Goal: Task Accomplishment & Management: Manage account settings

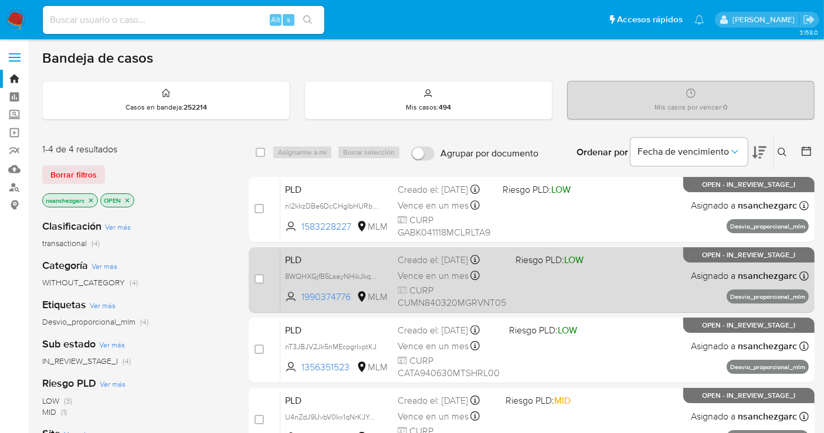
scroll to position [65, 0]
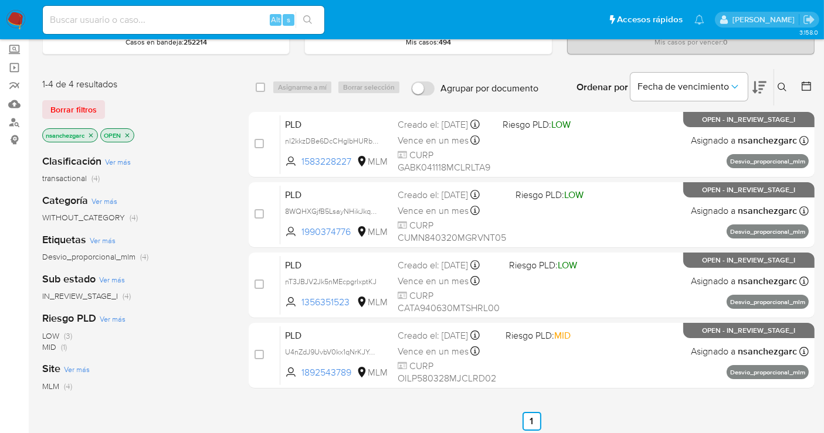
click at [780, 84] on icon at bounding box center [781, 87] width 9 height 9
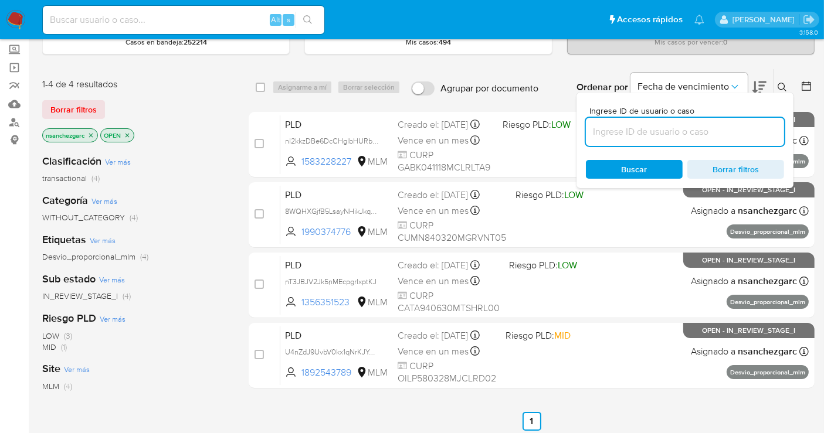
click at [618, 131] on input at bounding box center [685, 131] width 198 height 15
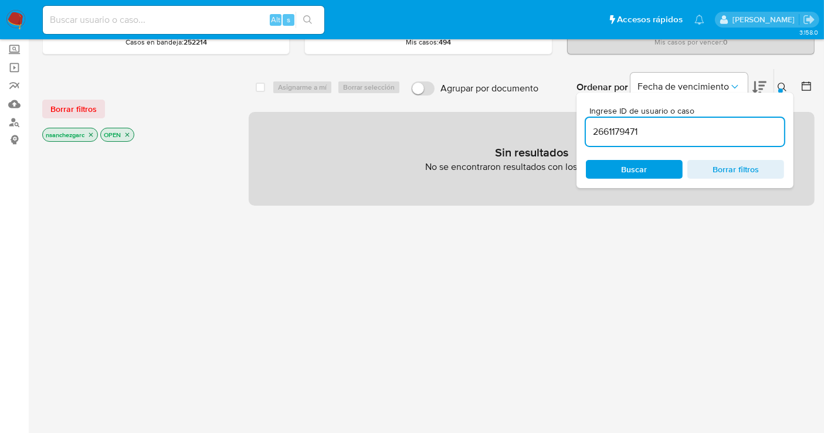
click at [92, 134] on icon "close-filter" at bounding box center [90, 134] width 7 height 7
click at [624, 126] on input "2661179471" at bounding box center [685, 131] width 198 height 15
paste input "OQN4bnYCc0Z8MDNtL880hgNF"
type input "OQN4bnYCc0Z8MDNtL880hgNF"
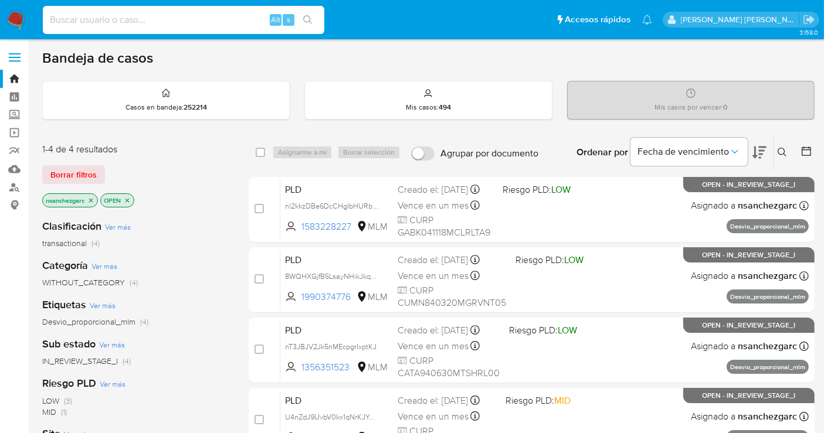
click at [113, 18] on input at bounding box center [183, 19] width 281 height 15
paste input "667167232"
type input "667167232"
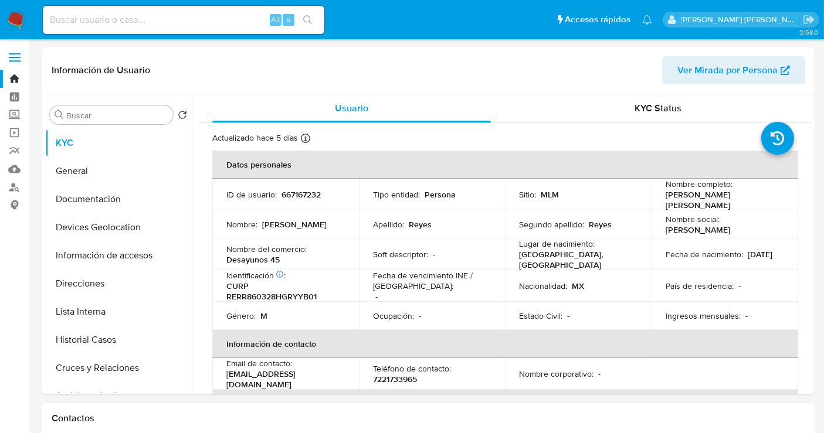
select select "10"
click at [14, 17] on img at bounding box center [16, 20] width 20 height 20
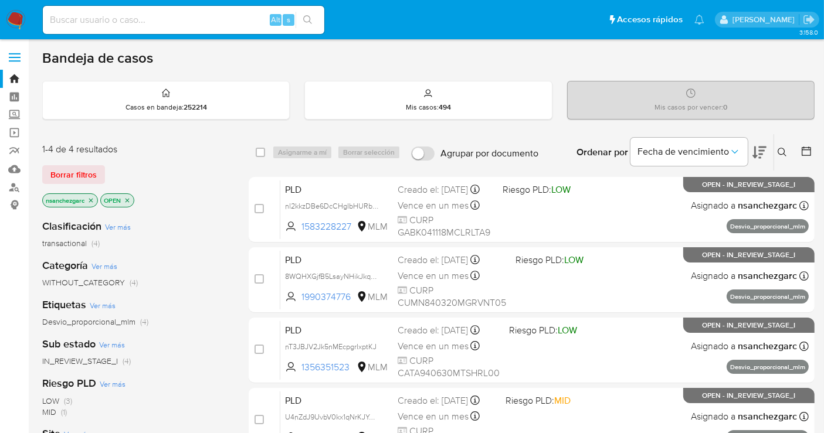
click at [777, 155] on icon at bounding box center [781, 152] width 9 height 9
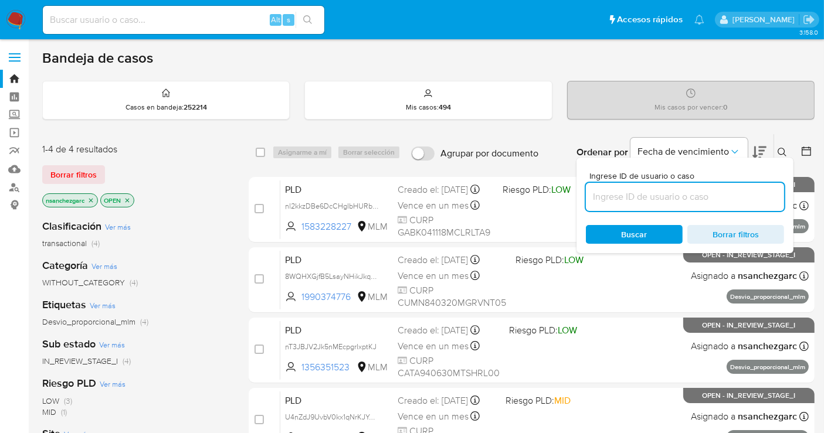
click at [631, 195] on input at bounding box center [685, 196] width 198 height 15
type input "667167232"
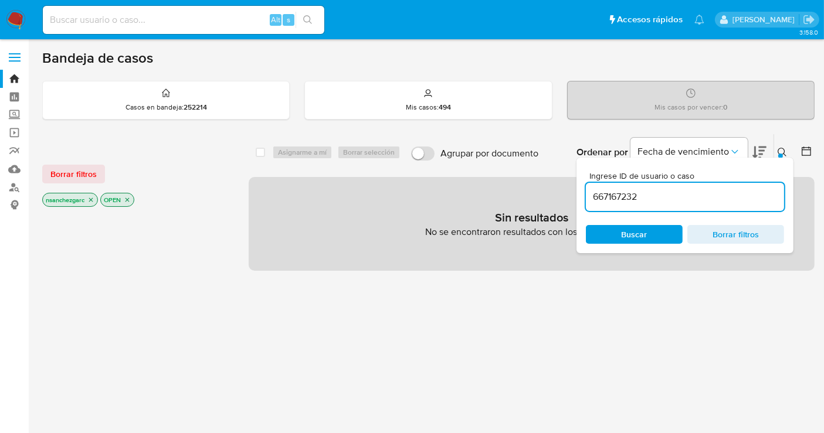
click at [94, 196] on icon "close-filter" at bounding box center [90, 199] width 7 height 7
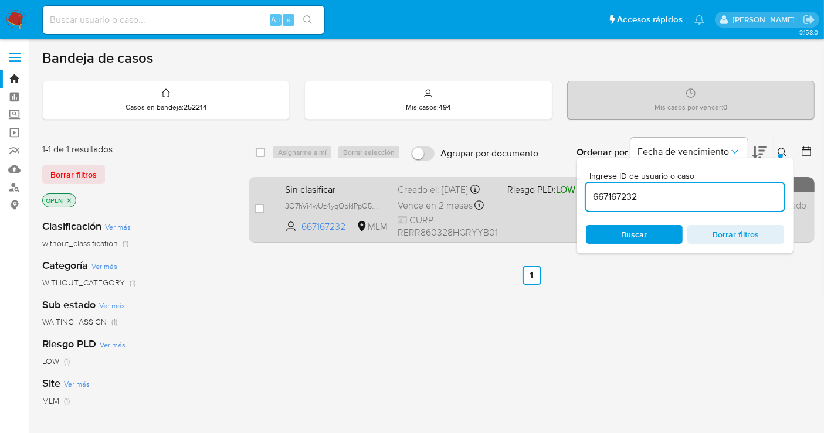
click at [407, 196] on div "Creado el: 05/09/2025 Creado el: 05/09/2025 22:16:13" at bounding box center [447, 190] width 100 height 13
click at [256, 208] on input "checkbox" at bounding box center [258, 208] width 9 height 9
checkbox input "true"
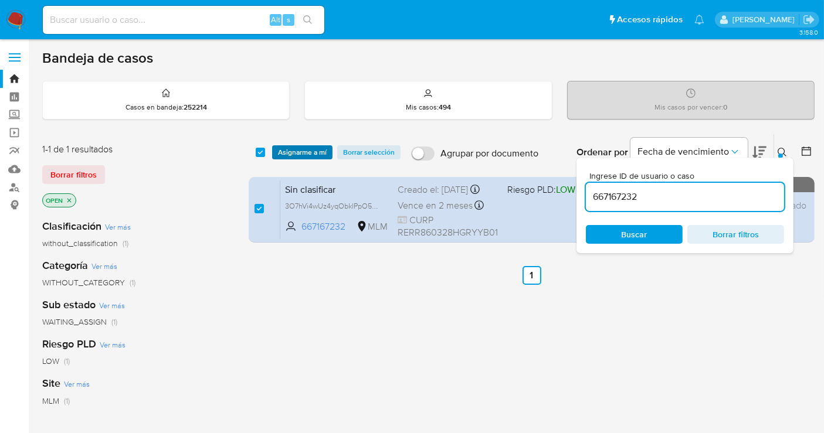
click at [291, 148] on span "Asignarme a mí" at bounding box center [302, 153] width 49 height 12
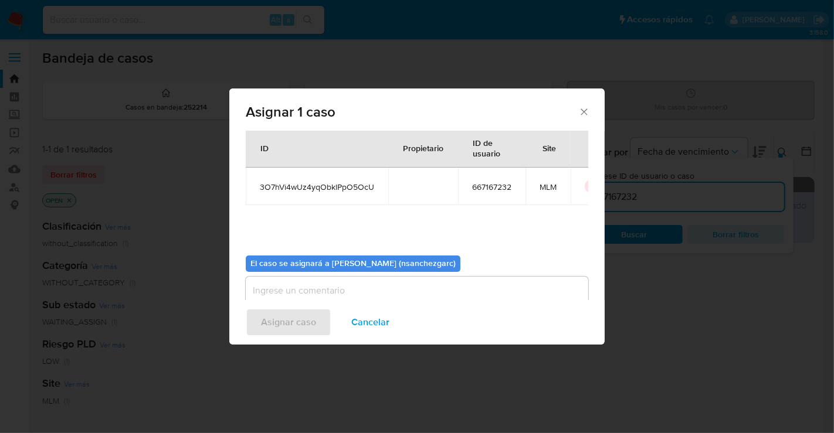
scroll to position [60, 0]
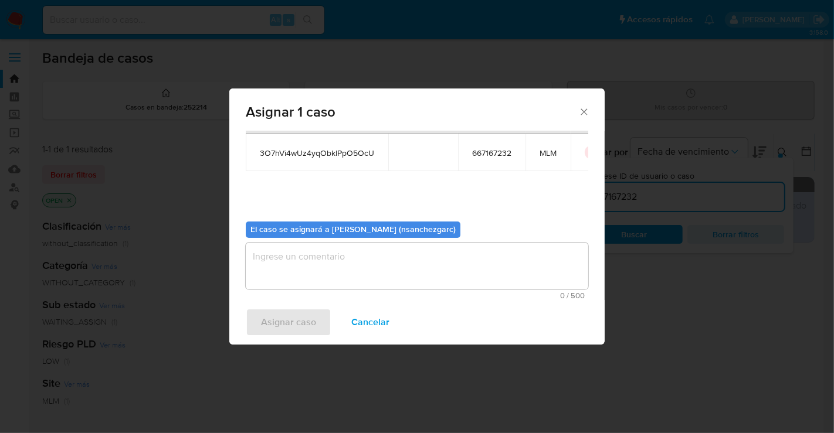
click at [289, 298] on span "0 / 500" at bounding box center [416, 296] width 335 height 8
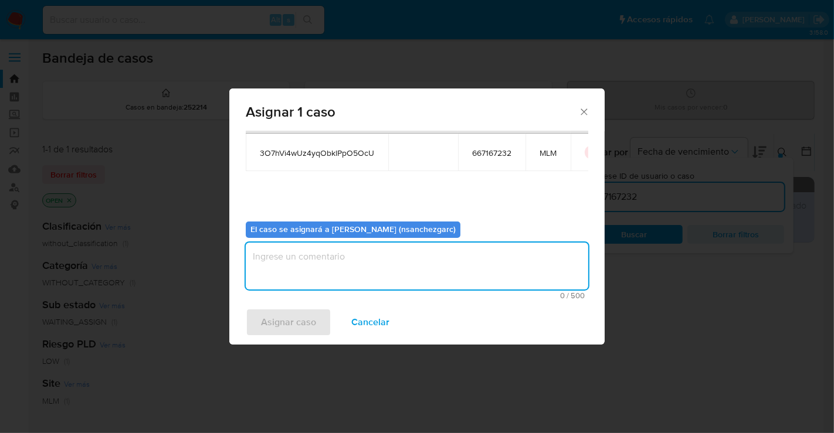
click at [278, 255] on textarea "assign-modal" at bounding box center [417, 266] width 342 height 47
type textarea "nesg"
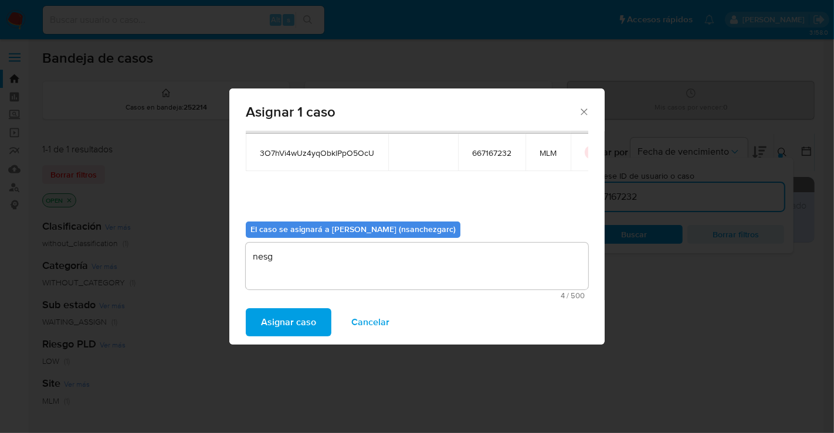
click at [290, 325] on span "Asignar caso" at bounding box center [288, 323] width 55 height 26
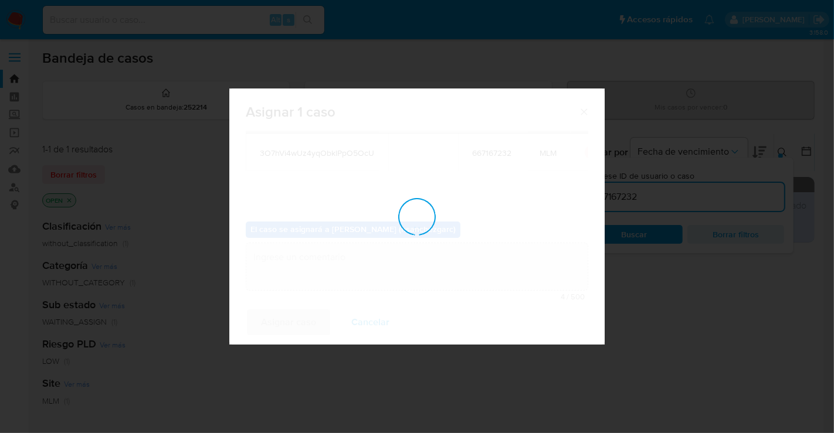
checkbox input "false"
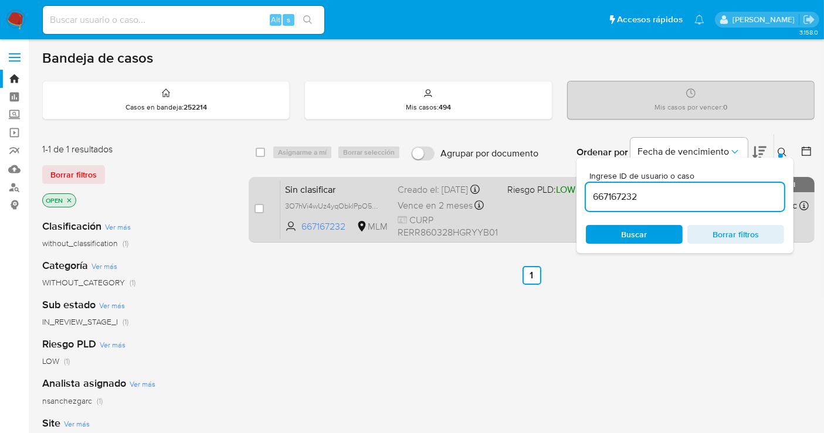
click at [420, 212] on span "Vence en 2 meses" at bounding box center [434, 205] width 75 height 13
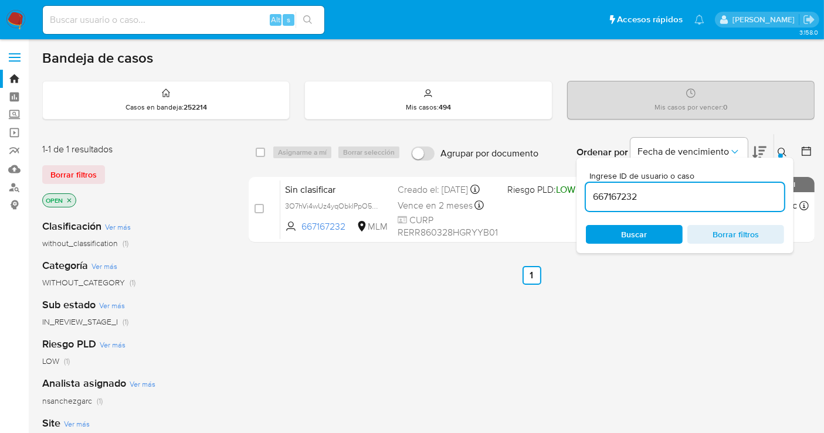
click at [600, 195] on input "667167232" at bounding box center [685, 196] width 198 height 15
paste input "534429535"
type input "534429535"
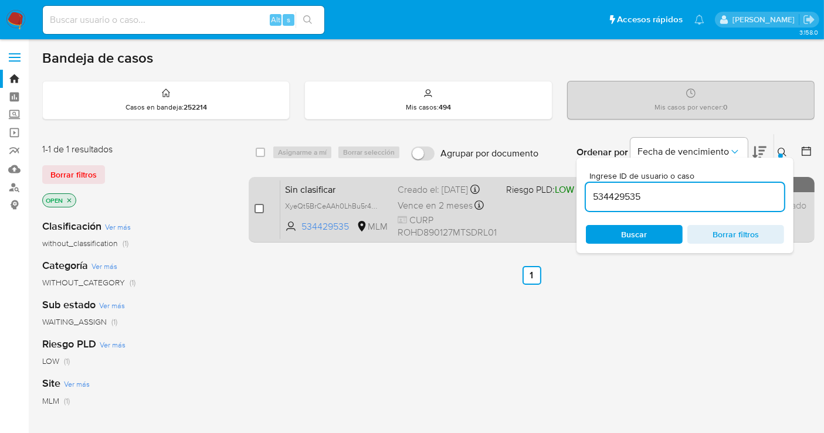
click at [258, 208] on input "checkbox" at bounding box center [258, 208] width 9 height 9
checkbox input "true"
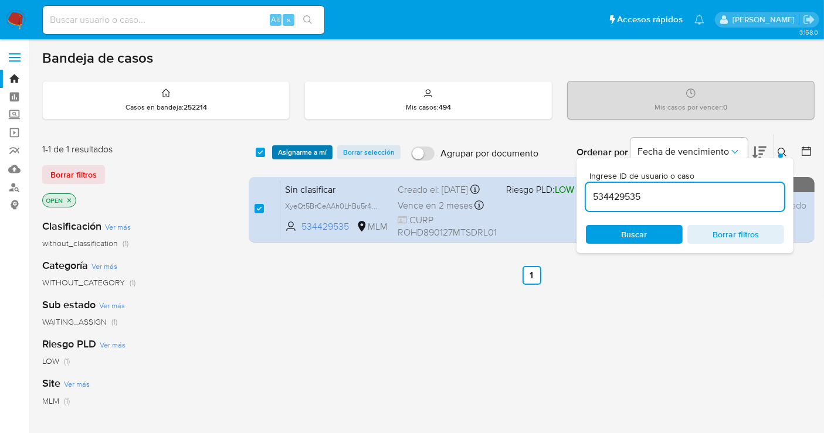
click at [300, 152] on span "Asignarme a mí" at bounding box center [302, 153] width 49 height 12
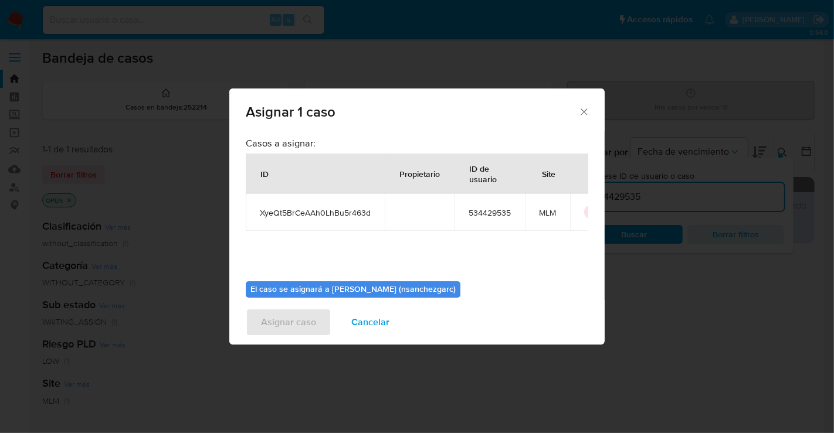
scroll to position [60, 0]
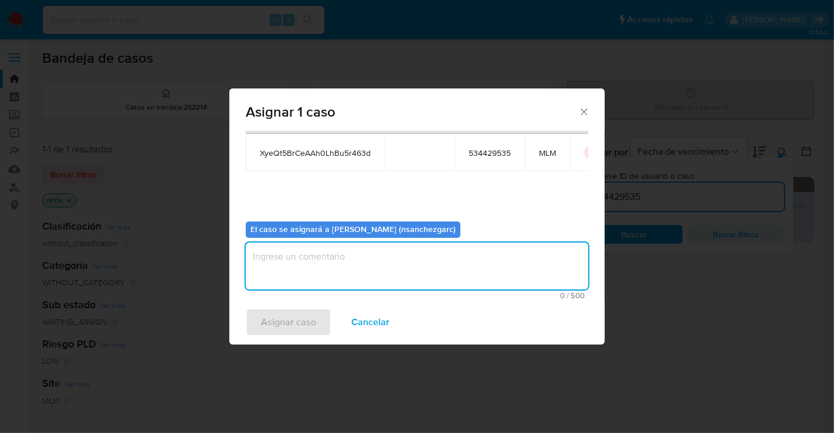
click at [278, 267] on textarea "assign-modal" at bounding box center [417, 266] width 342 height 47
type textarea "nesg"
click at [287, 325] on span "Asignar caso" at bounding box center [288, 323] width 55 height 26
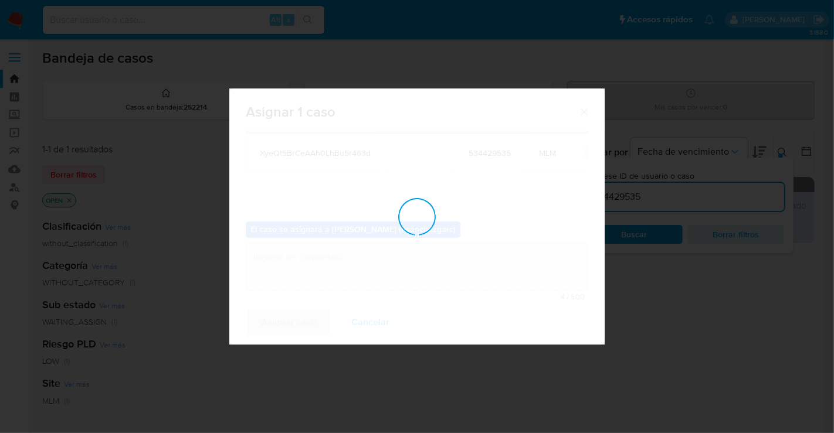
checkbox input "false"
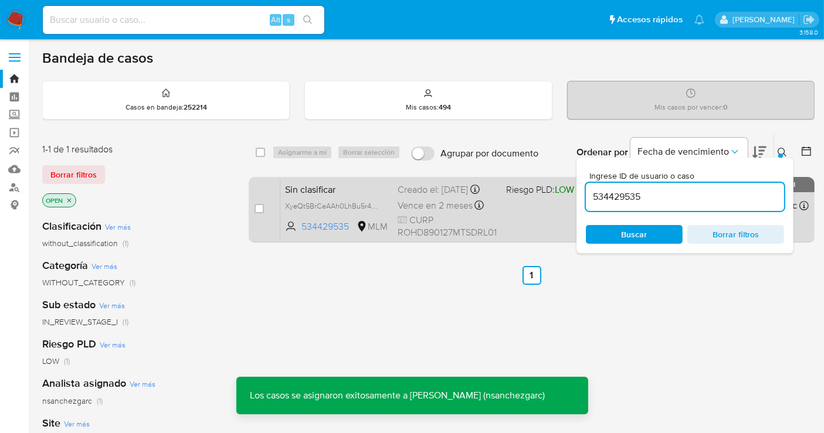
click at [426, 225] on span "CURP ROHD890127MTSDRL01" at bounding box center [446, 226] width 99 height 25
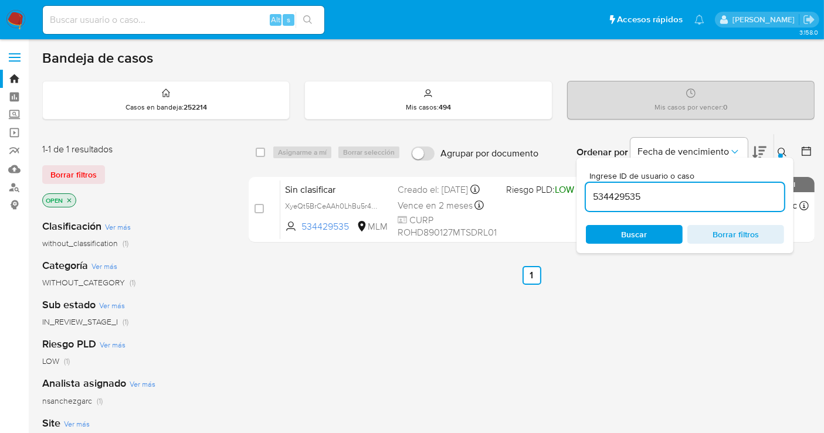
click at [613, 197] on input "534429535" at bounding box center [685, 196] width 198 height 15
paste input "2434436051"
type input "2434436051"
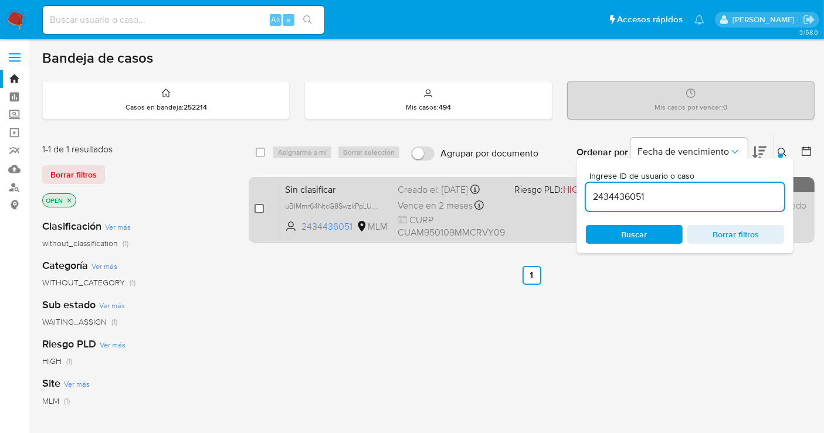
click at [259, 208] on input "checkbox" at bounding box center [258, 208] width 9 height 9
checkbox input "true"
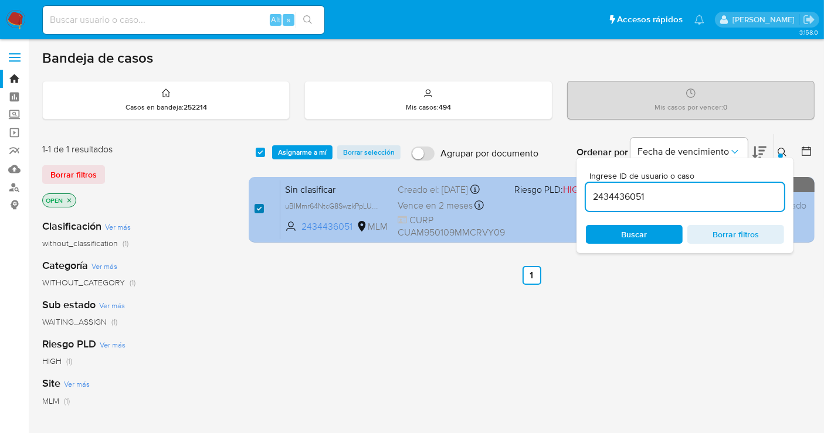
checkbox input "true"
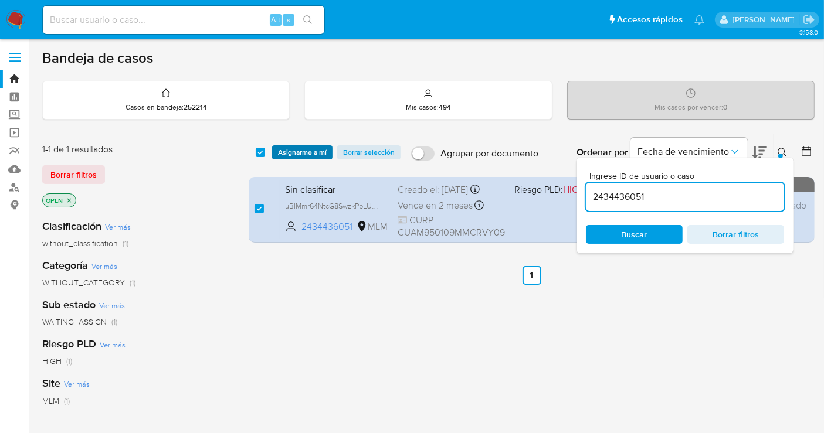
click at [305, 156] on span "Asignarme a mí" at bounding box center [302, 153] width 49 height 12
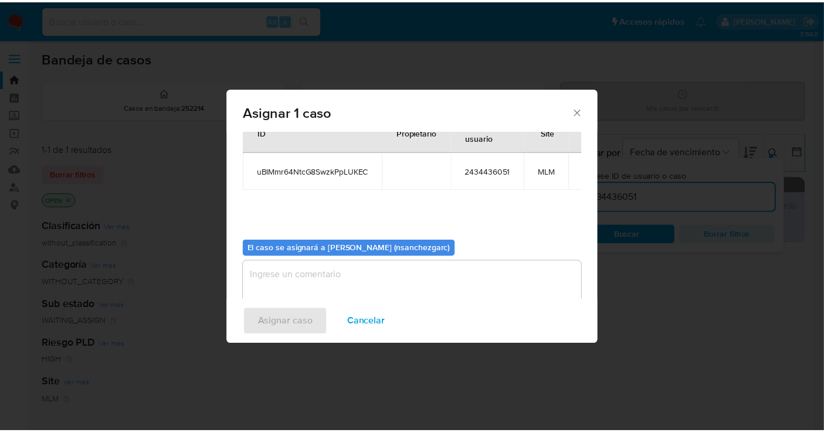
scroll to position [60, 0]
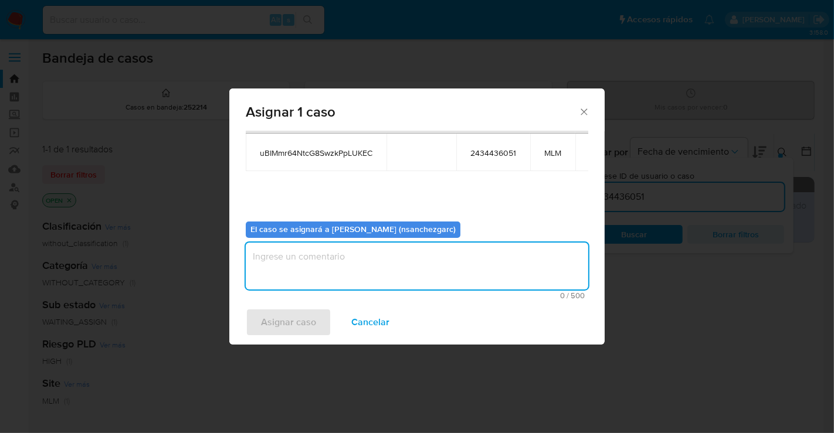
click at [305, 261] on textarea "assign-modal" at bounding box center [417, 266] width 342 height 47
type textarea "nesg"
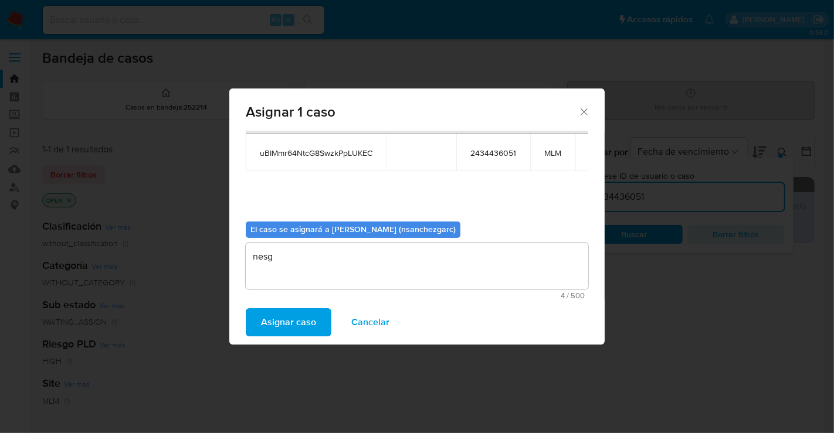
click at [289, 322] on span "Asignar caso" at bounding box center [288, 323] width 55 height 26
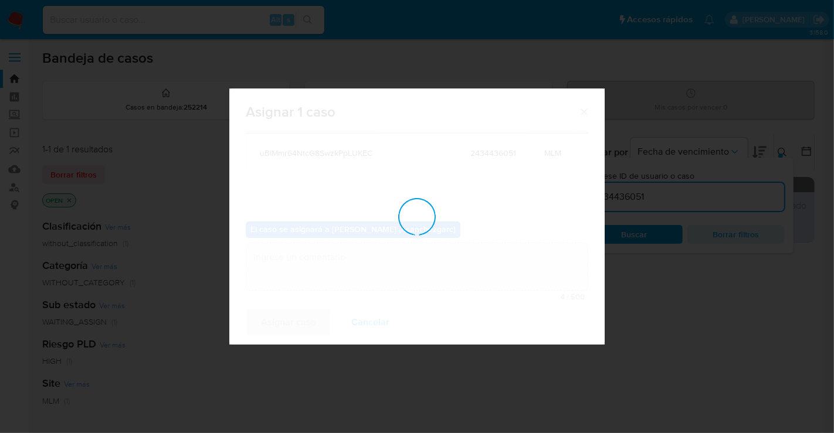
checkbox input "false"
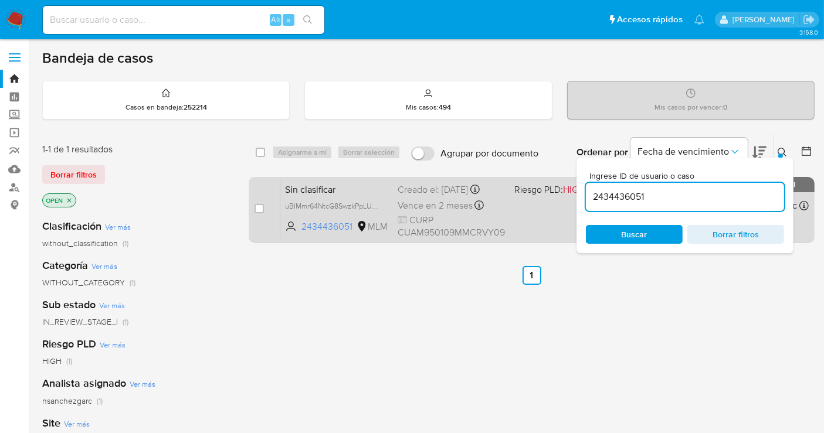
click at [410, 203] on span "Vence en 2 meses" at bounding box center [434, 205] width 75 height 13
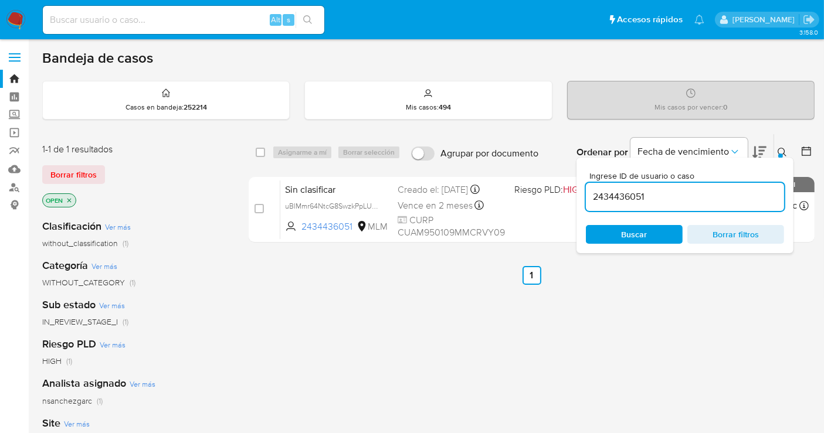
click at [23, 21] on img at bounding box center [16, 20] width 20 height 20
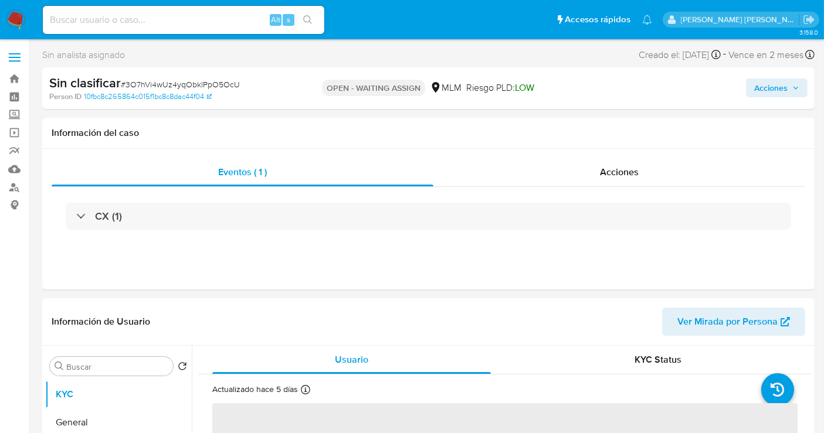
select select "10"
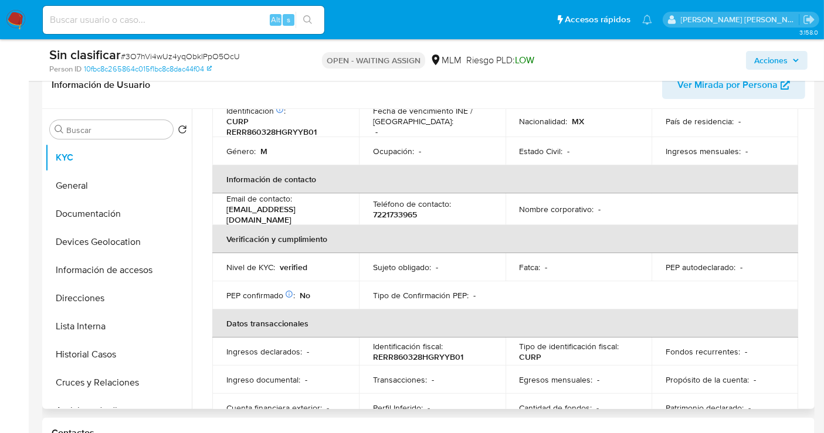
scroll to position [195, 0]
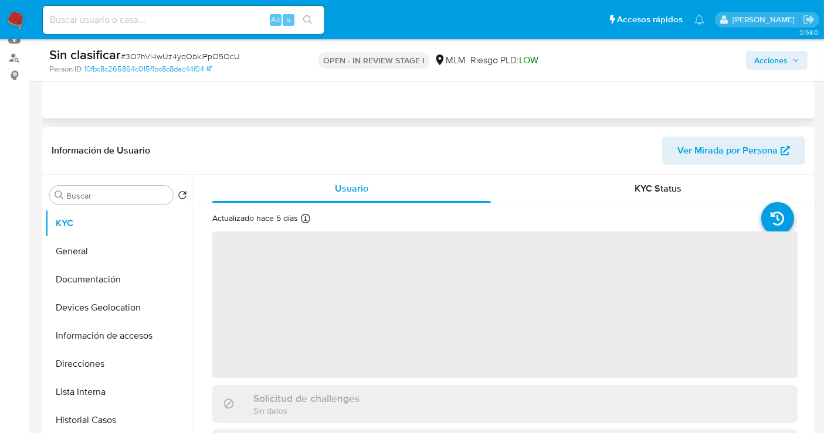
scroll to position [130, 0]
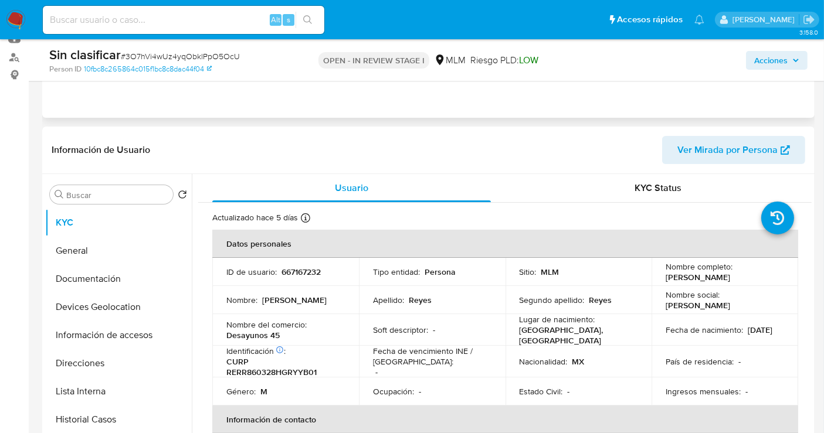
select select "10"
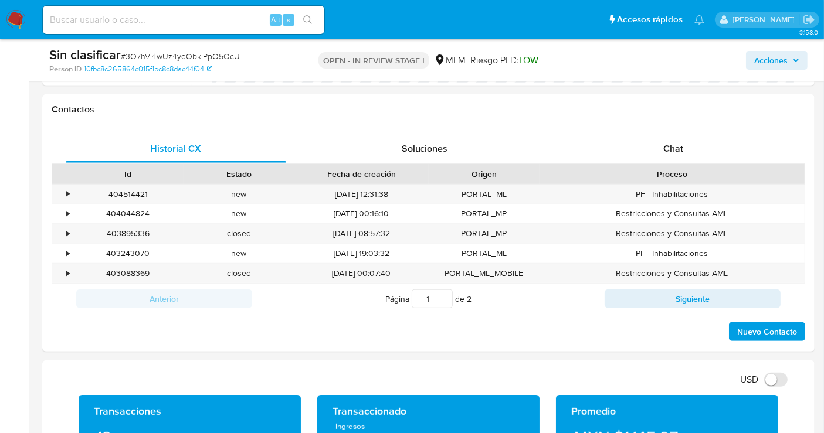
scroll to position [521, 0]
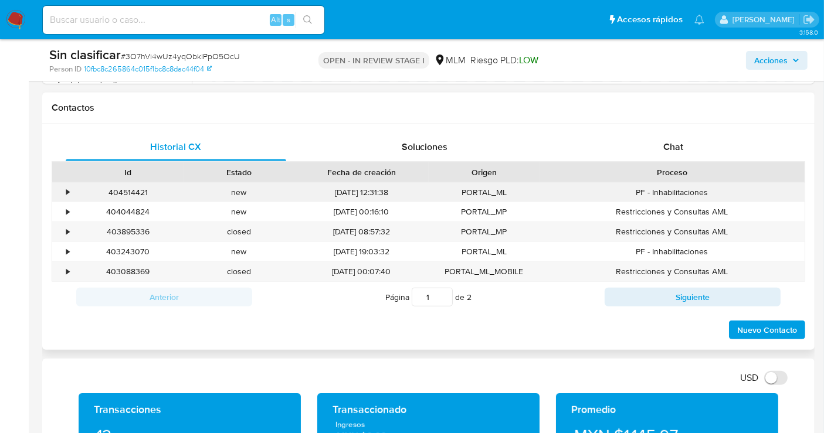
click at [63, 188] on div "•" at bounding box center [62, 192] width 21 height 19
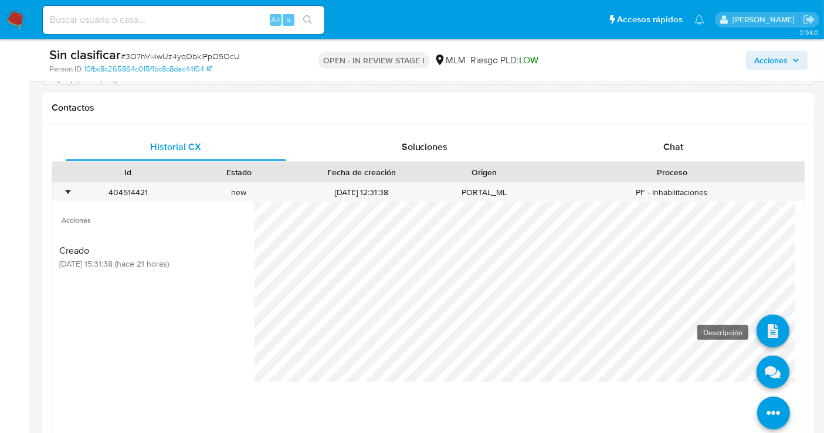
click at [761, 335] on icon at bounding box center [772, 331] width 33 height 33
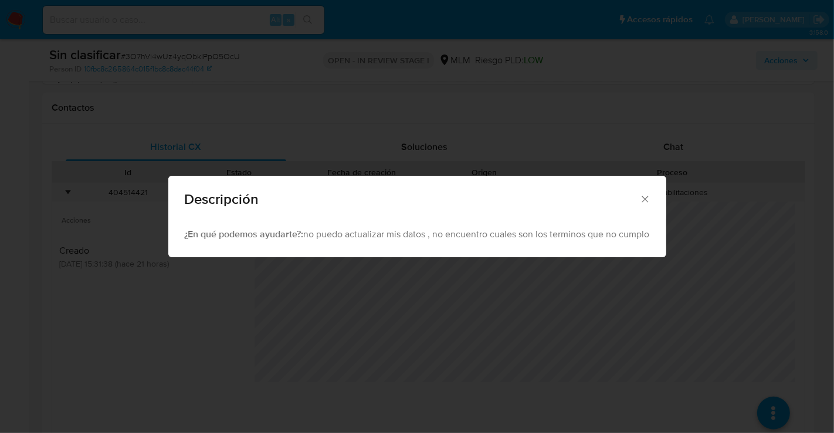
click at [650, 192] on div "Descripción" at bounding box center [417, 197] width 498 height 43
click at [645, 195] on icon "Cerrar" at bounding box center [645, 199] width 12 height 12
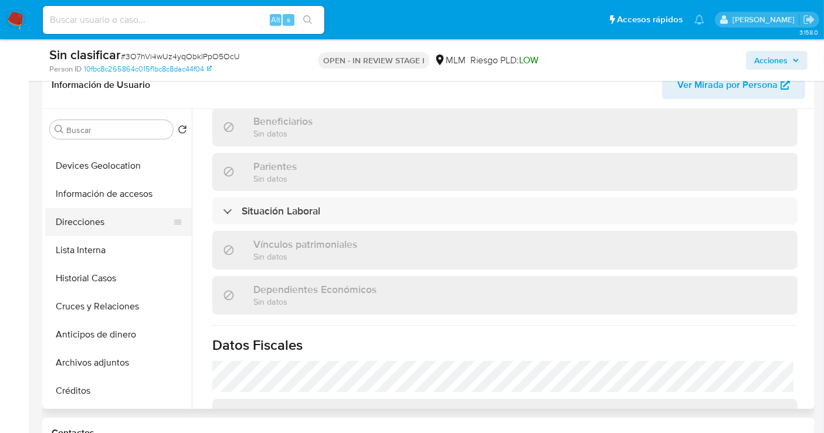
scroll to position [130, 0]
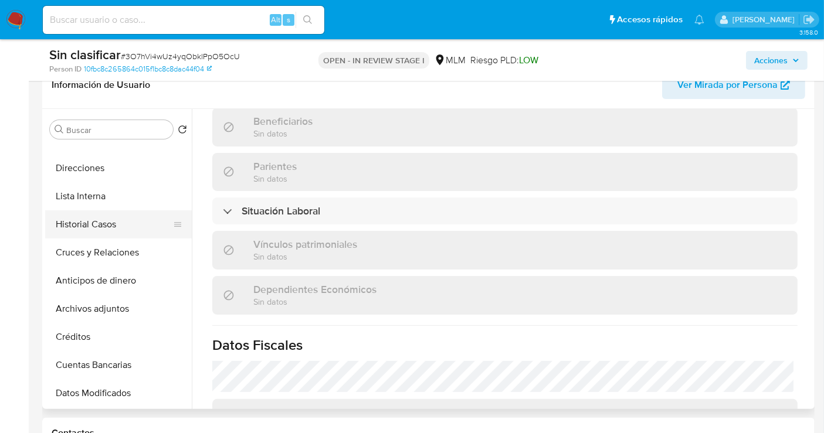
click at [92, 229] on button "Historial Casos" at bounding box center [113, 224] width 137 height 28
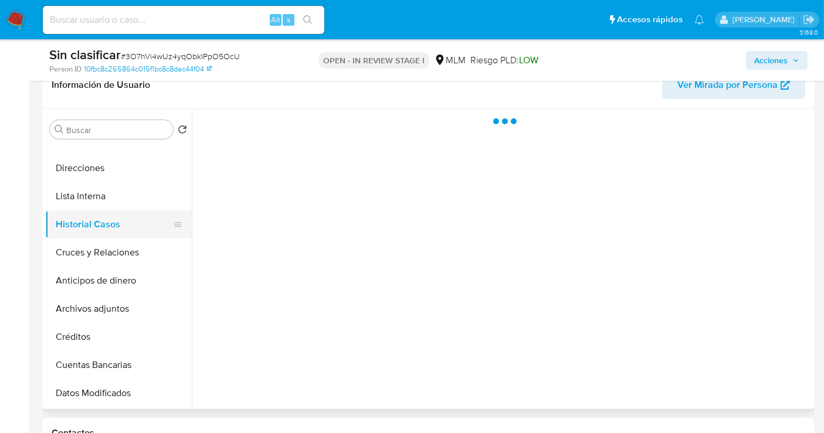
scroll to position [0, 0]
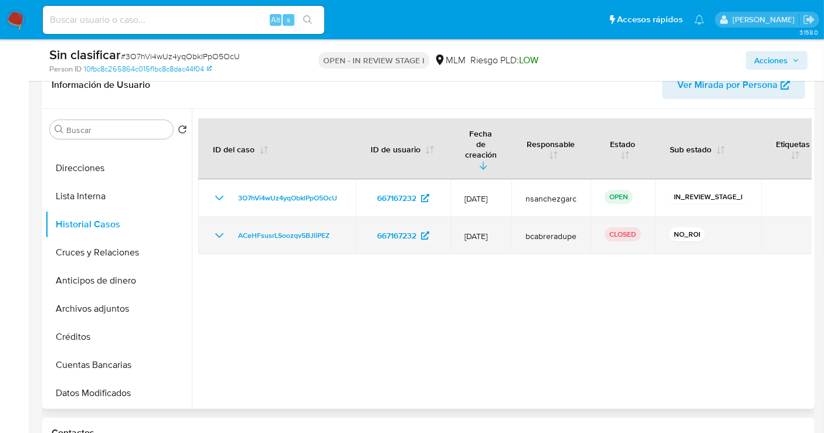
click at [221, 233] on icon "Mostrar/Ocultar" at bounding box center [219, 235] width 8 height 5
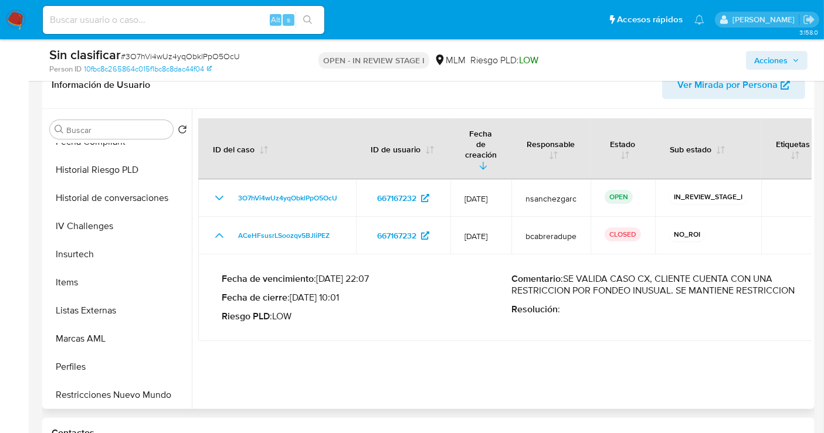
scroll to position [495, 0]
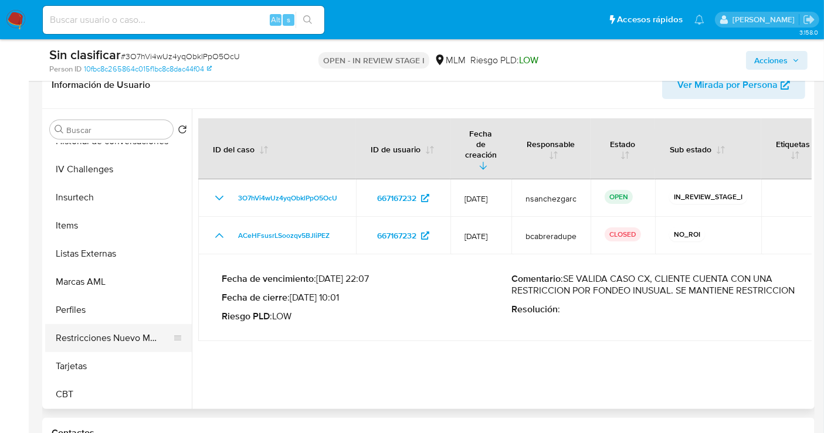
click at [124, 333] on button "Restricciones Nuevo Mundo" at bounding box center [113, 338] width 137 height 28
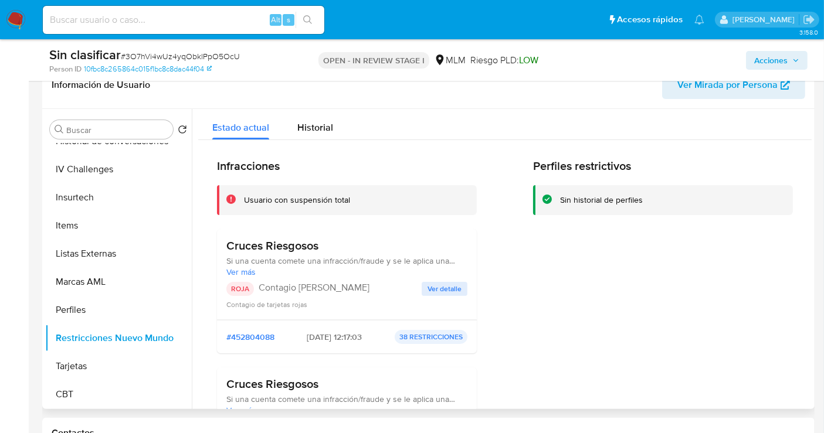
click at [446, 287] on span "Ver detalle" at bounding box center [444, 289] width 34 height 12
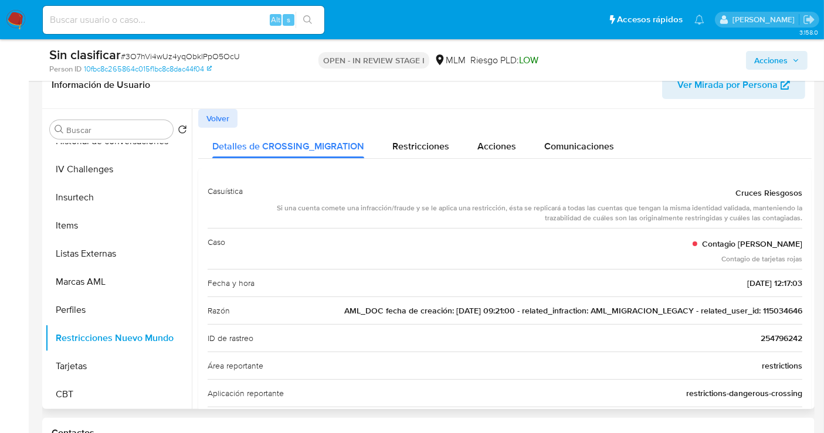
click at [780, 307] on span "AML_DOC fecha de creación: 23/10/2020 09:21:00 - related_infraction: AML_MIGRAC…" at bounding box center [573, 311] width 458 height 12
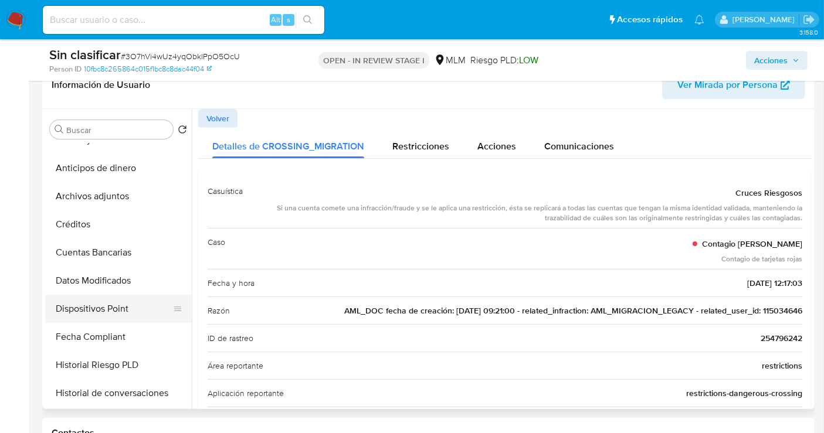
scroll to position [169, 0]
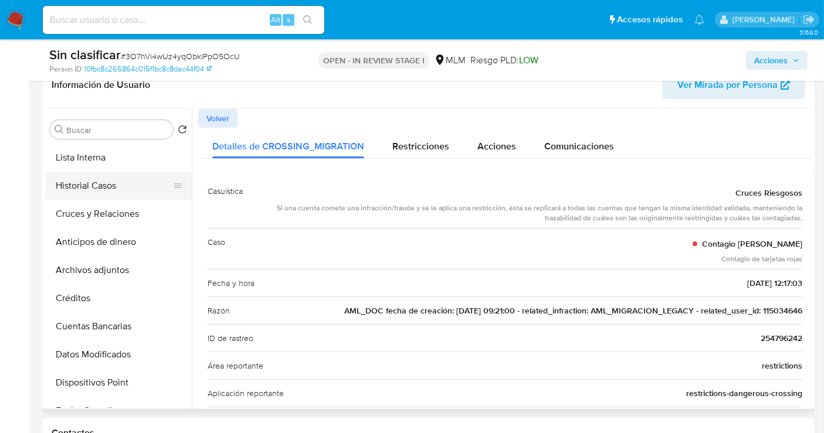
click at [91, 185] on button "Historial Casos" at bounding box center [113, 186] width 137 height 28
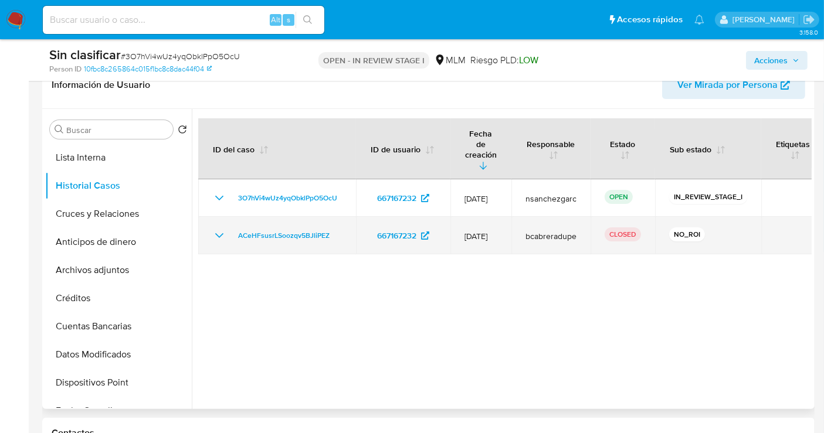
click at [213, 222] on td "ACeHFsusrLSoozqv5BJliPEZ" at bounding box center [277, 236] width 158 height 38
click at [216, 229] on icon "Mostrar/Ocultar" at bounding box center [219, 236] width 14 height 14
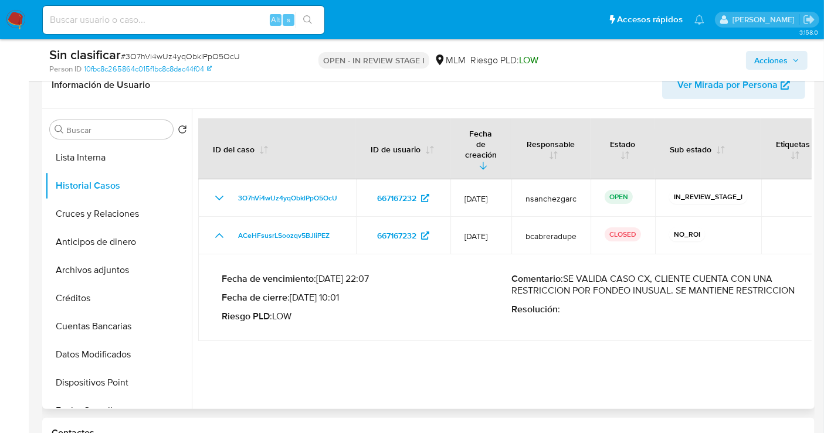
drag, startPoint x: 579, startPoint y: 255, endPoint x: 812, endPoint y: 264, distance: 232.9
click at [812, 264] on div "Buscar Volver al orden por defecto KYC General Documentación Devices Geolocatio…" at bounding box center [428, 259] width 772 height 300
click at [776, 56] on span "Acciones" at bounding box center [770, 60] width 33 height 19
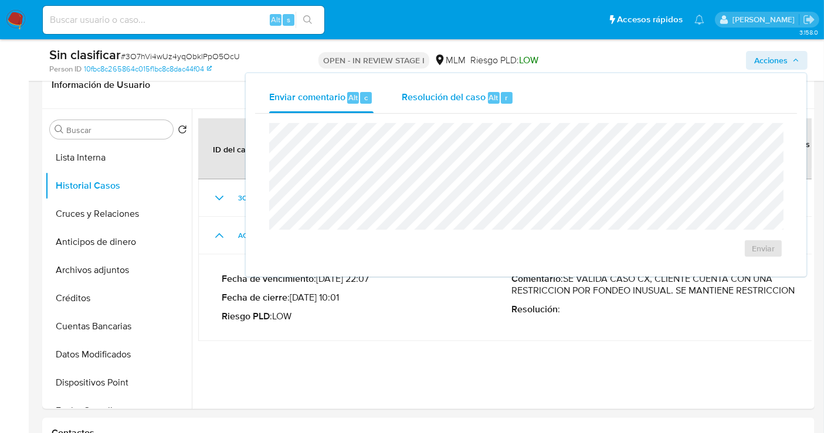
click at [426, 97] on span "Resolución del caso" at bounding box center [444, 96] width 84 height 13
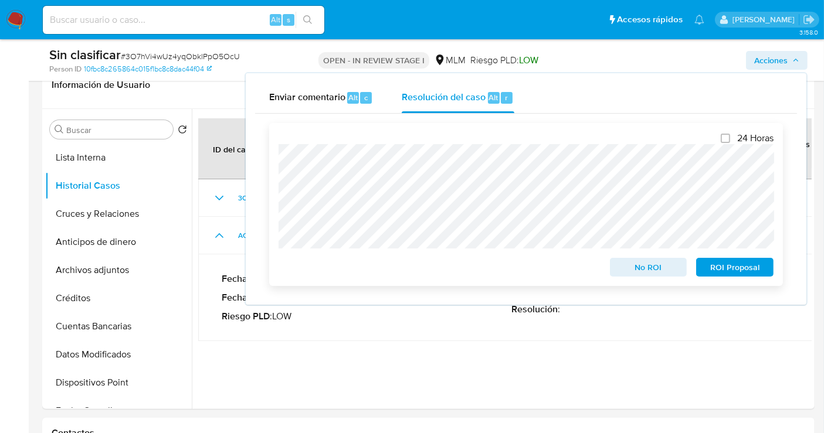
click at [276, 156] on div "24 Horas No ROI ROI Proposal" at bounding box center [526, 204] width 514 height 163
click at [618, 273] on span "No ROI" at bounding box center [648, 267] width 61 height 16
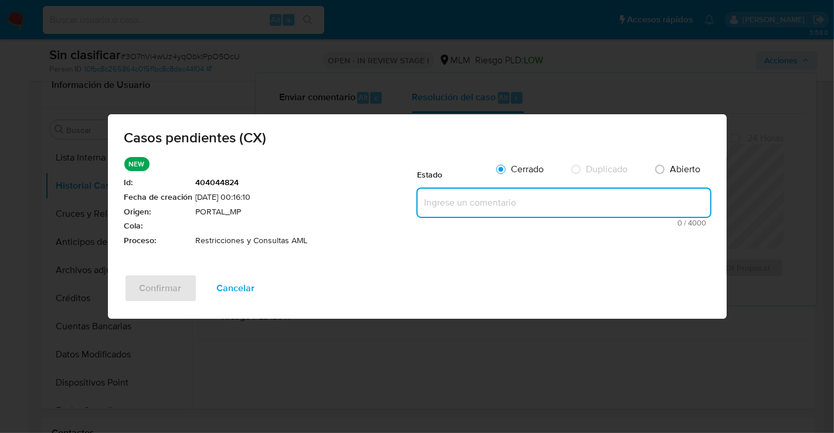
click at [438, 197] on textarea at bounding box center [563, 203] width 293 height 28
paste textarea "SE VALIDA CASO CX, CLIENTE CUENTA CON UNA RESTRICCION POR FONDEO INUSUAL, POR L…"
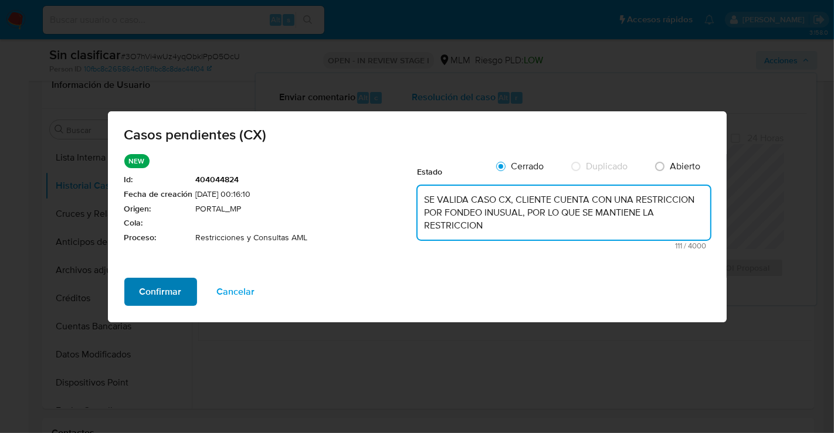
type textarea "SE VALIDA CASO CX, CLIENTE CUENTA CON UNA RESTRICCION POR FONDEO INUSUAL, POR L…"
click at [167, 288] on span "Confirmar" at bounding box center [161, 292] width 42 height 26
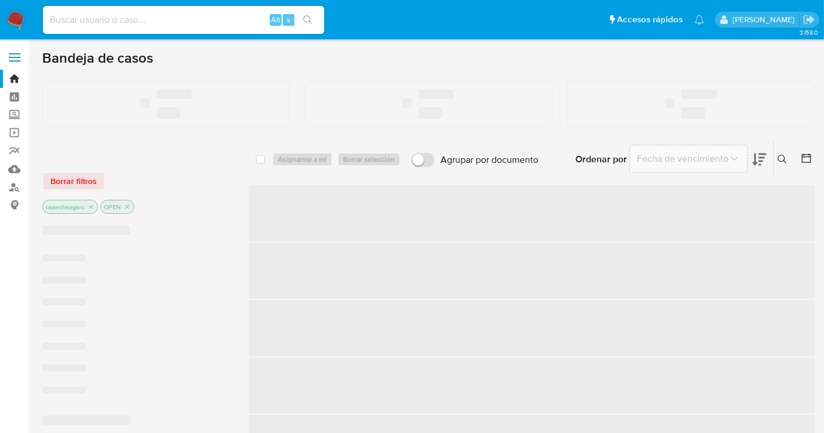
click at [131, 21] on input at bounding box center [183, 19] width 281 height 15
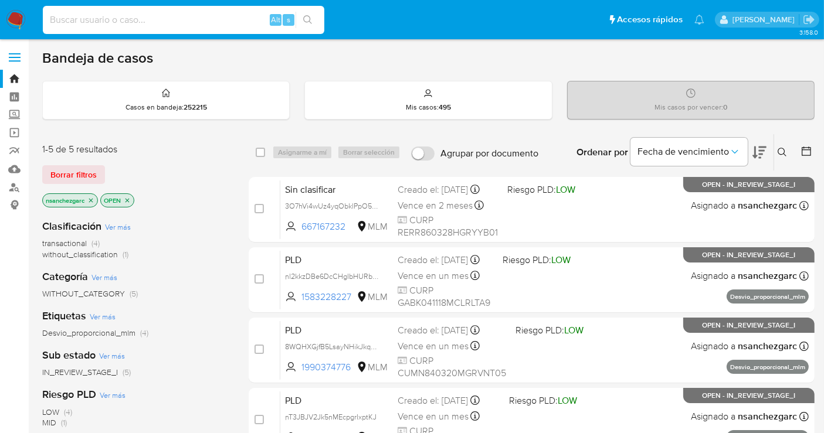
paste input "115034646"
type input "115034646"
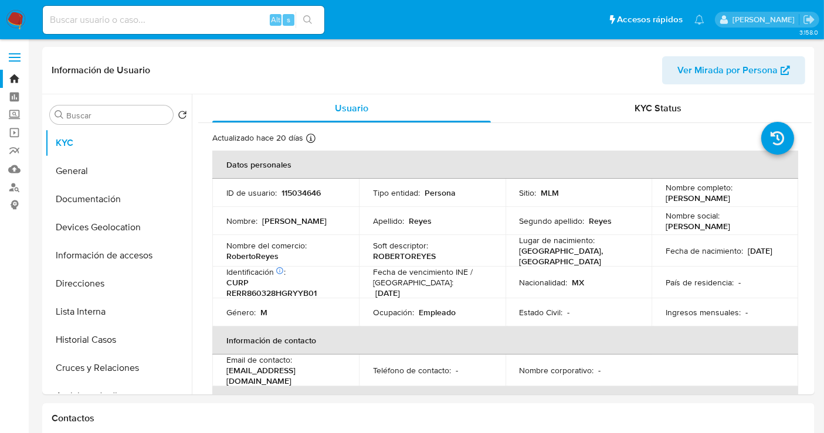
select select "10"
click at [65, 342] on button "Historial Casos" at bounding box center [113, 340] width 137 height 28
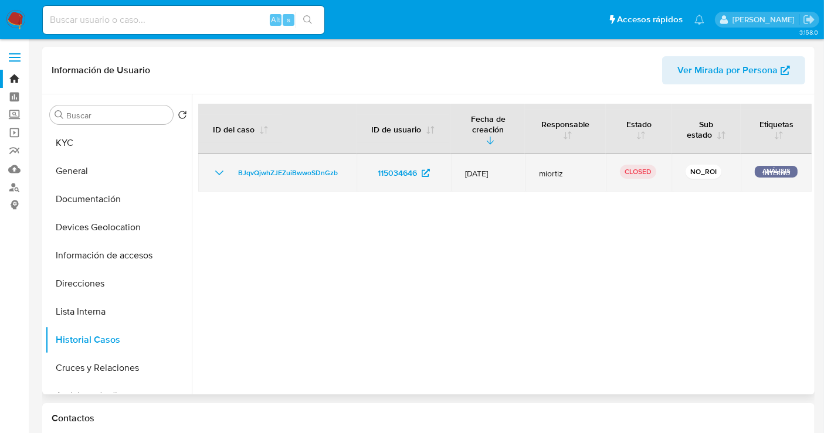
click at [219, 172] on icon "Mostrar/Ocultar" at bounding box center [219, 173] width 14 height 14
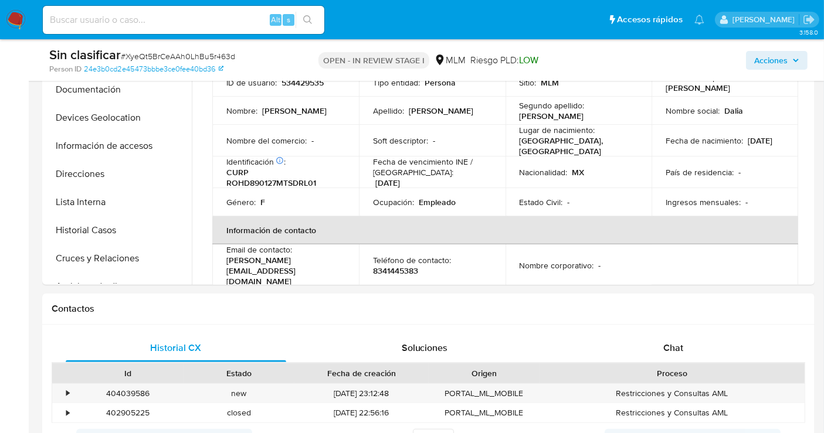
scroll to position [325, 0]
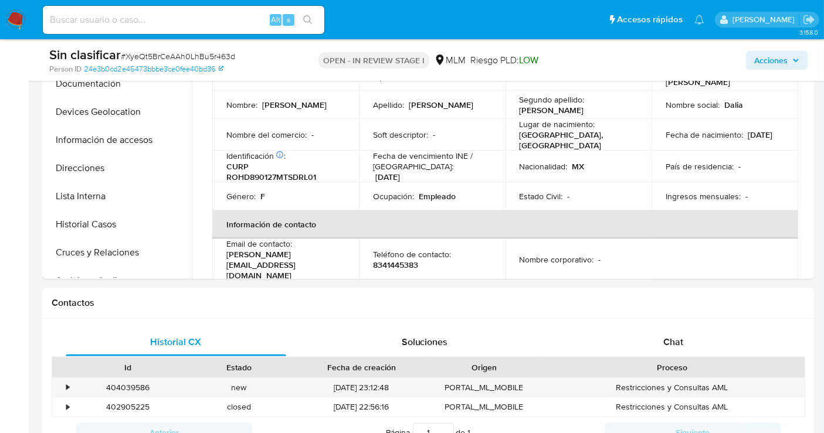
select select "10"
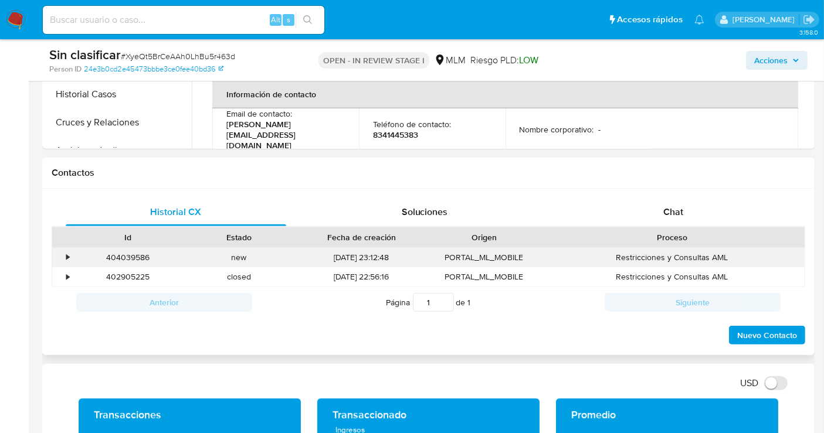
click at [70, 257] on div "•" at bounding box center [62, 257] width 21 height 19
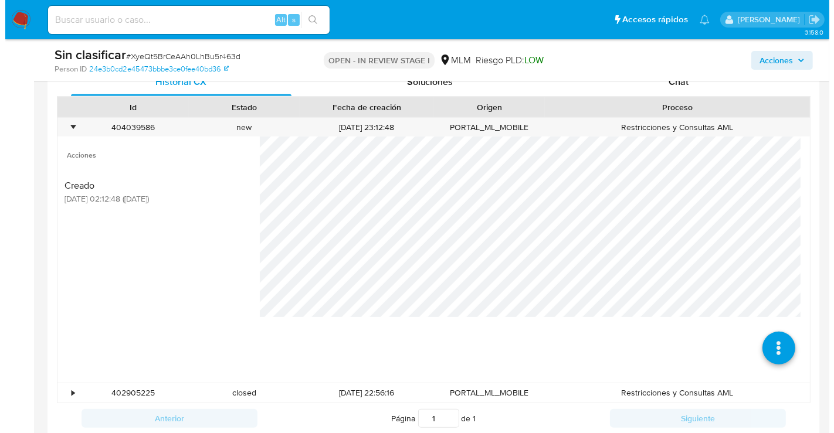
scroll to position [586, 0]
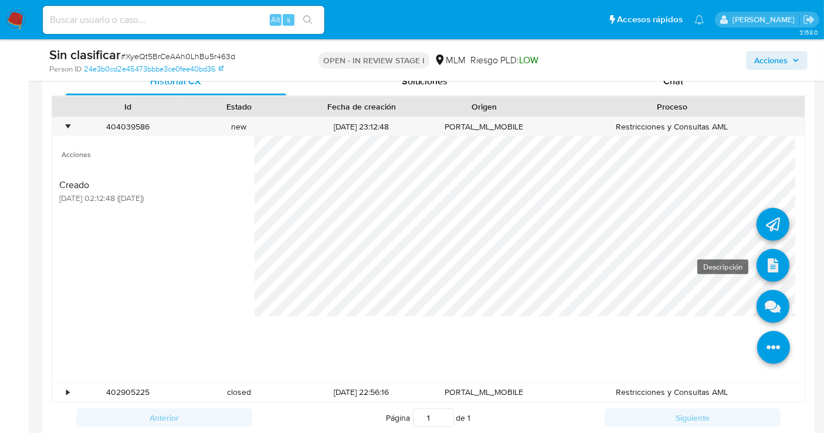
click at [759, 263] on icon at bounding box center [772, 265] width 33 height 33
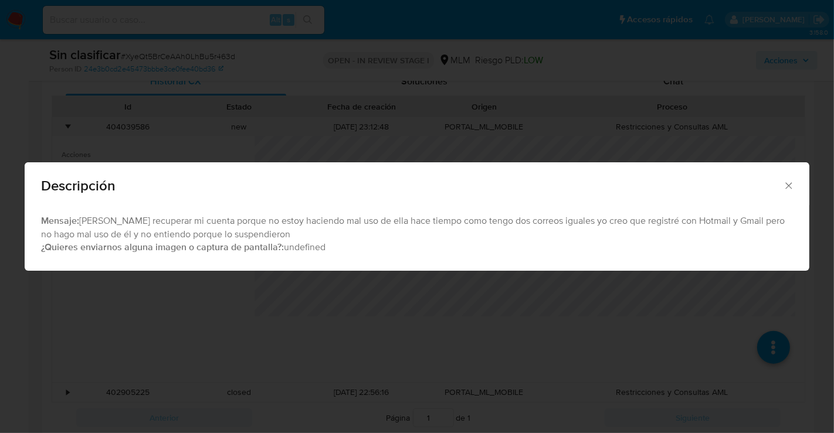
click at [789, 189] on icon "Cerrar" at bounding box center [789, 186] width 12 height 12
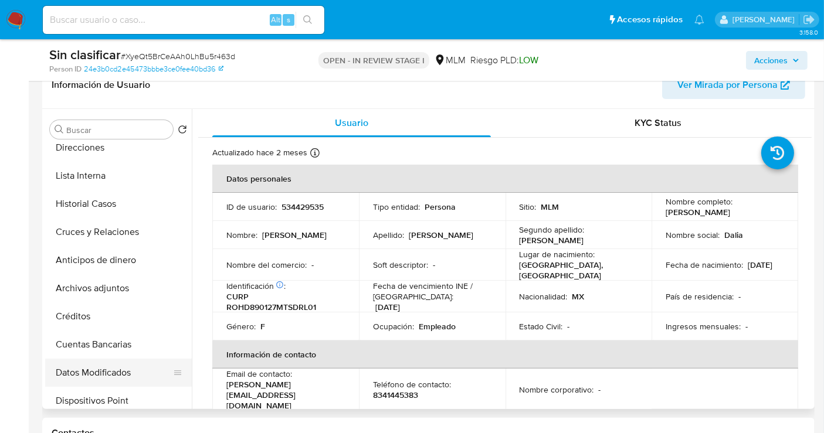
scroll to position [130, 0]
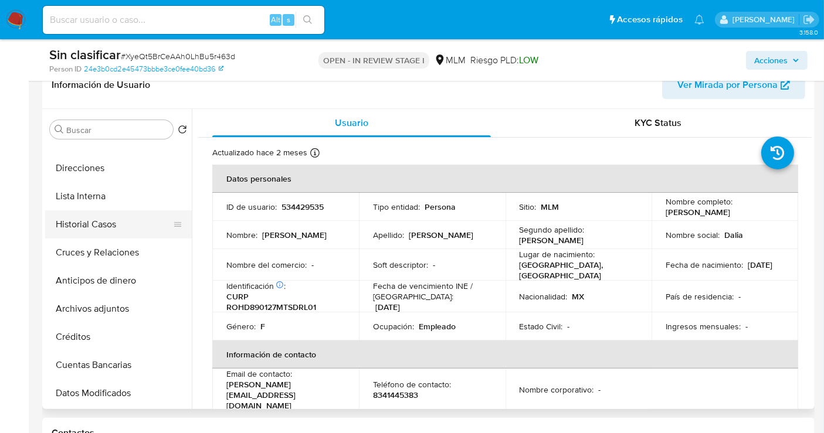
click at [84, 226] on button "Historial Casos" at bounding box center [113, 224] width 137 height 28
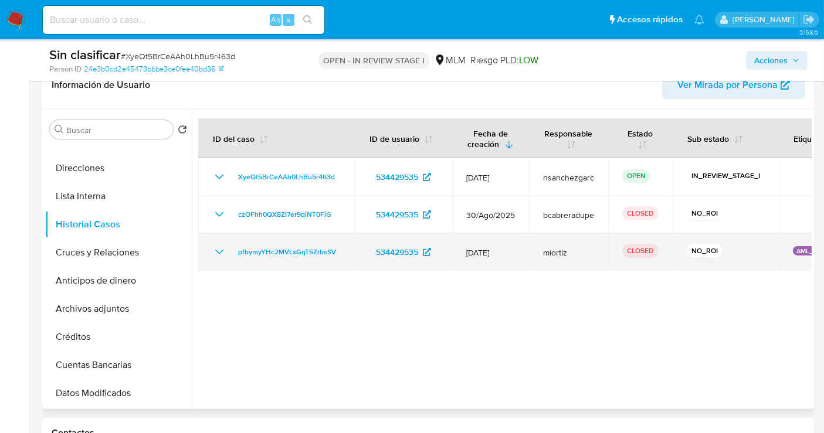
click at [219, 247] on icon "Mostrar/Ocultar" at bounding box center [219, 252] width 14 height 14
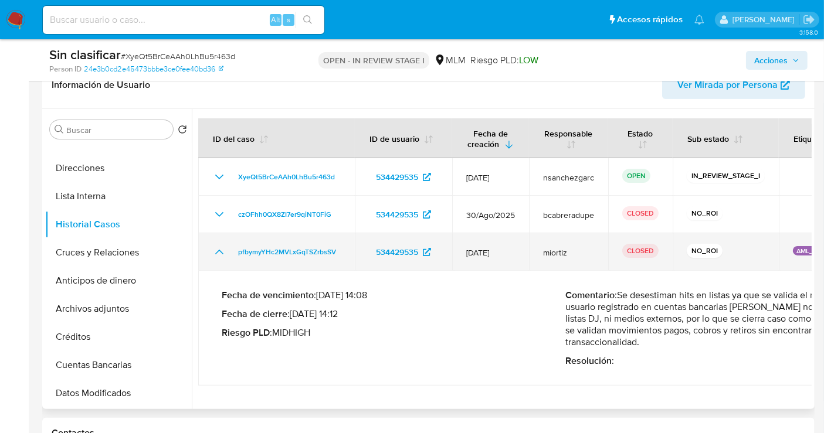
click at [219, 247] on icon "Mostrar/Ocultar" at bounding box center [219, 252] width 14 height 14
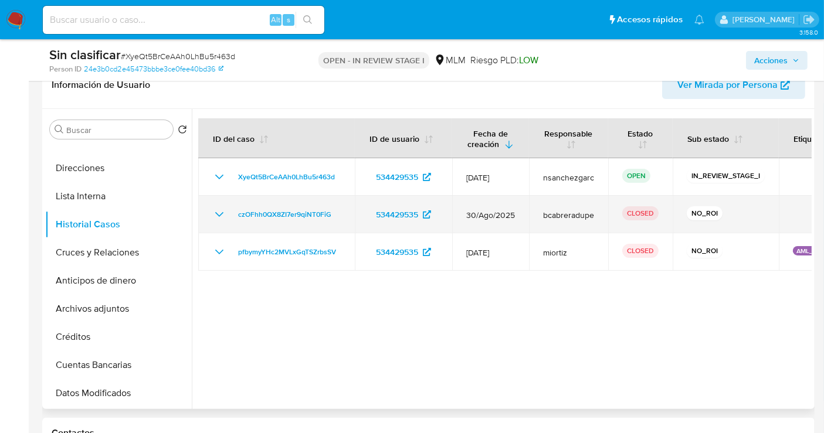
click at [221, 218] on icon "Mostrar/Ocultar" at bounding box center [219, 215] width 14 height 14
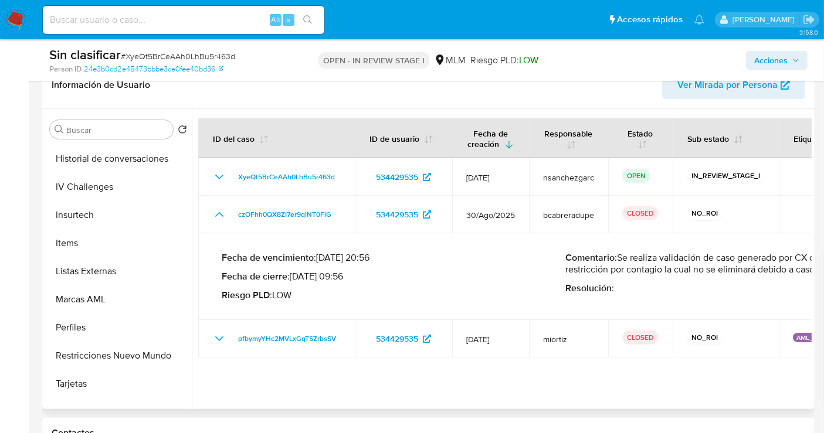
scroll to position [495, 0]
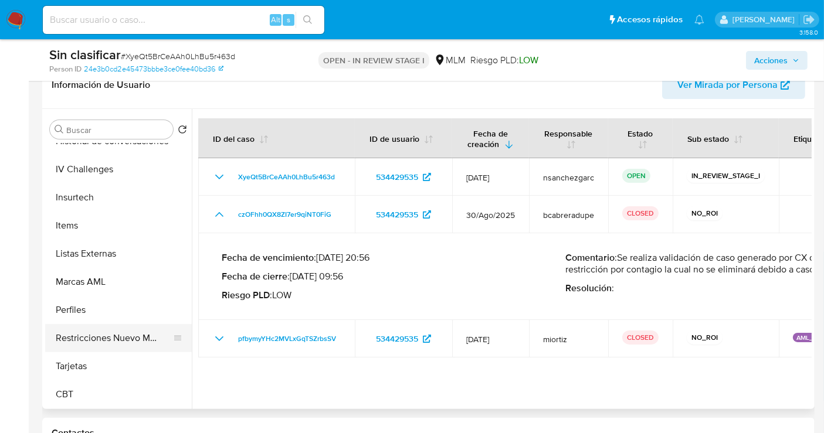
click at [112, 331] on button "Restricciones Nuevo Mundo" at bounding box center [113, 338] width 137 height 28
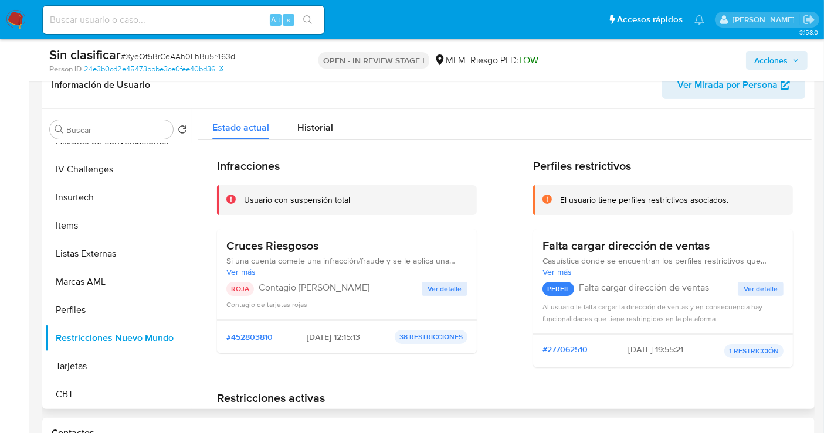
click at [431, 285] on span "Ver detalle" at bounding box center [444, 289] width 34 height 12
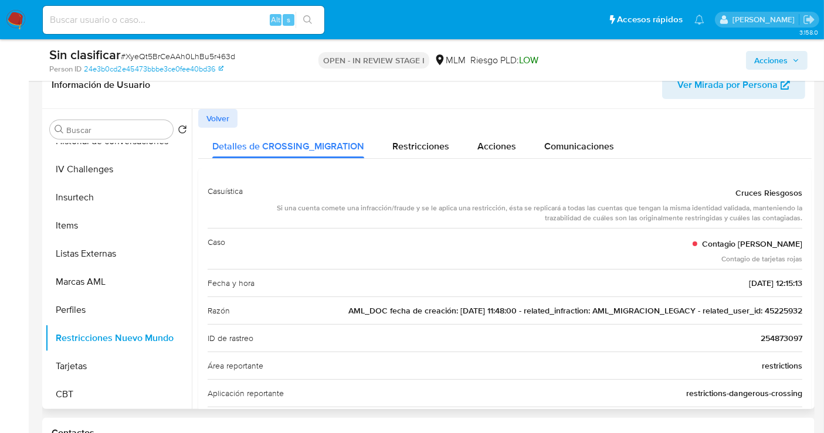
click at [777, 309] on span "AML_DOC fecha de creación: 07/09/2020 11:48:00 - related_infraction: AML_MIGRAC…" at bounding box center [575, 311] width 454 height 12
click at [756, 64] on span "Acciones" at bounding box center [770, 60] width 33 height 19
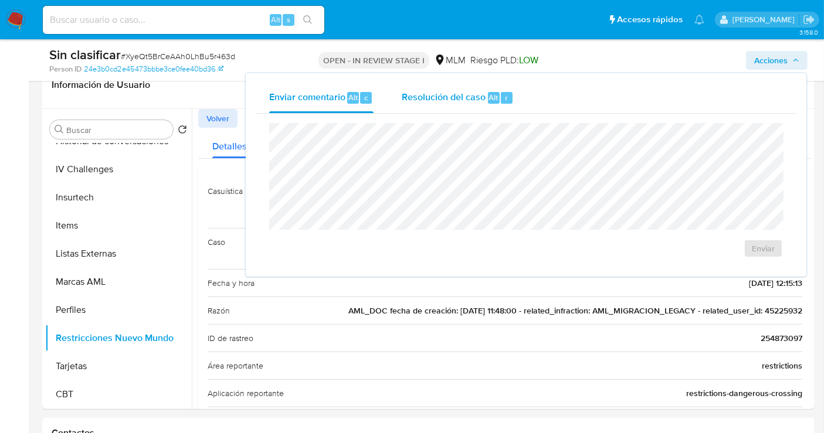
click at [429, 100] on span "Resolución del caso" at bounding box center [444, 96] width 84 height 13
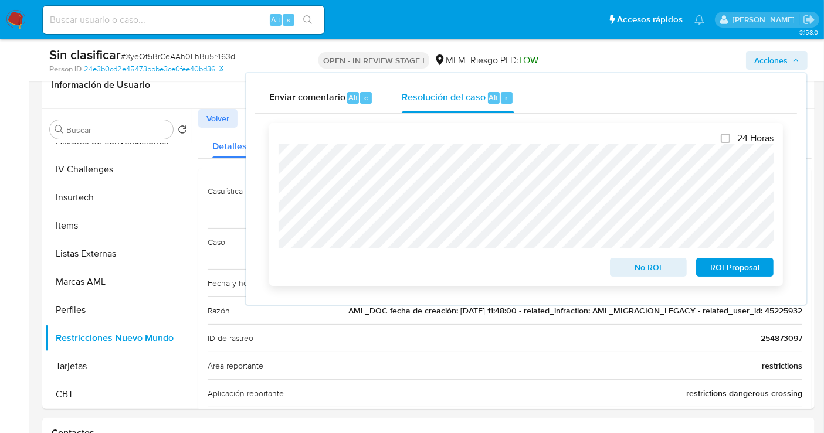
click at [628, 270] on span "No ROI" at bounding box center [648, 267] width 61 height 16
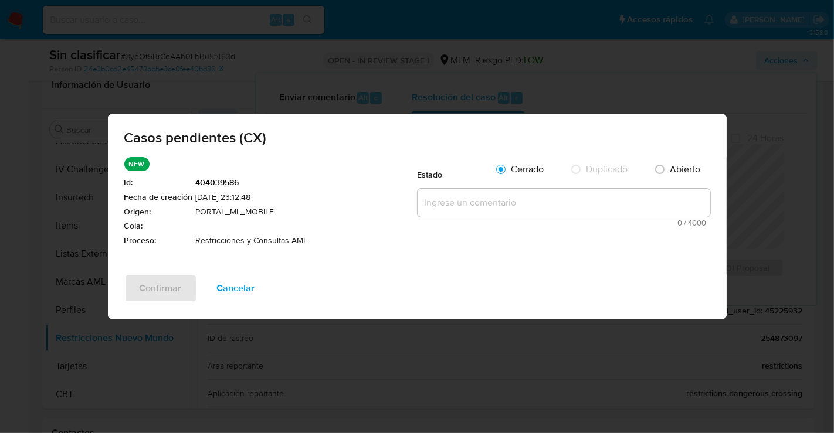
click at [443, 205] on textarea at bounding box center [563, 203] width 293 height 28
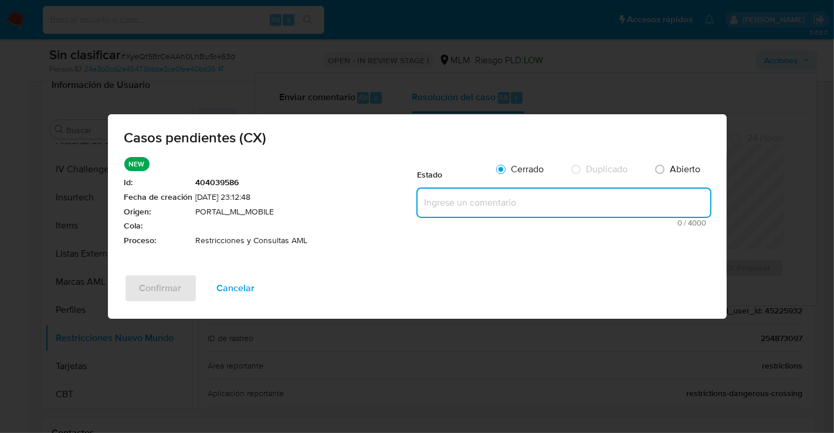
paste textarea "Se realiza validación de caso generado por CX donde se identifica restricción l…"
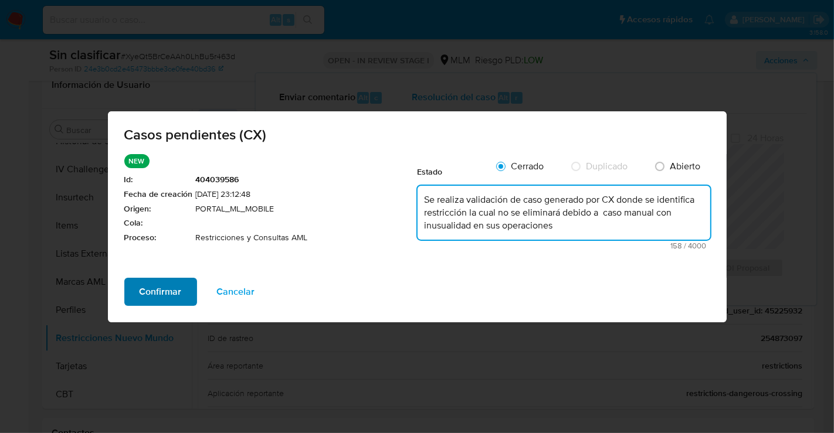
type textarea "Se realiza validación de caso generado por CX donde se identifica restricción l…"
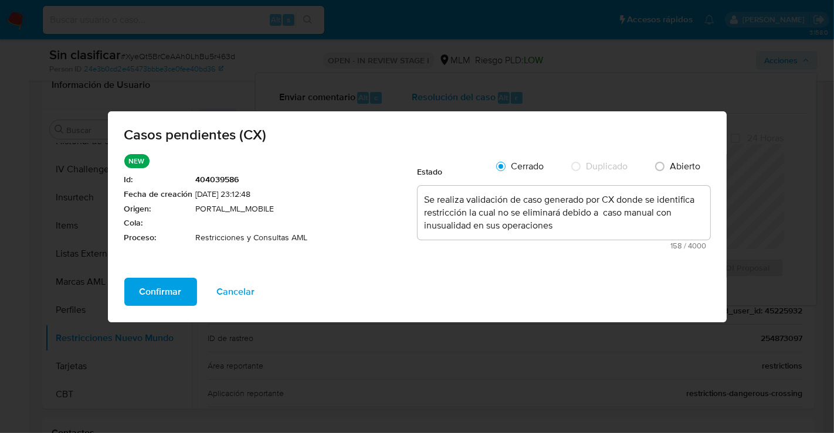
click at [159, 287] on span "Confirmar" at bounding box center [161, 292] width 42 height 26
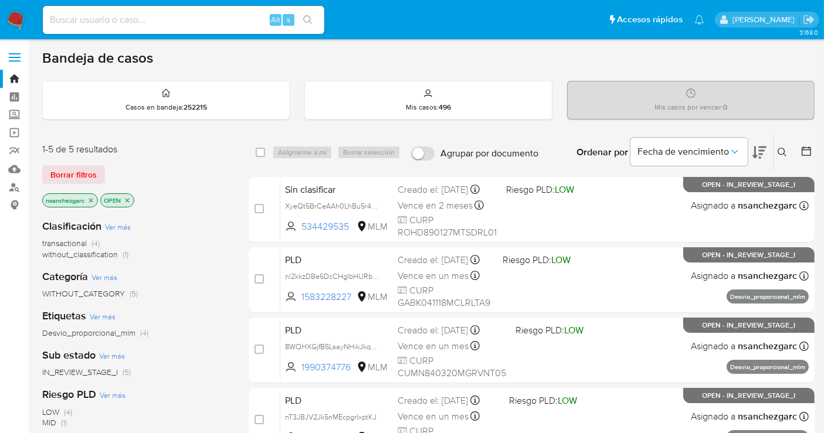
drag, startPoint x: 142, startPoint y: 39, endPoint x: 128, endPoint y: 24, distance: 20.3
click at [134, 30] on nav "Pausado Ver notificaciones Alt s Accesos rápidos Presiona las siguientes teclas…" at bounding box center [412, 19] width 824 height 39
click at [128, 24] on input at bounding box center [183, 19] width 281 height 15
paste input "45225932"
type input "45225932"
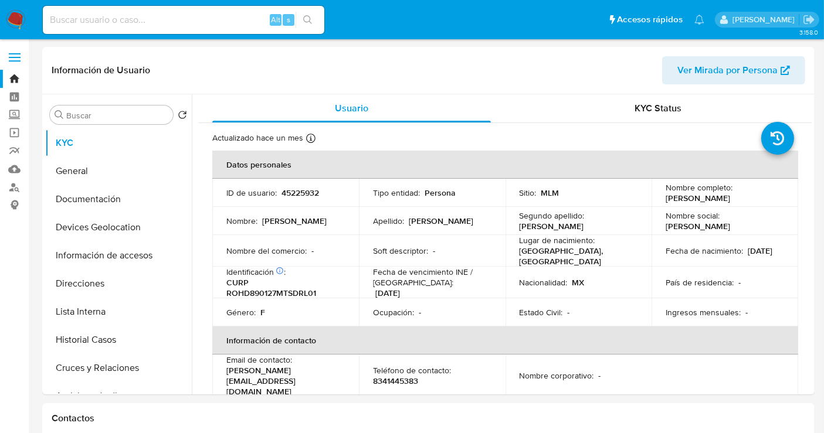
select select "10"
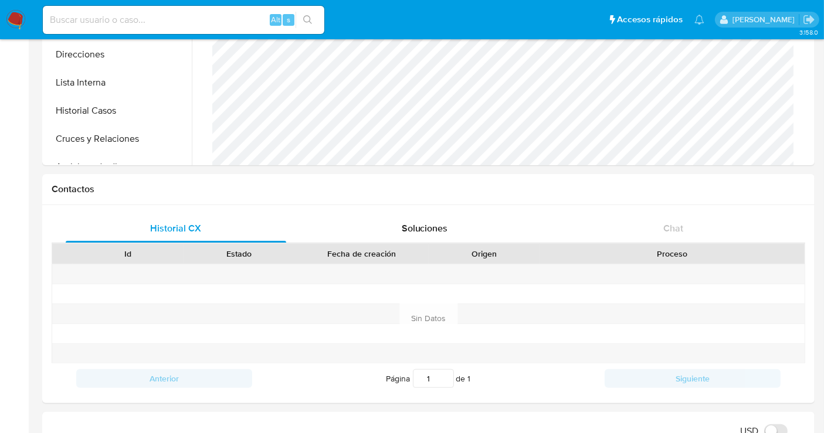
scroll to position [260, 0]
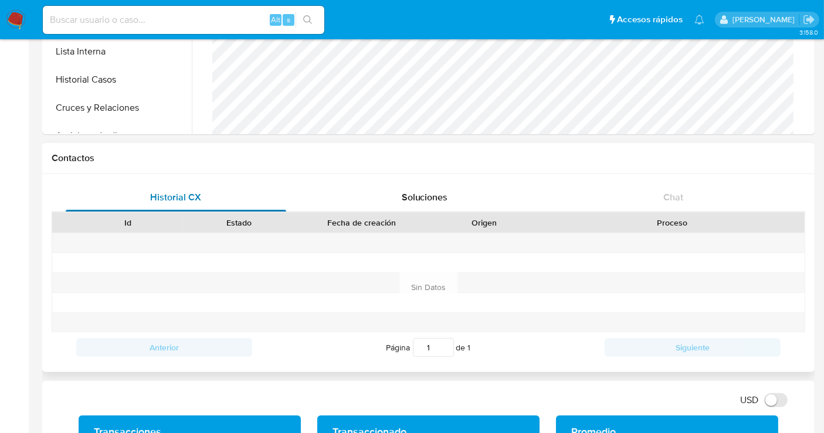
click at [162, 208] on div "Historial CX" at bounding box center [176, 198] width 220 height 28
click at [172, 206] on div "Historial CX" at bounding box center [176, 198] width 220 height 28
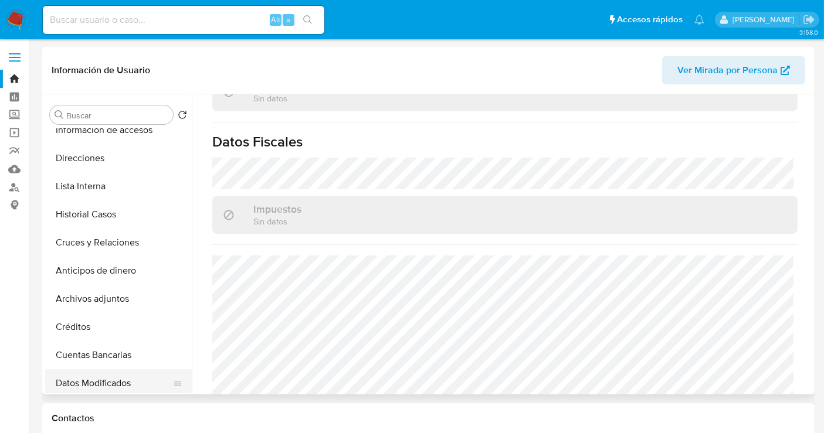
scroll to position [65, 0]
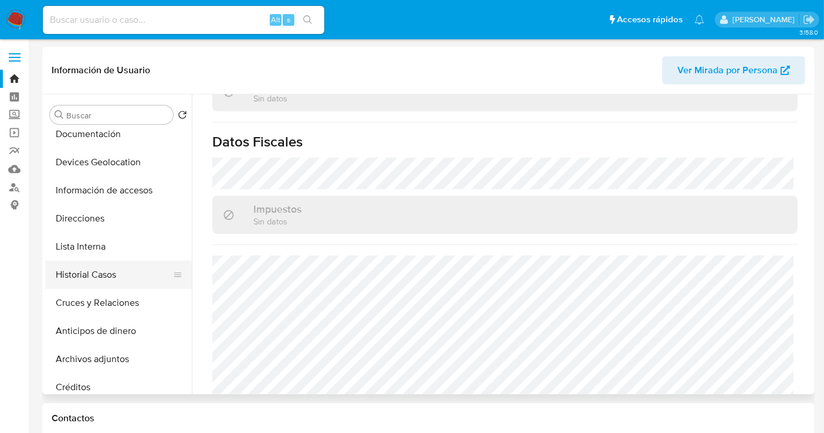
click at [104, 274] on button "Historial Casos" at bounding box center [113, 275] width 137 height 28
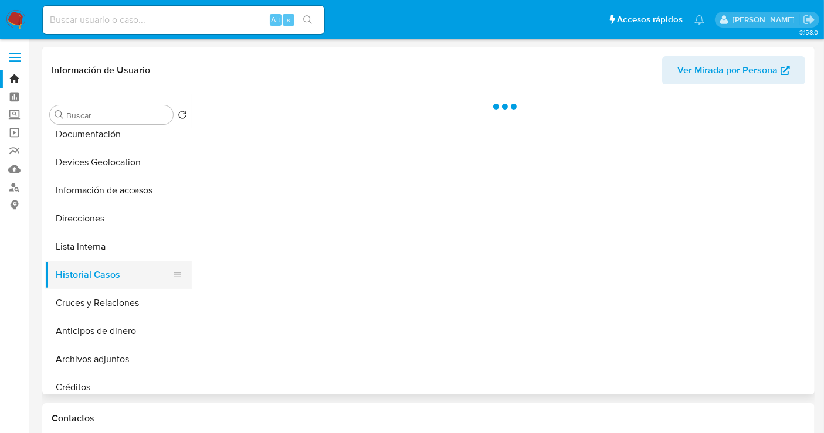
scroll to position [0, 0]
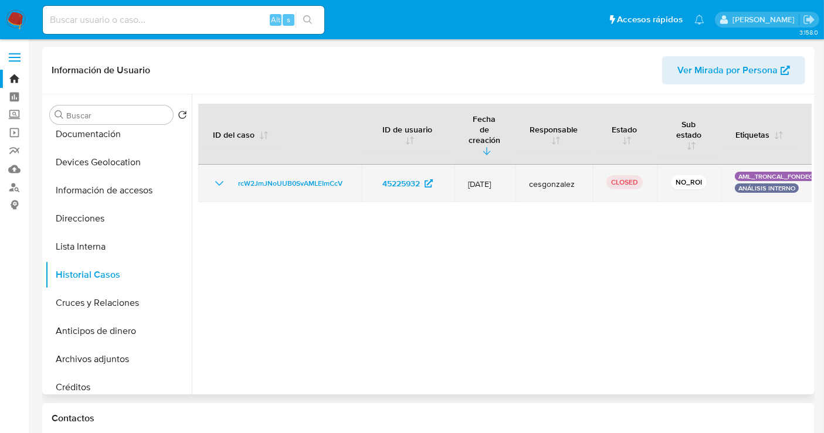
click at [214, 176] on icon "Mostrar/Ocultar" at bounding box center [219, 183] width 14 height 14
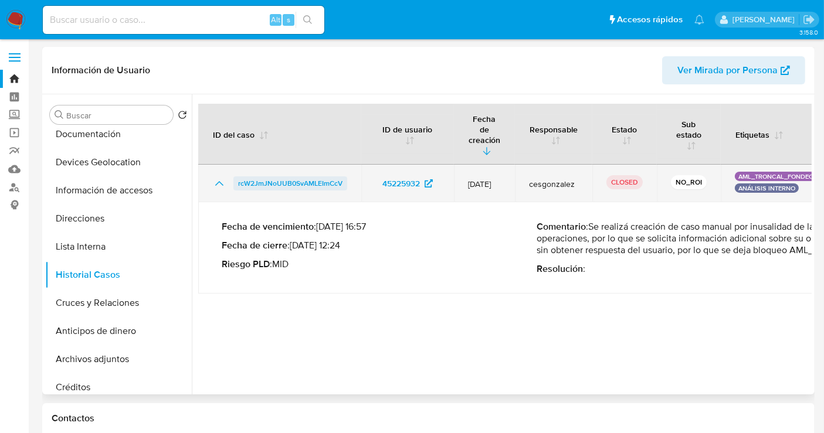
click at [278, 176] on span "rcW2JmJNoUUB0SvAMLEImCcV" at bounding box center [290, 183] width 104 height 14
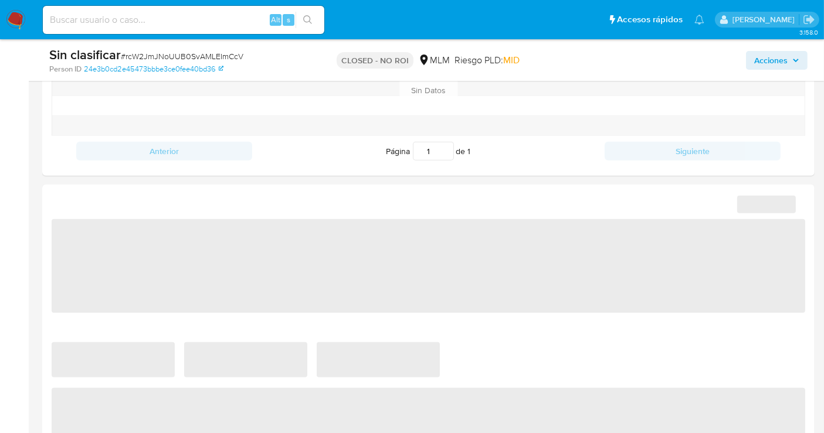
select select "10"
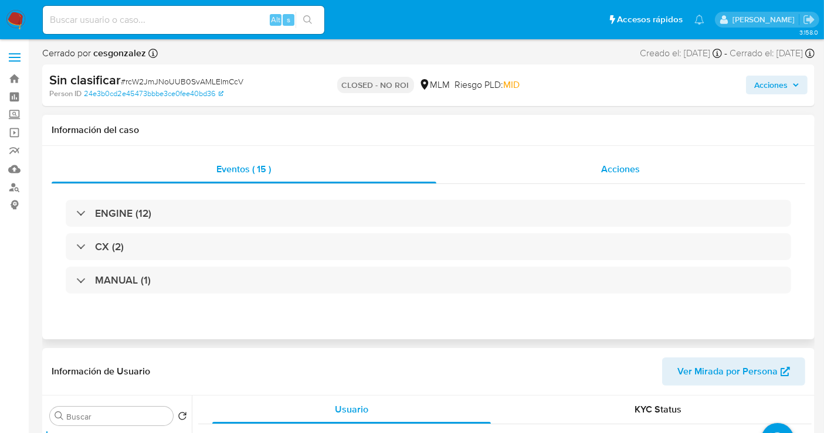
click at [614, 168] on span "Acciones" at bounding box center [621, 168] width 39 height 13
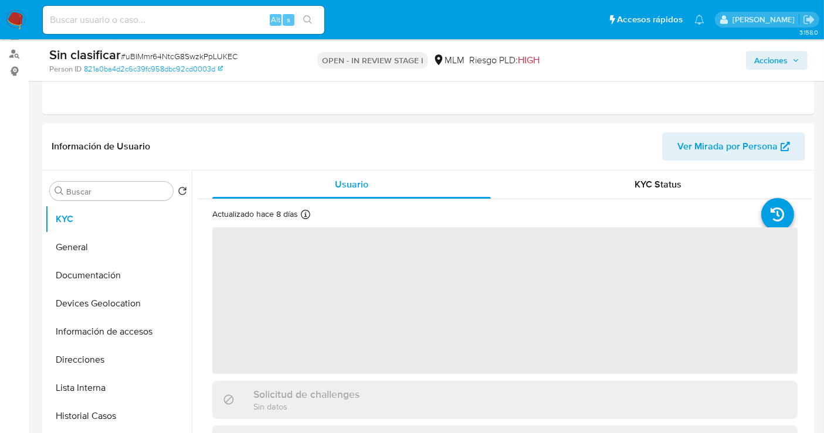
scroll to position [325, 0]
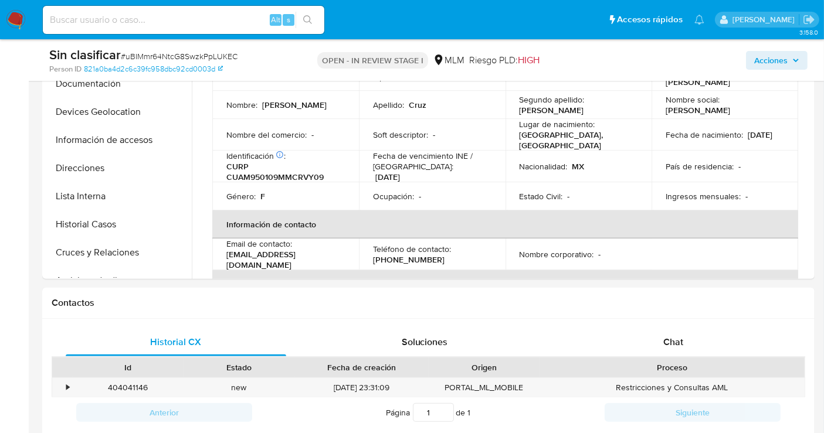
select select "10"
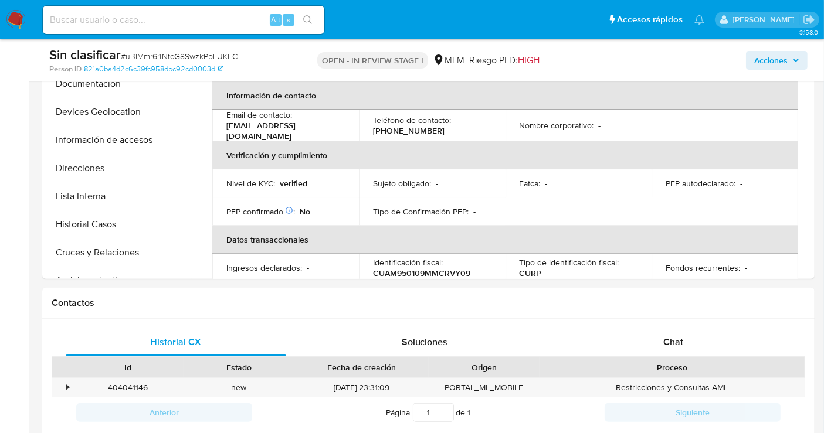
scroll to position [130, 0]
click at [669, 349] on div "Chat" at bounding box center [673, 342] width 220 height 28
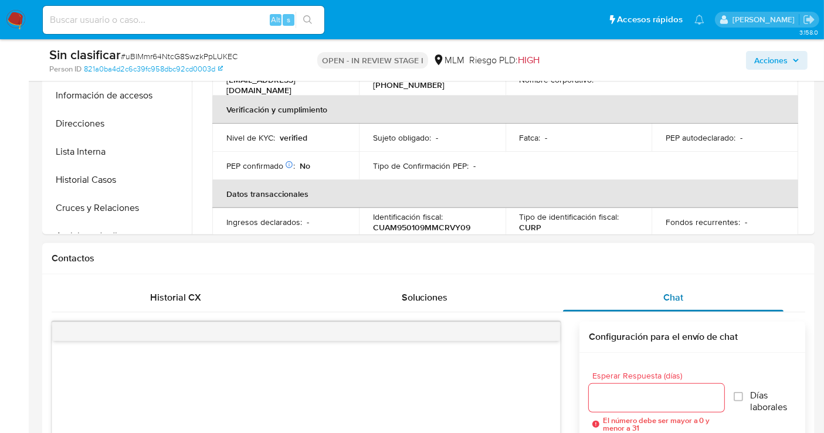
scroll to position [390, 0]
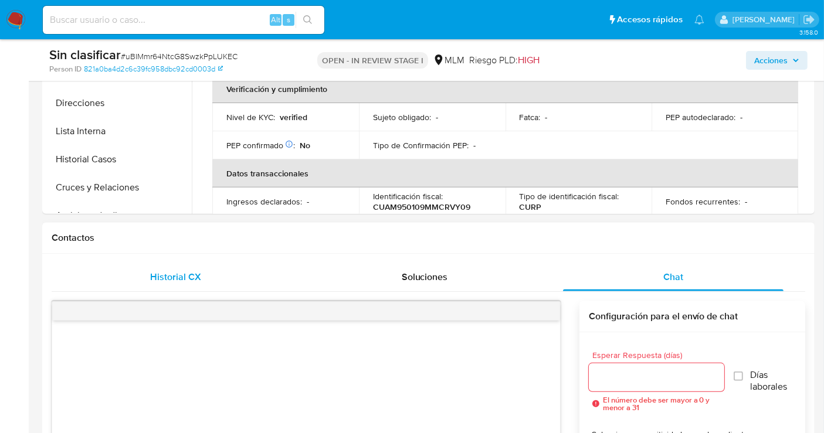
click at [191, 280] on span "Historial CX" at bounding box center [176, 276] width 51 height 13
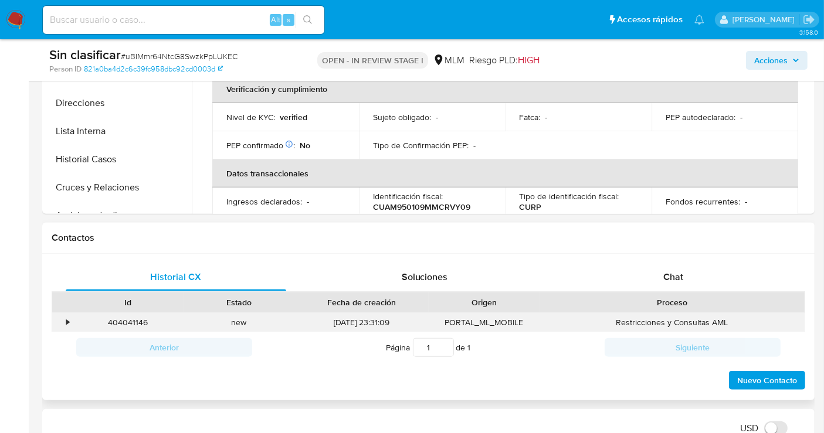
click at [69, 327] on div "•" at bounding box center [62, 322] width 21 height 19
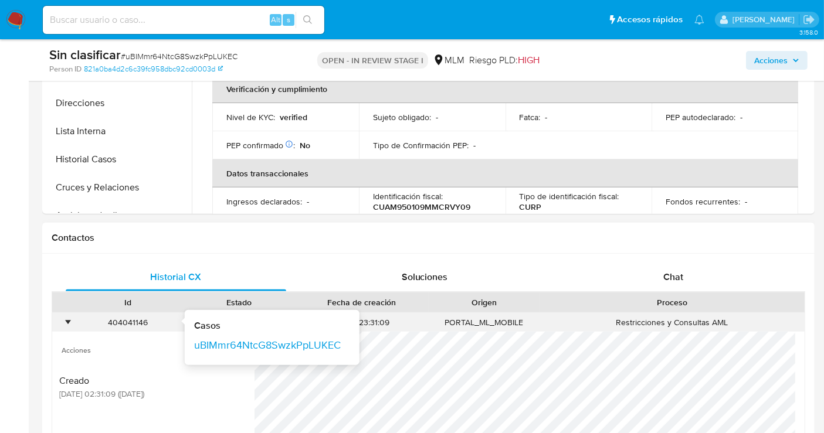
scroll to position [586, 0]
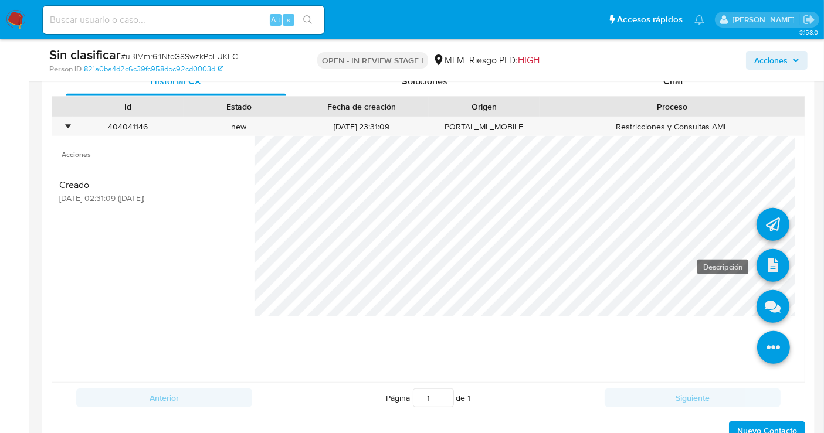
click at [762, 263] on icon at bounding box center [772, 265] width 33 height 33
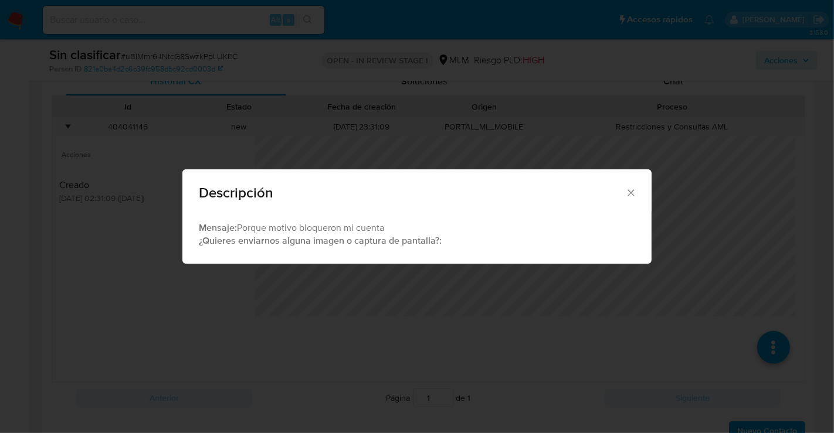
click at [628, 195] on icon "Cerrar" at bounding box center [630, 192] width 6 height 6
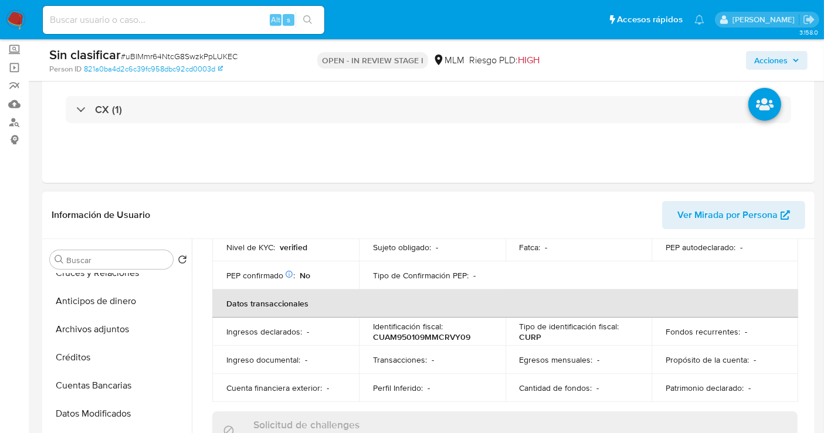
scroll to position [260, 0]
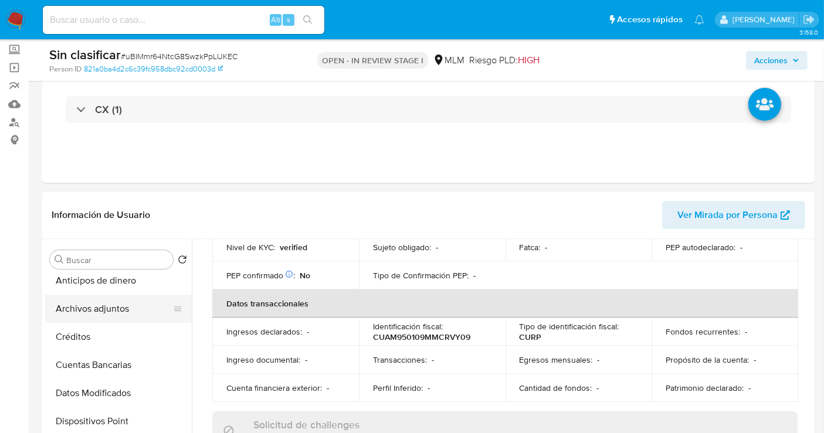
click at [105, 312] on button "Archivos adjuntos" at bounding box center [113, 309] width 137 height 28
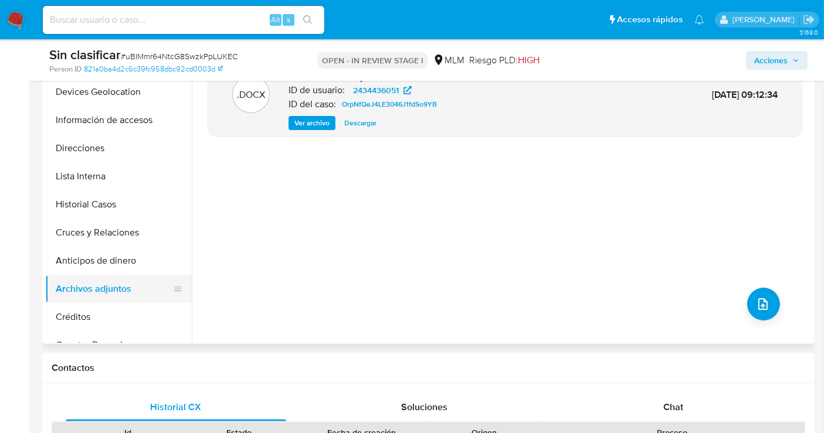
scroll to position [65, 0]
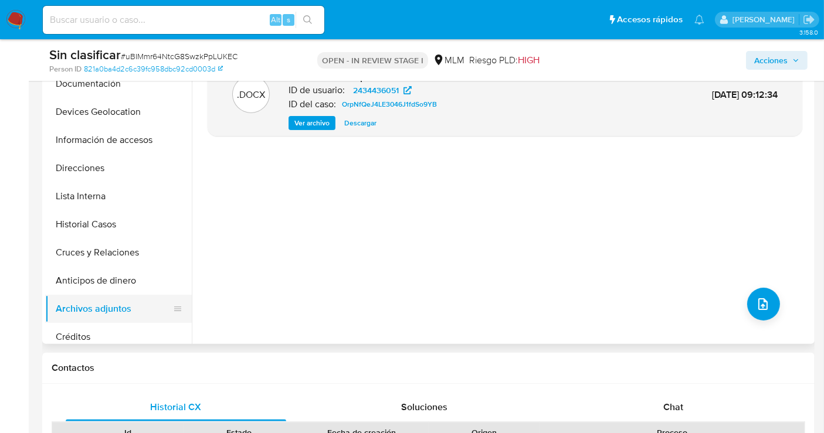
click at [124, 253] on button "Cruces y Relaciones" at bounding box center [118, 253] width 147 height 28
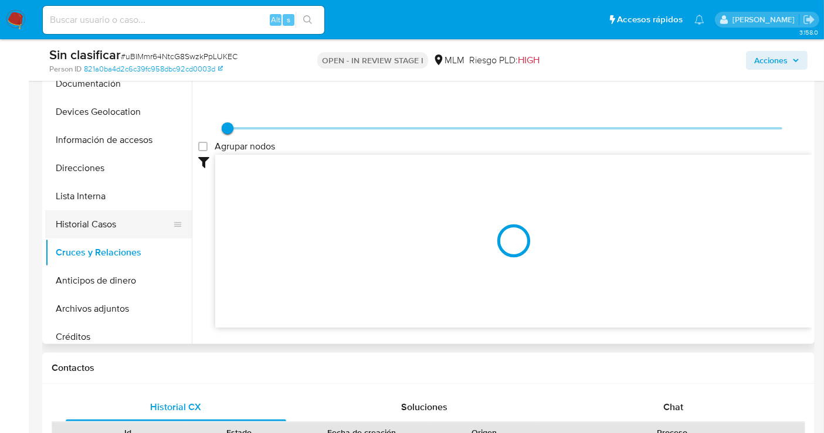
click at [107, 227] on button "Historial Casos" at bounding box center [113, 224] width 137 height 28
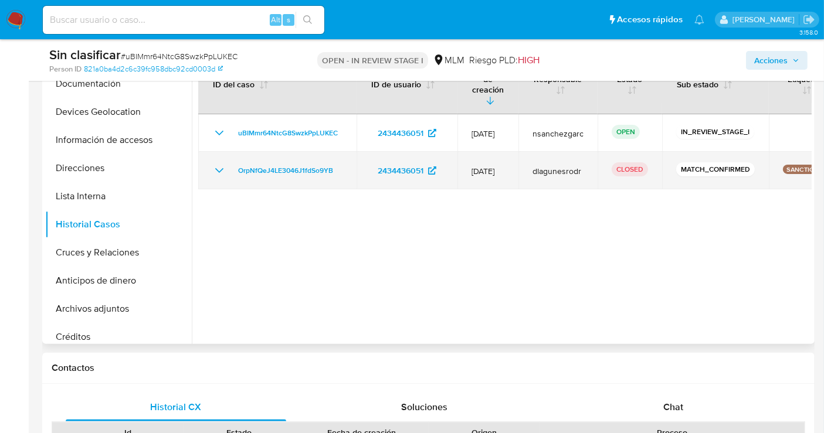
click at [219, 164] on icon "Mostrar/Ocultar" at bounding box center [219, 171] width 14 height 14
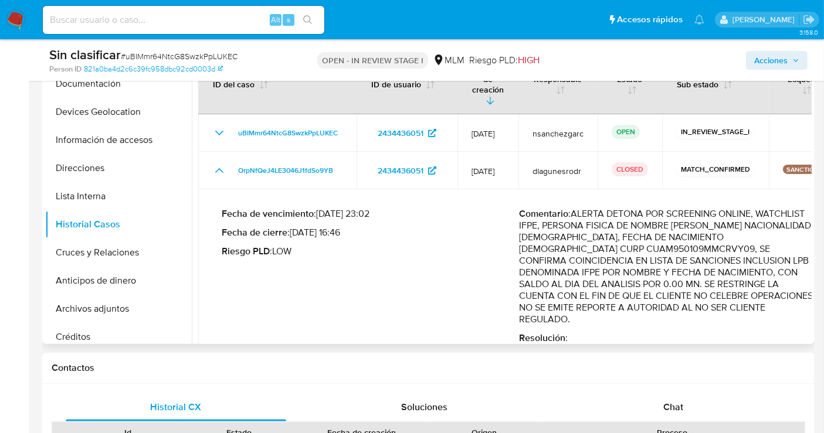
drag, startPoint x: 585, startPoint y: 193, endPoint x: 650, endPoint y: 284, distance: 111.8
click at [650, 284] on p "Comentario : ALERTA DETONA POR SCREENING ONLINE, WATCHLIST IFPE, PERSONA FISICA…" at bounding box center [668, 266] width 298 height 117
click at [760, 60] on span "Acciones" at bounding box center [770, 60] width 33 height 19
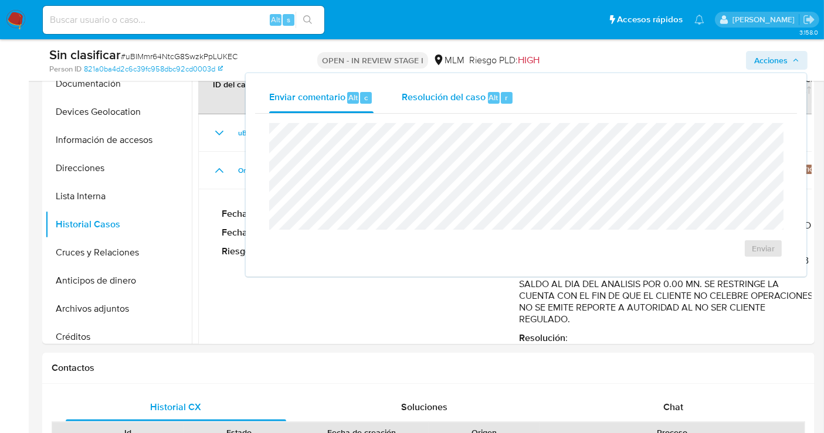
click at [424, 98] on span "Resolución del caso" at bounding box center [444, 96] width 84 height 13
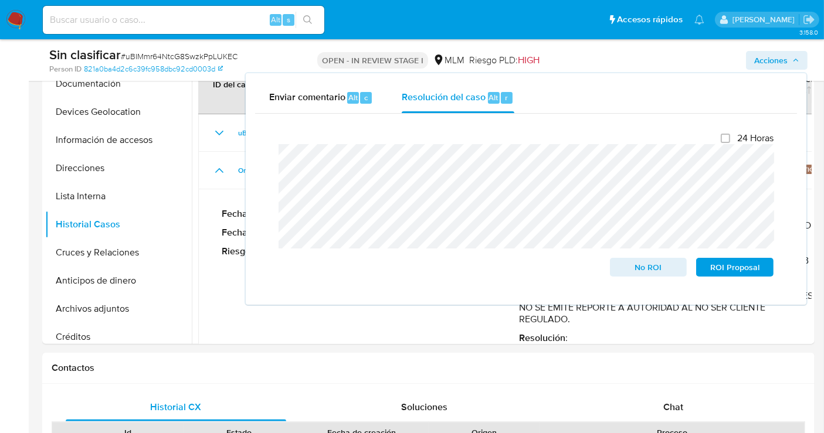
click at [252, 155] on div "Enviar comentario Alt c Resolución del caso Alt r Cierre de caso 24 Horas No RO…" at bounding box center [526, 189] width 560 height 232
click at [202, 290] on td "Fecha de vencimiento : 02/09/2025 23:02 Fecha de cierre : 02/09/2025 16:46 Ries…" at bounding box center [519, 276] width 642 height 174
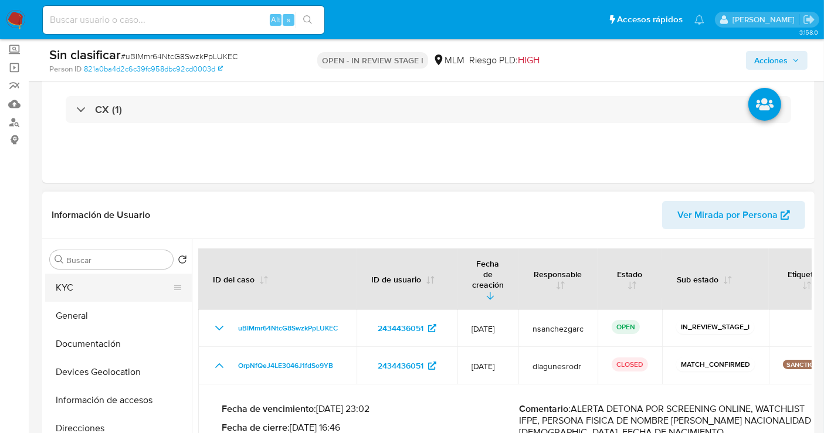
click at [76, 282] on button "KYC" at bounding box center [113, 288] width 137 height 28
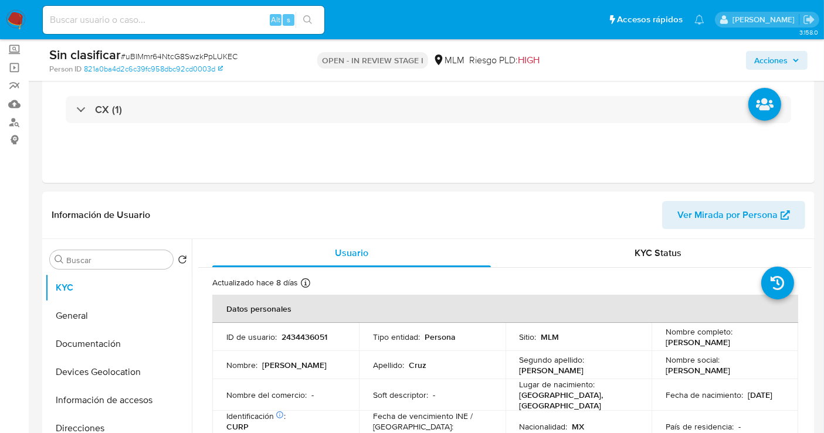
click at [774, 65] on span "Acciones" at bounding box center [770, 60] width 33 height 19
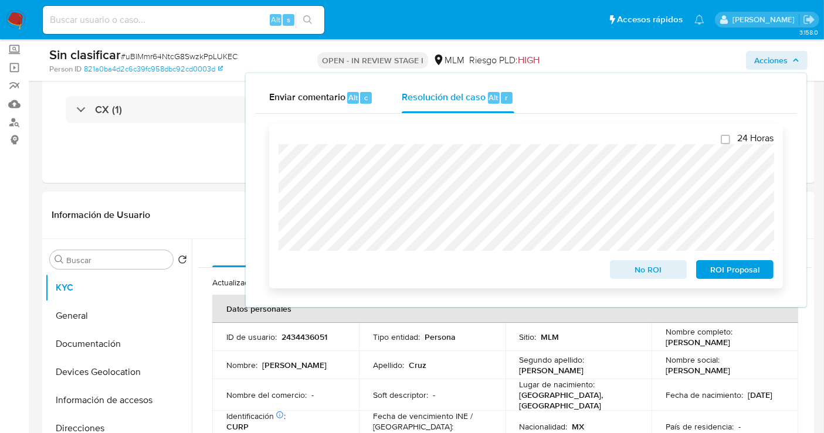
click at [646, 276] on span "No ROI" at bounding box center [648, 269] width 61 height 16
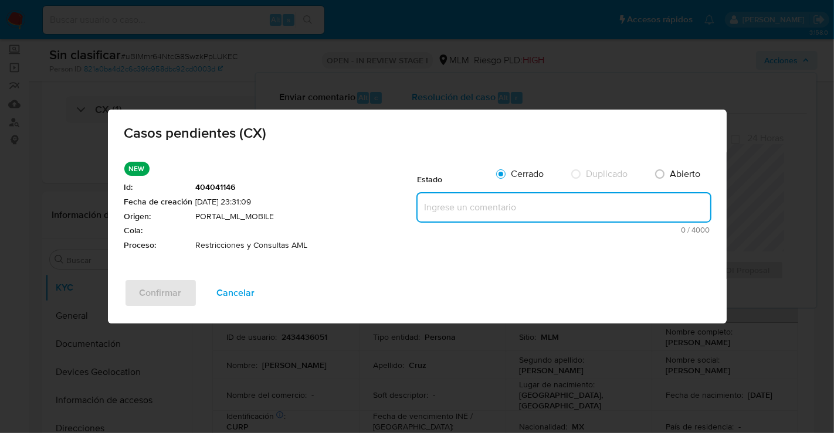
click at [450, 208] on textarea at bounding box center [563, 207] width 293 height 28
paste textarea "Se realiza validación de caso generado por CX donde se identifica restricción l…"
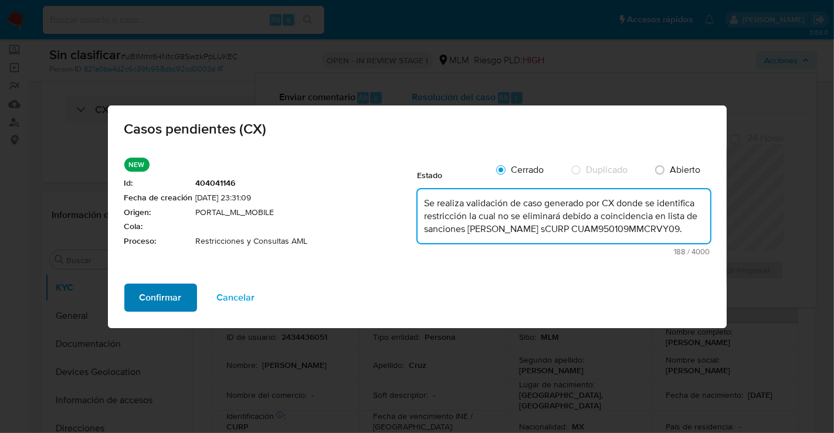
type textarea "Se realiza validación de caso generado por CX donde se identifica restricción l…"
click at [151, 303] on span "Confirmar" at bounding box center [161, 298] width 42 height 26
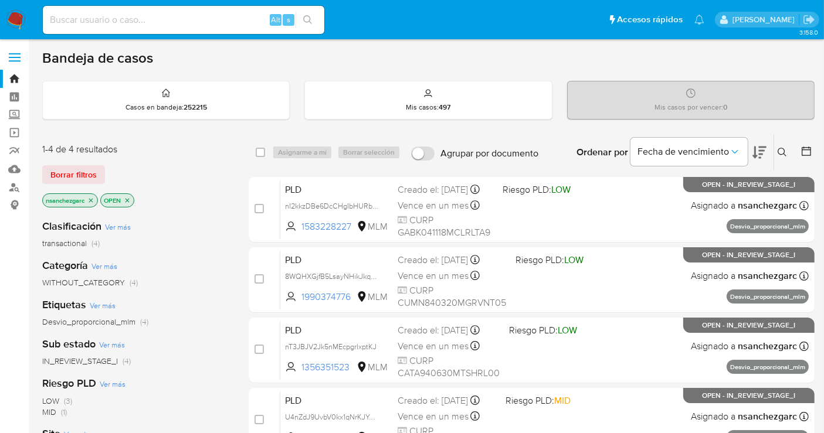
click at [782, 150] on icon at bounding box center [781, 152] width 9 height 9
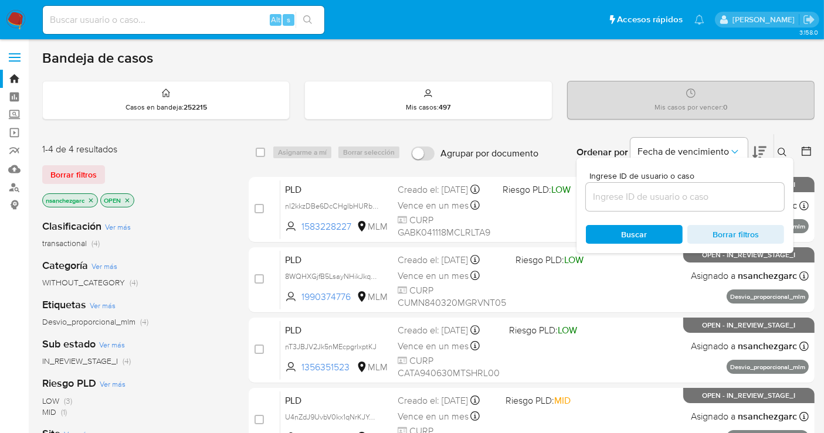
click at [607, 191] on input at bounding box center [685, 196] width 198 height 15
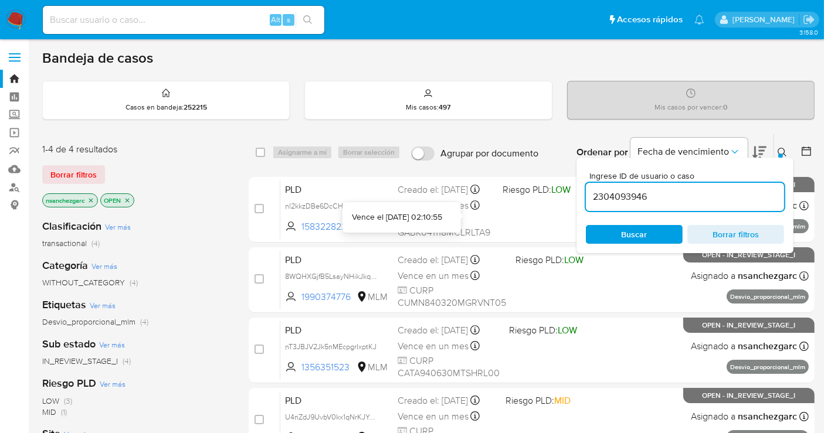
type input "2304093946"
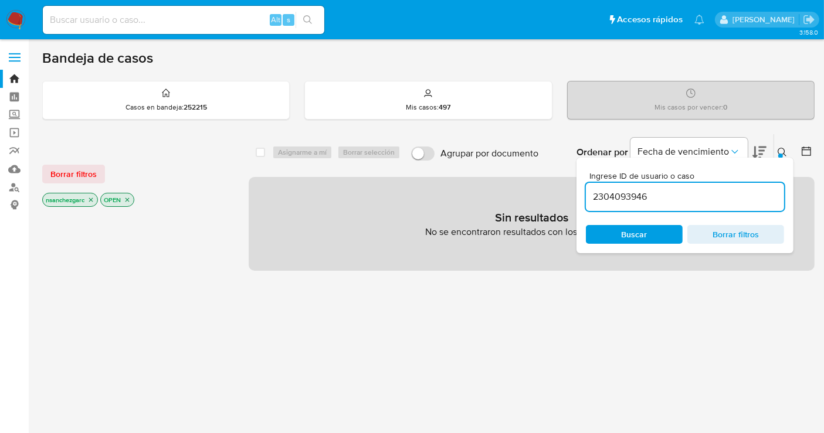
click at [92, 201] on icon "close-filter" at bounding box center [90, 199] width 7 height 7
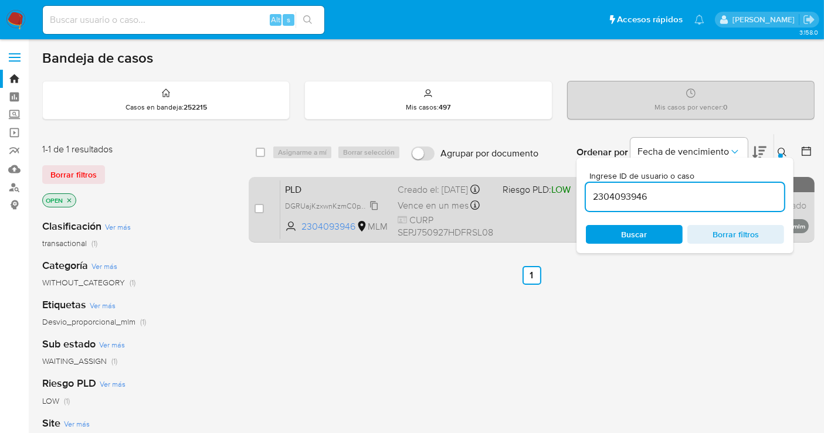
click at [375, 210] on span "DGRUajKzxwnKzmC0pTKfFYP0" at bounding box center [336, 205] width 103 height 13
click at [260, 205] on input "checkbox" at bounding box center [258, 208] width 9 height 9
checkbox input "true"
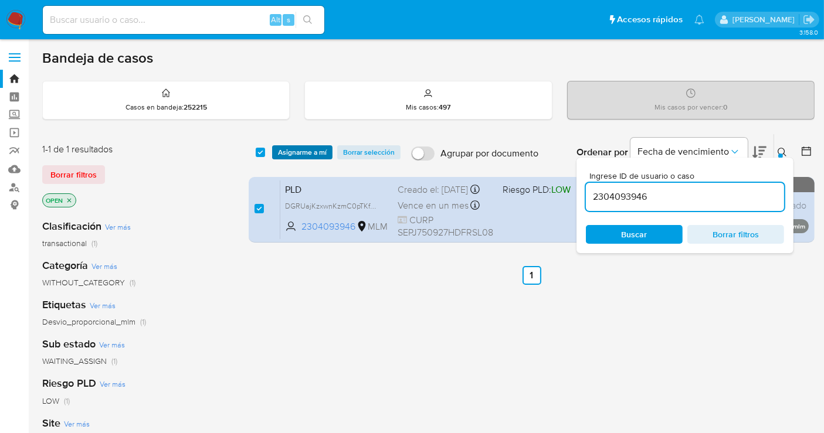
click at [288, 147] on span "Asignarme a mí" at bounding box center [302, 153] width 49 height 12
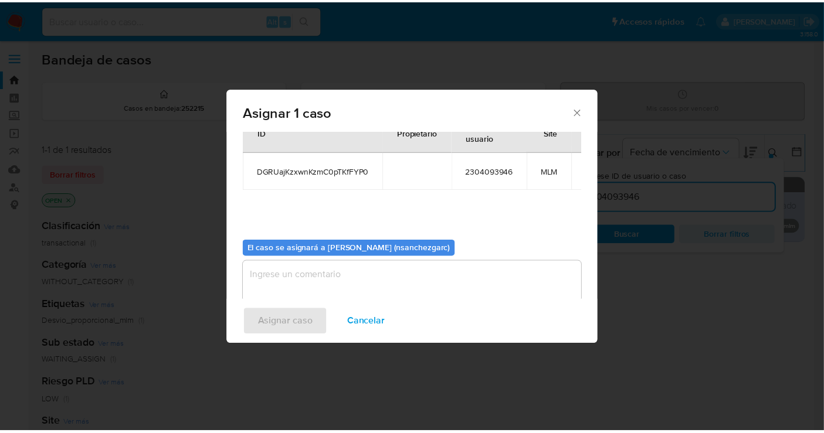
scroll to position [60, 0]
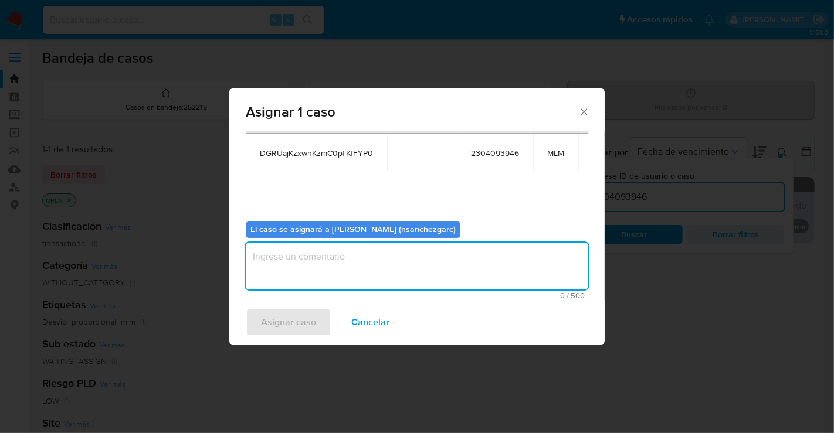
click at [281, 256] on textarea "assign-modal" at bounding box center [417, 266] width 342 height 47
type textarea "nesg"
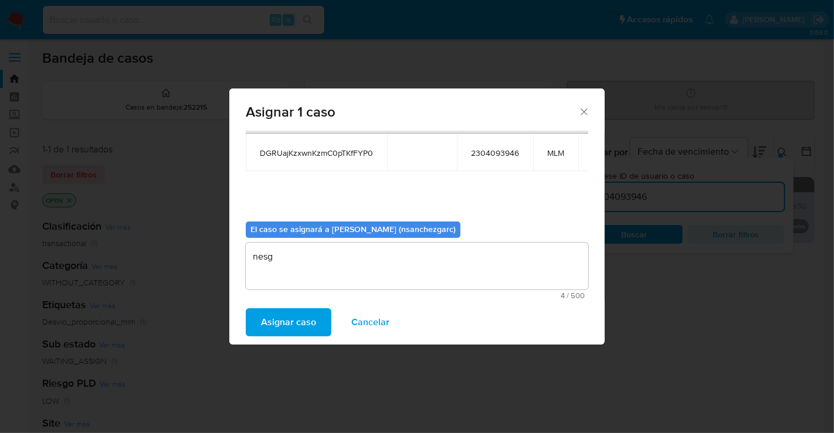
click at [277, 329] on span "Asignar caso" at bounding box center [288, 323] width 55 height 26
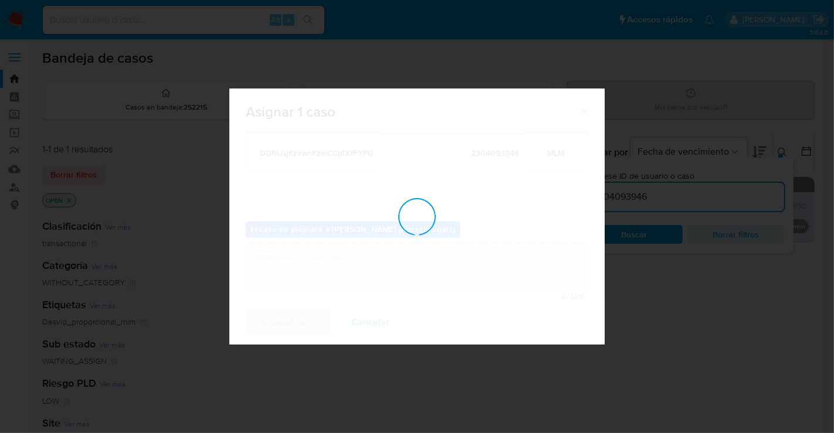
checkbox input "false"
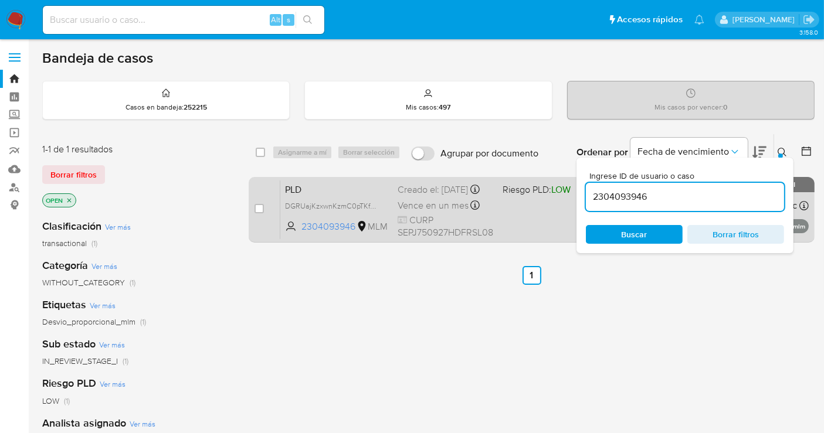
click at [435, 192] on div "Creado el: 12/08/2025 Creado el: 12/08/2025 02:11:13" at bounding box center [445, 190] width 96 height 13
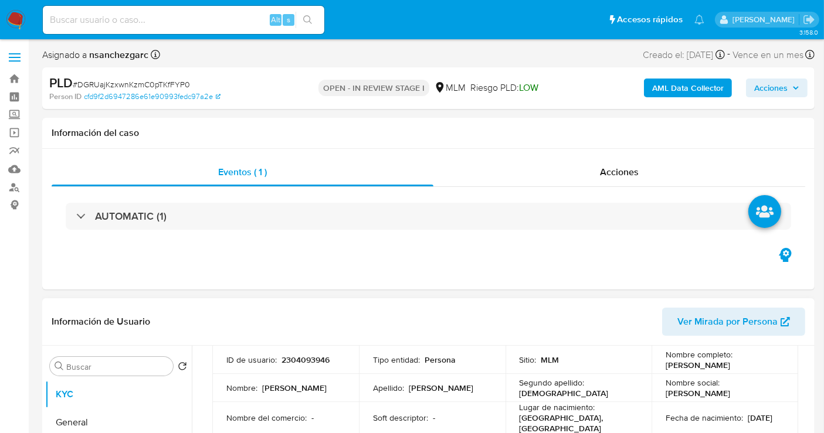
scroll to position [130, 0]
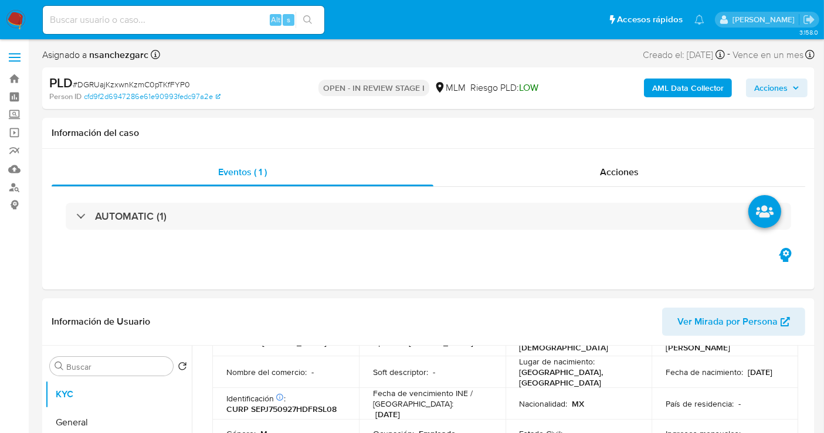
select select "10"
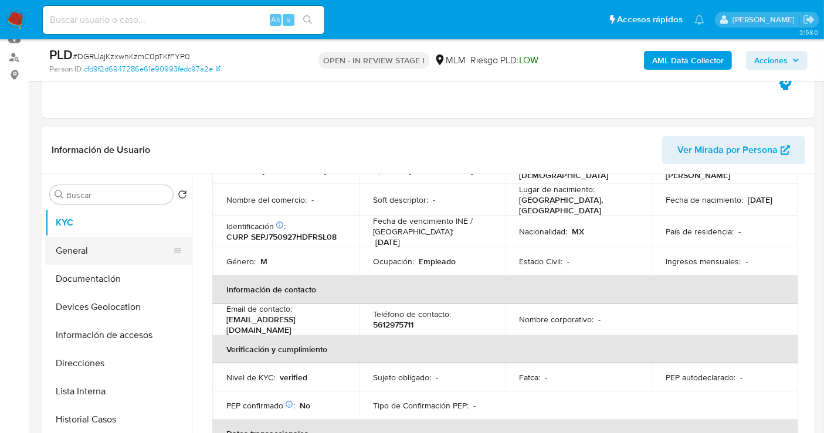
click at [71, 252] on button "General" at bounding box center [113, 251] width 137 height 28
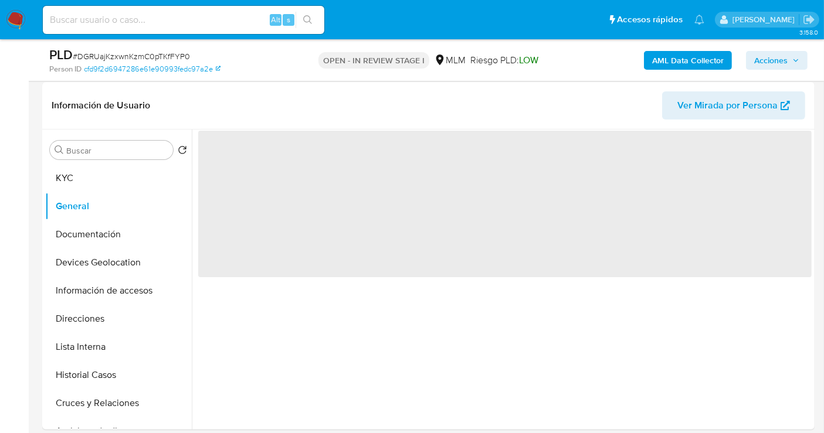
scroll to position [195, 0]
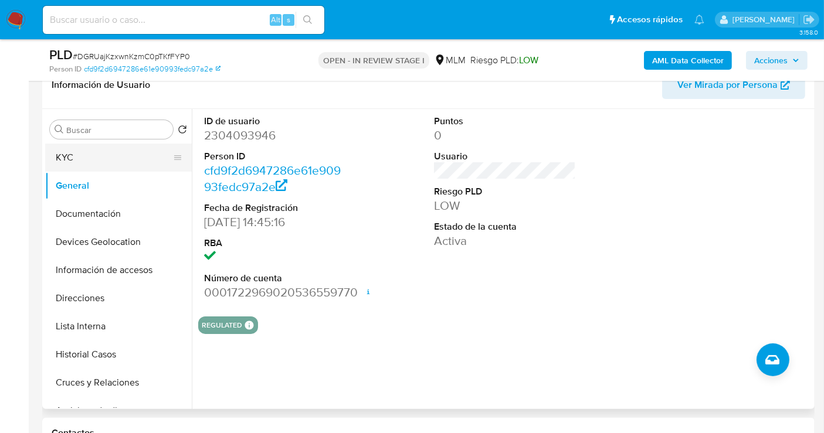
click at [91, 153] on button "KYC" at bounding box center [113, 158] width 137 height 28
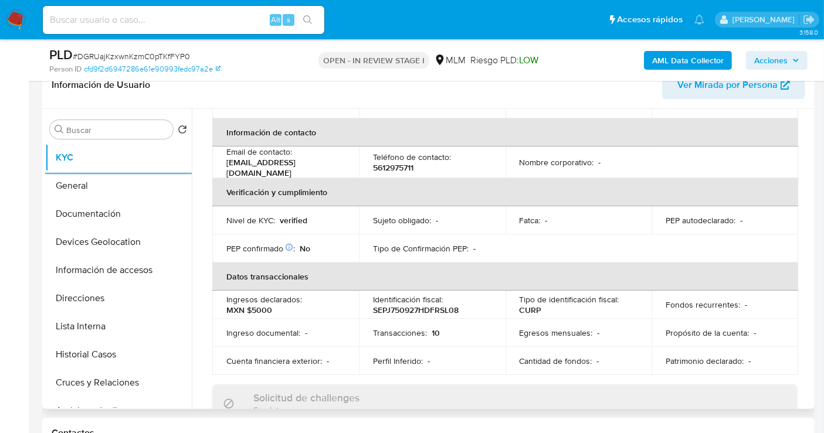
scroll to position [260, 0]
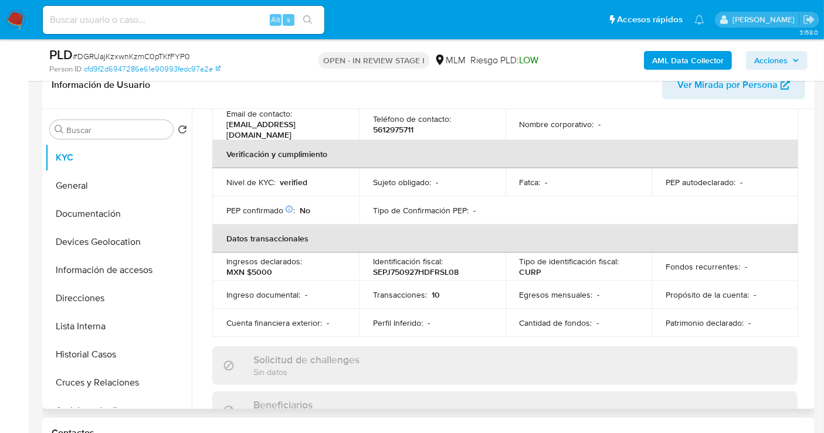
drag, startPoint x: 812, startPoint y: 205, endPoint x: 812, endPoint y: 212, distance: 7.0
click at [812, 212] on div "Buscar Volver al orden por defecto KYC General Documentación Devices Geolocatio…" at bounding box center [428, 259] width 772 height 300
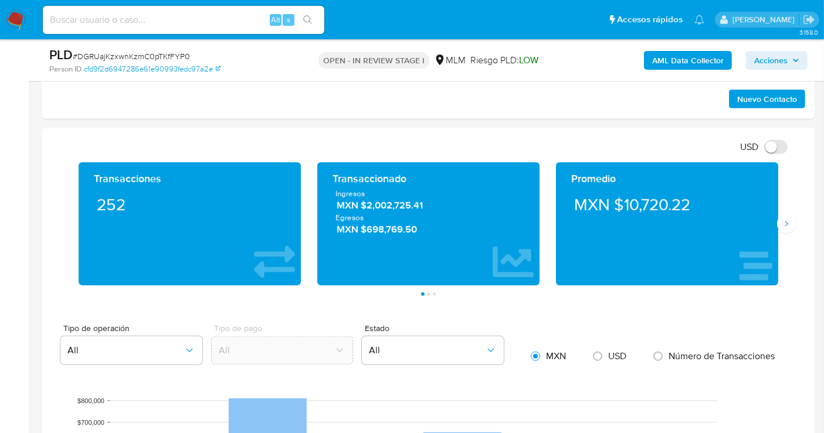
scroll to position [781, 0]
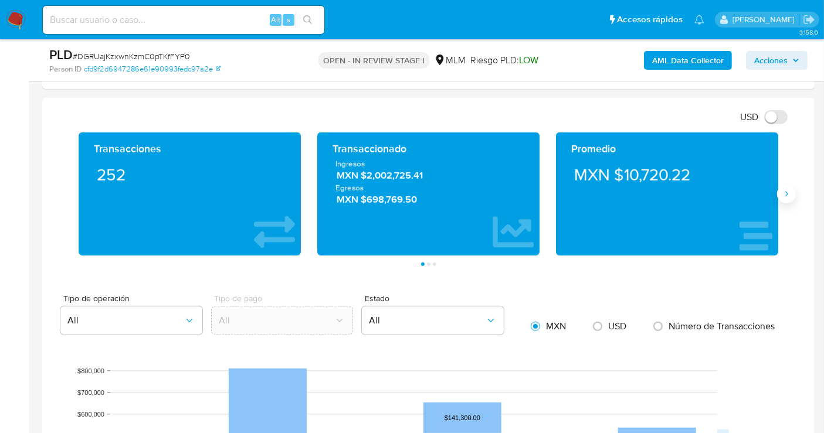
click at [790, 191] on icon "Siguiente" at bounding box center [785, 193] width 9 height 9
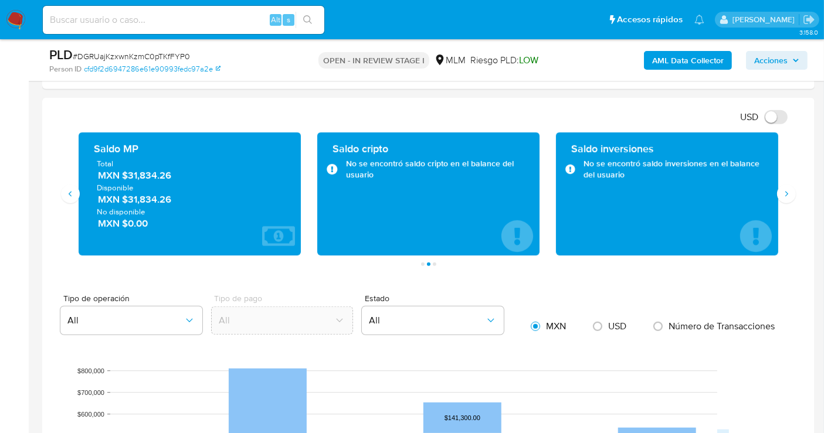
click at [141, 173] on span "MXN $31,834.26" at bounding box center [190, 175] width 185 height 13
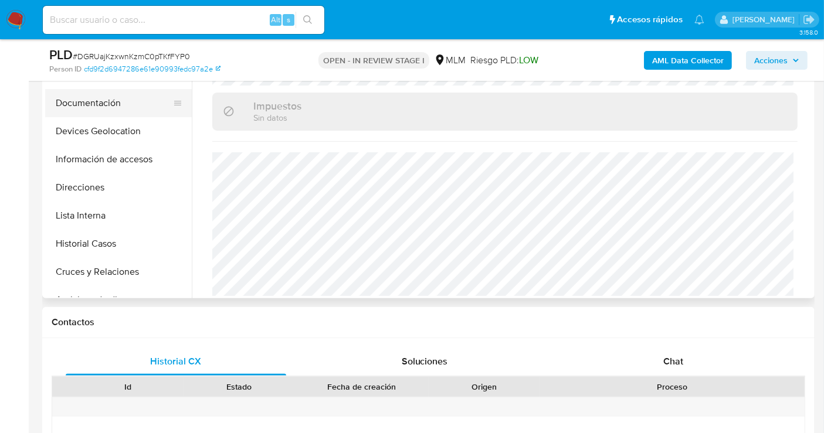
scroll to position [195, 0]
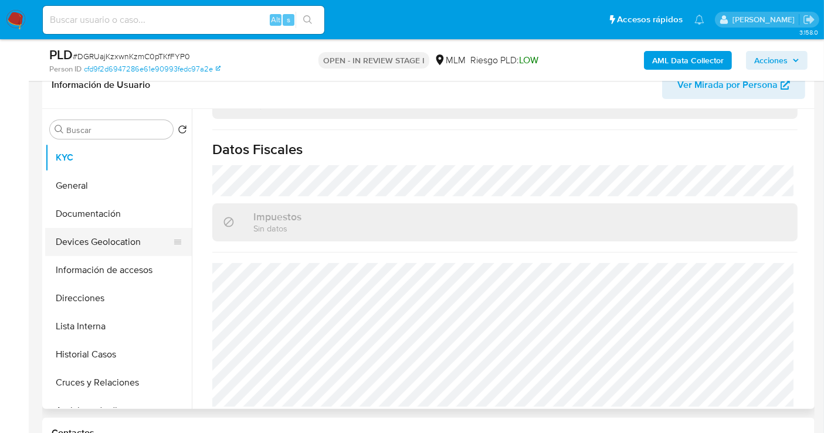
click at [115, 236] on button "Devices Geolocation" at bounding box center [113, 242] width 137 height 28
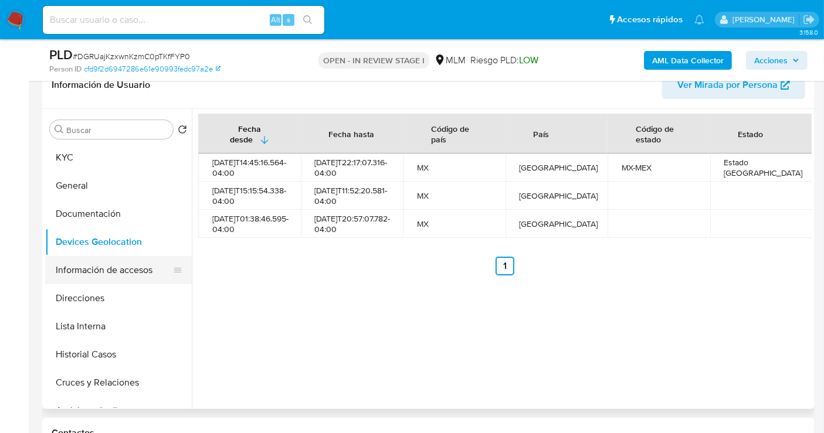
click at [107, 270] on button "Información de accesos" at bounding box center [113, 270] width 137 height 28
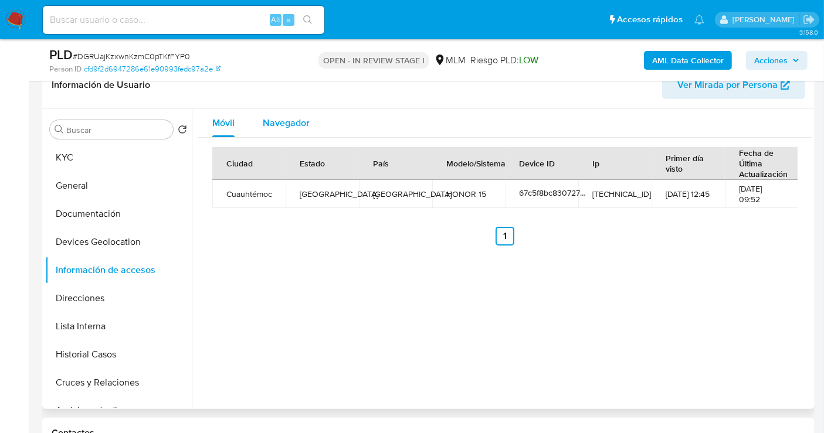
click at [271, 117] on span "Navegador" at bounding box center [286, 122] width 47 height 13
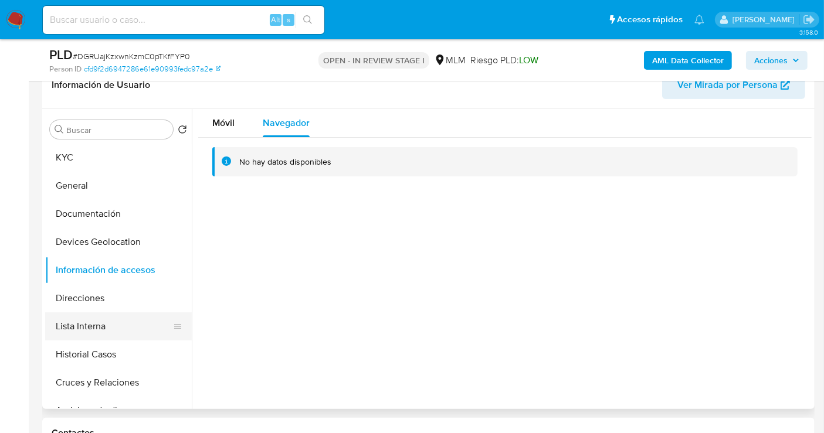
click at [82, 324] on button "Lista Interna" at bounding box center [113, 326] width 137 height 28
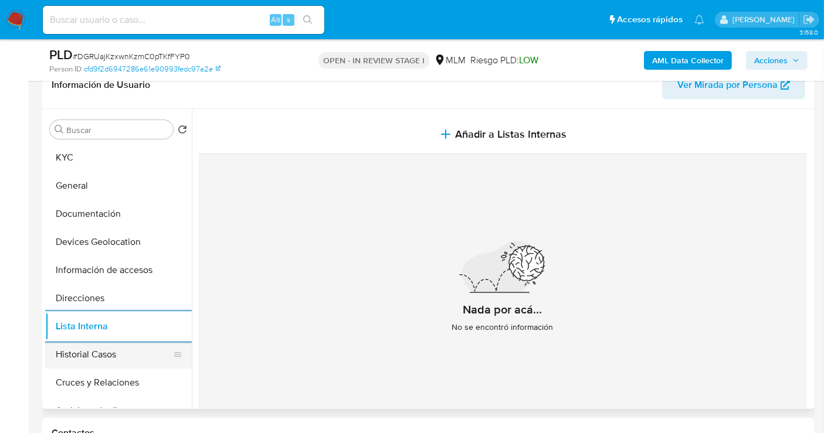
click at [114, 356] on button "Historial Casos" at bounding box center [113, 355] width 137 height 28
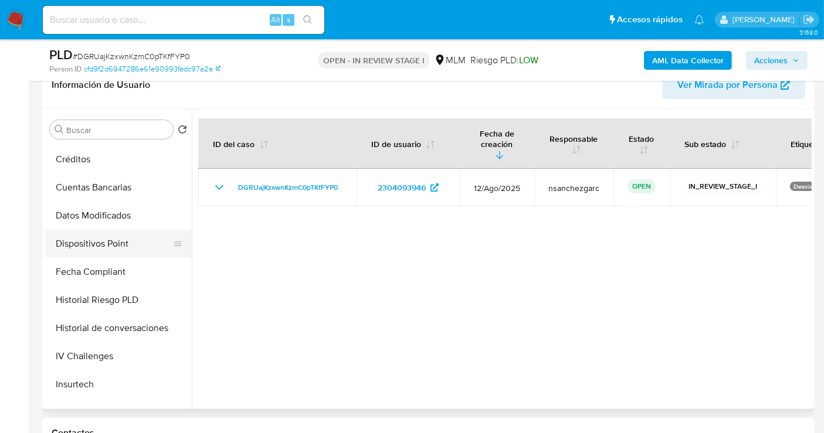
scroll to position [325, 0]
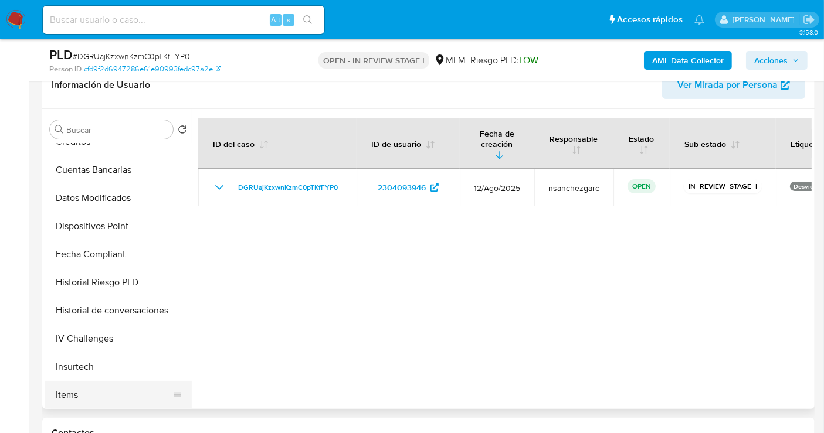
click at [90, 385] on button "Items" at bounding box center [113, 395] width 137 height 28
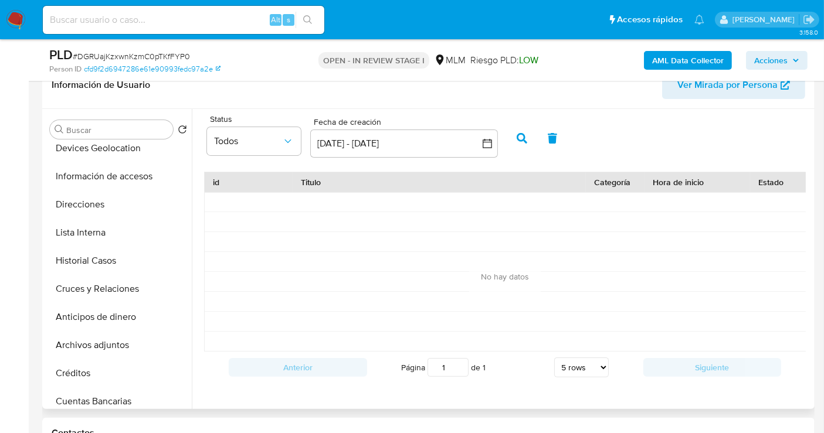
scroll to position [0, 0]
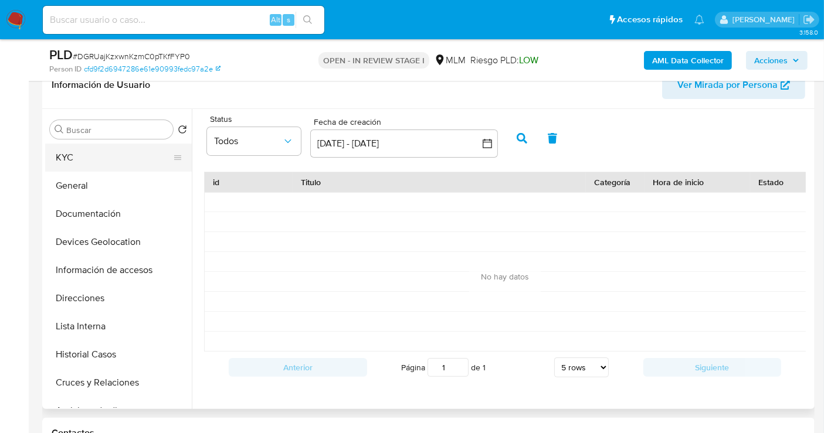
click at [99, 151] on button "KYC" at bounding box center [113, 158] width 137 height 28
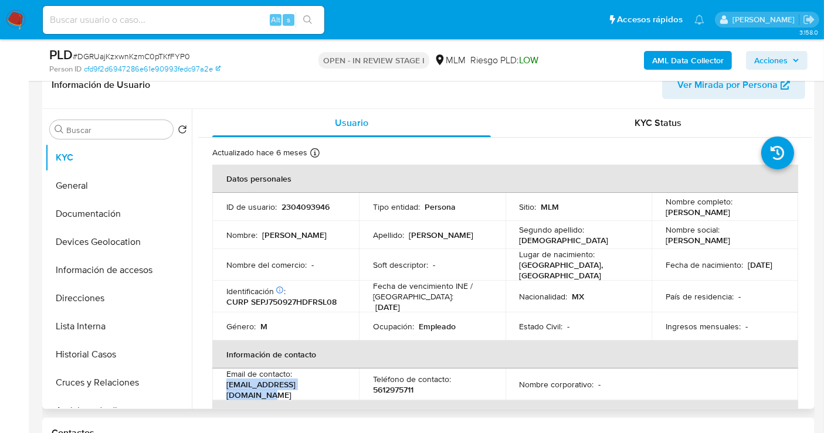
drag, startPoint x: 338, startPoint y: 386, endPoint x: 218, endPoint y: 385, distance: 120.2
click at [218, 385] on td "Email de contacto : cesarserrano156@gmail.com" at bounding box center [285, 385] width 147 height 32
copy p "cesarserrano156@gmail.com"
click at [392, 385] on p "5612975711" at bounding box center [393, 390] width 40 height 11
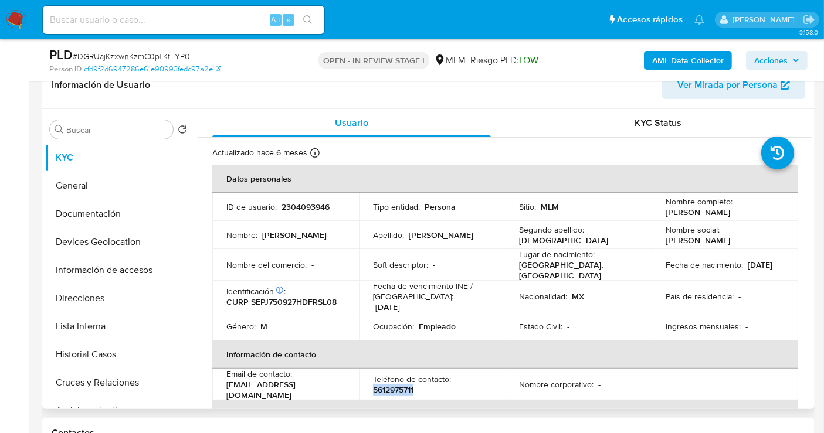
copy p "5612975711"
click at [78, 304] on button "Direcciones" at bounding box center [113, 298] width 137 height 28
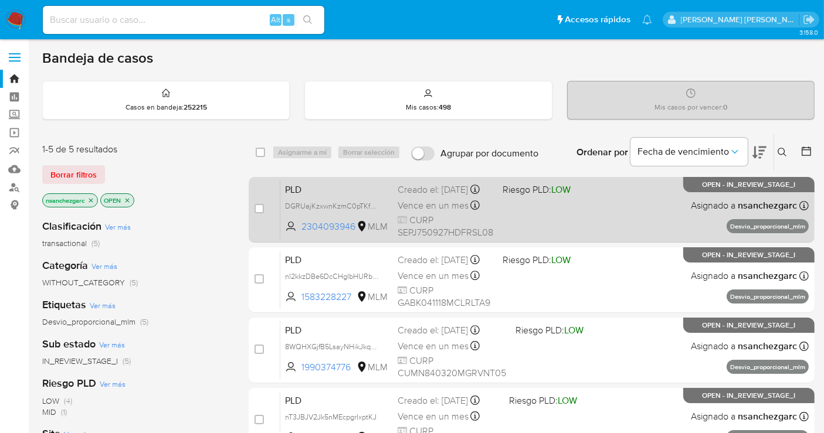
click at [447, 196] on div "Creado el: [DATE] Creado el: [DATE] 02:11:13" at bounding box center [445, 190] width 96 height 13
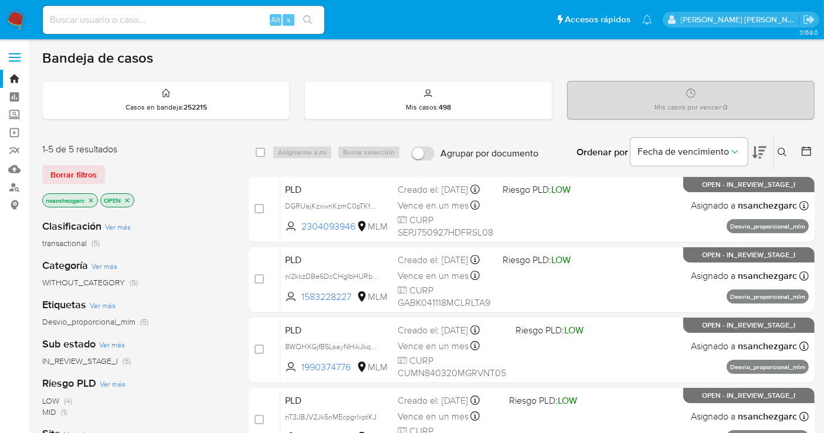
click at [111, 21] on input at bounding box center [183, 19] width 281 height 15
paste input "1121744331"
type input "1121744331"
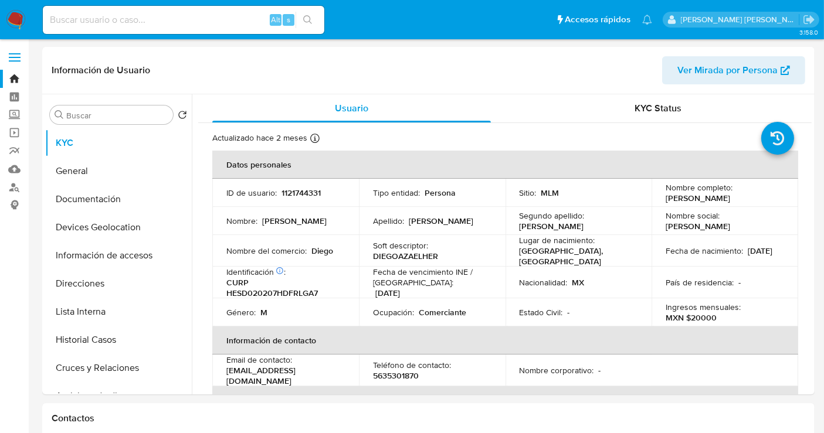
select select "10"
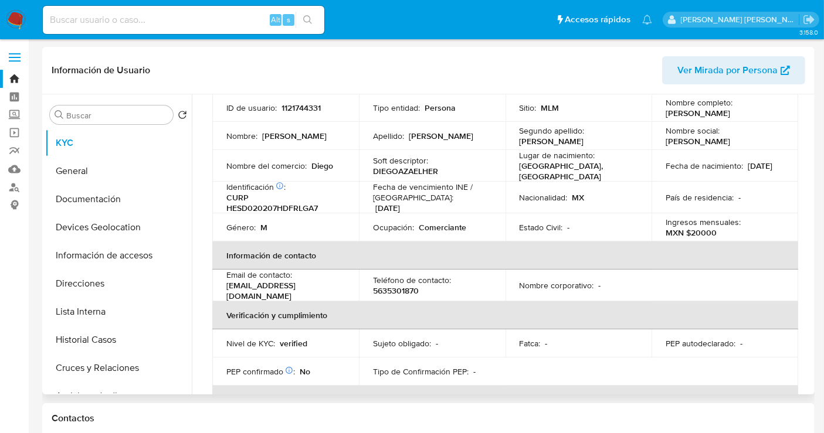
scroll to position [65, 0]
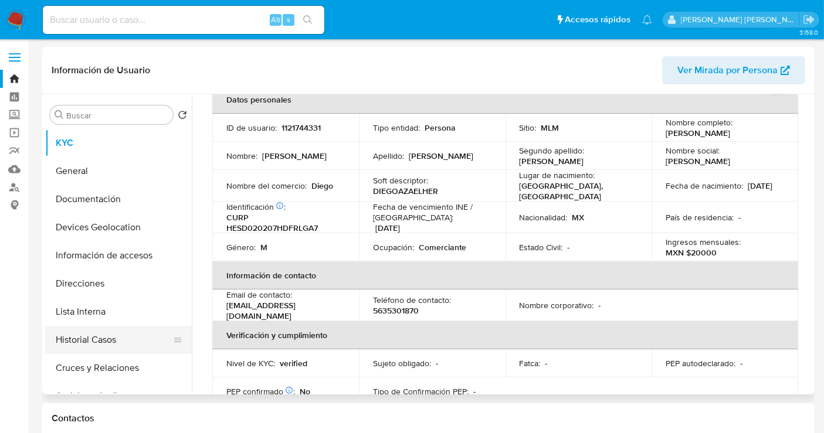
click at [115, 337] on button "Historial Casos" at bounding box center [113, 340] width 137 height 28
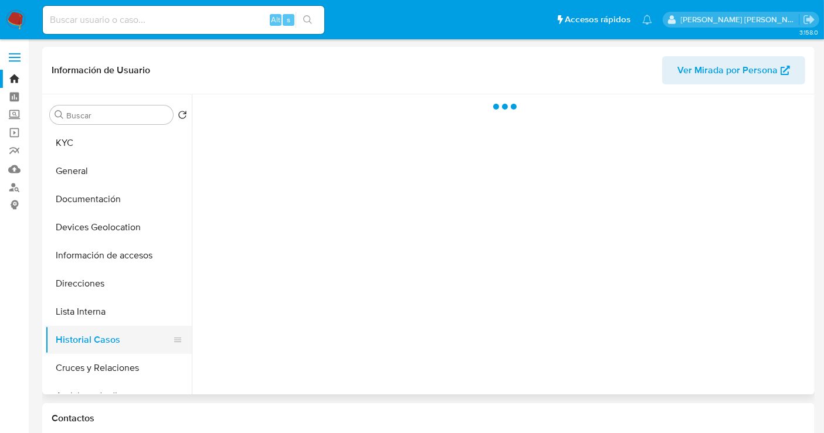
scroll to position [0, 0]
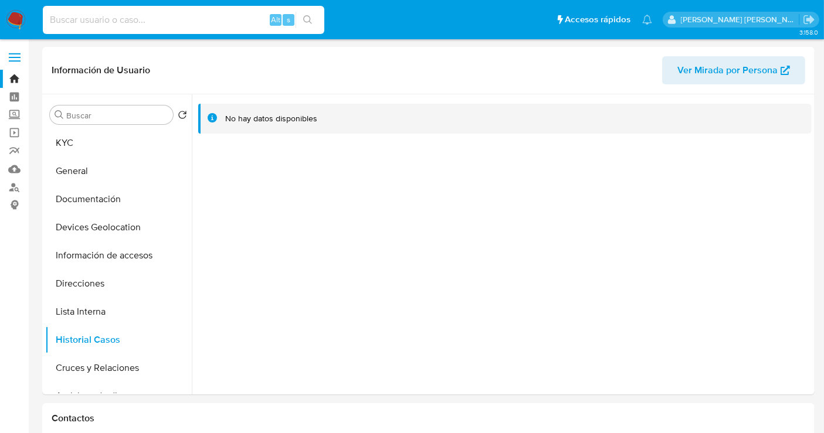
click at [90, 19] on input at bounding box center [183, 19] width 281 height 15
paste input "428539970"
type input "428539970"
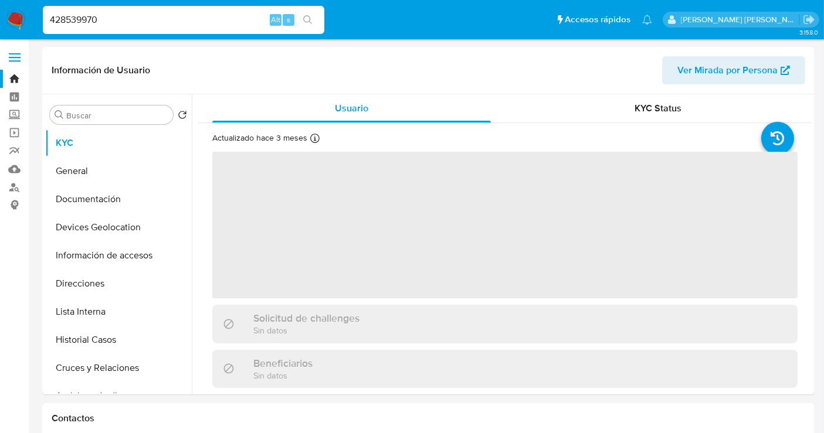
select select "10"
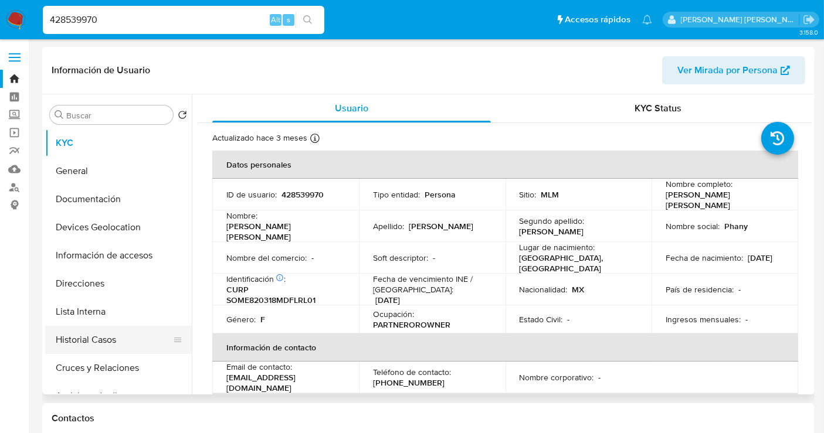
click at [105, 339] on button "Historial Casos" at bounding box center [113, 340] width 137 height 28
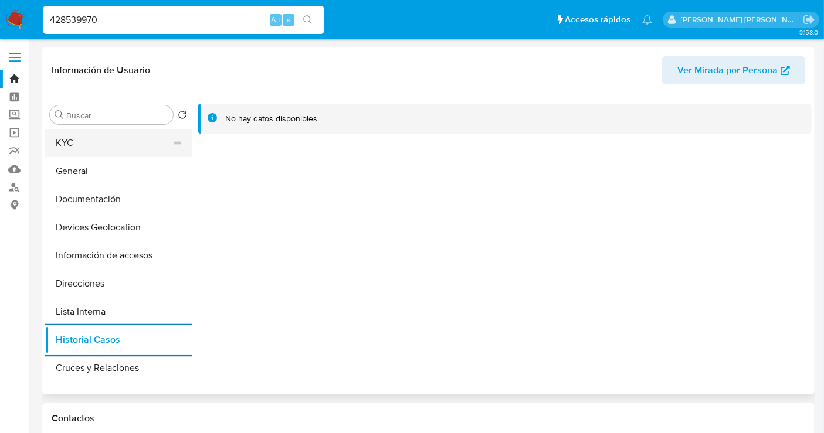
click at [80, 151] on button "KYC" at bounding box center [113, 143] width 137 height 28
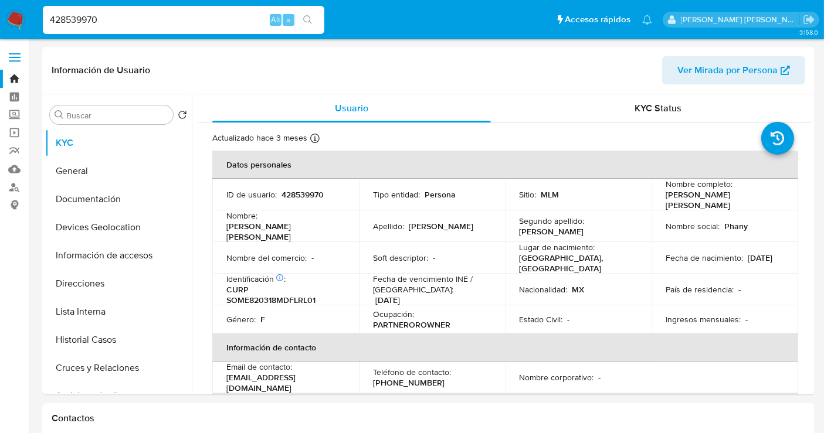
click at [83, 18] on input "428539970" at bounding box center [183, 19] width 281 height 15
paste input "193007447"
type input "193007447"
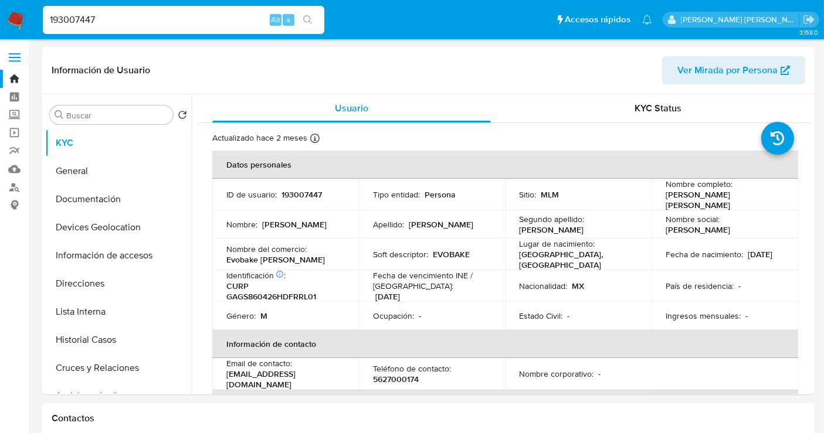
select select "10"
drag, startPoint x: 303, startPoint y: 252, endPoint x: 223, endPoint y: 252, distance: 80.3
click at [223, 252] on td "Nombre del comercio : Evobake [PERSON_NAME]" at bounding box center [285, 255] width 147 height 32
copy p "Evobake [PERSON_NAME]"
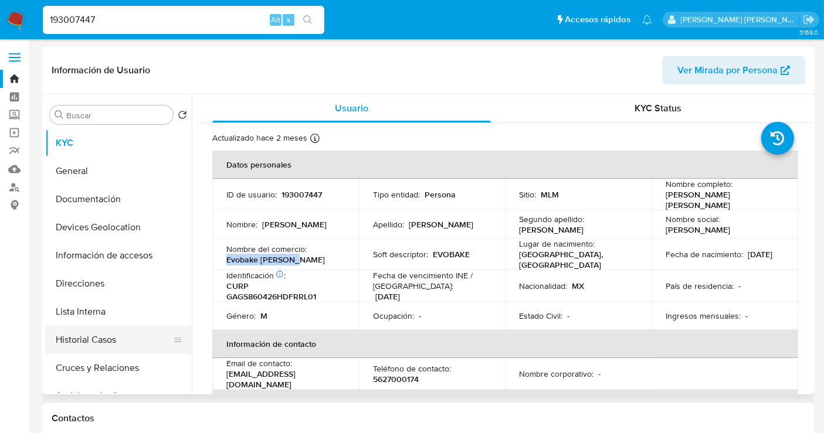
click at [78, 342] on button "Historial Casos" at bounding box center [113, 340] width 137 height 28
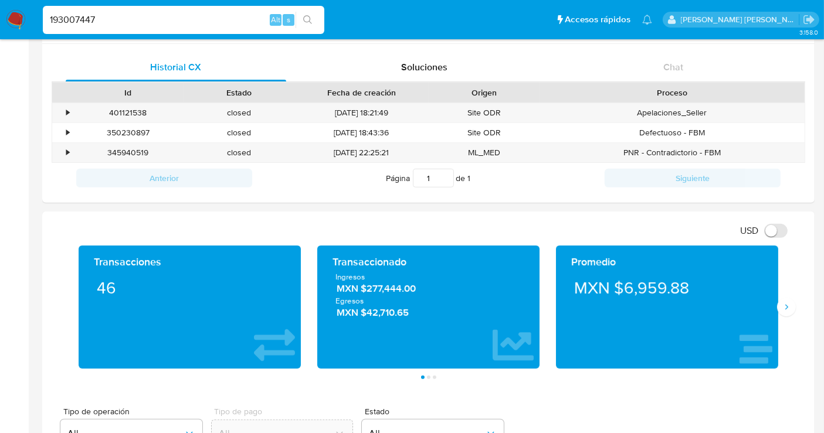
scroll to position [651, 0]
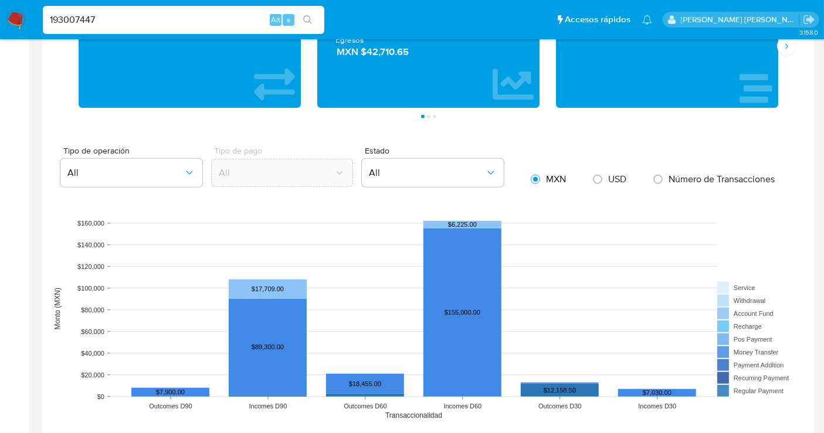
click at [15, 18] on img at bounding box center [16, 20] width 20 height 20
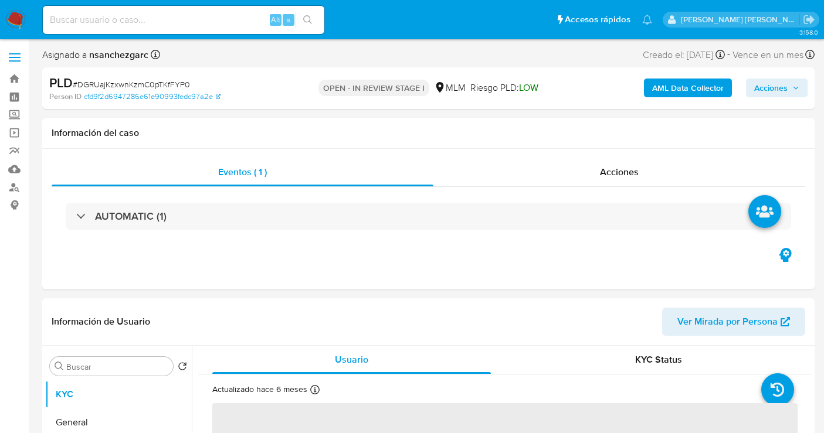
select select "10"
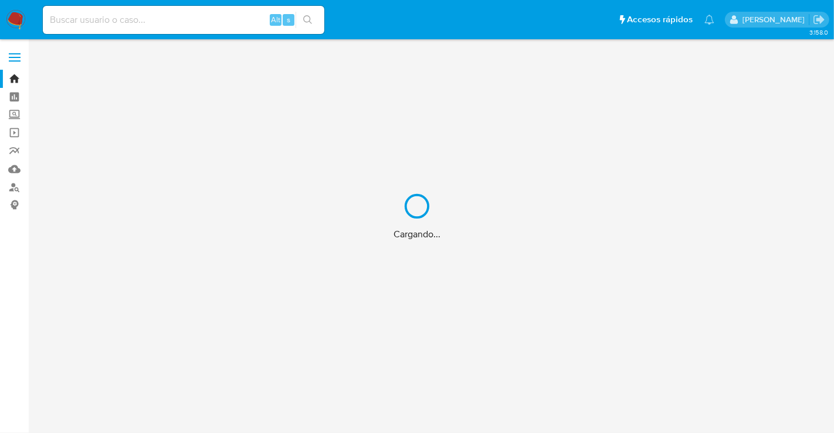
click at [15, 115] on div "Cargando..." at bounding box center [417, 216] width 834 height 433
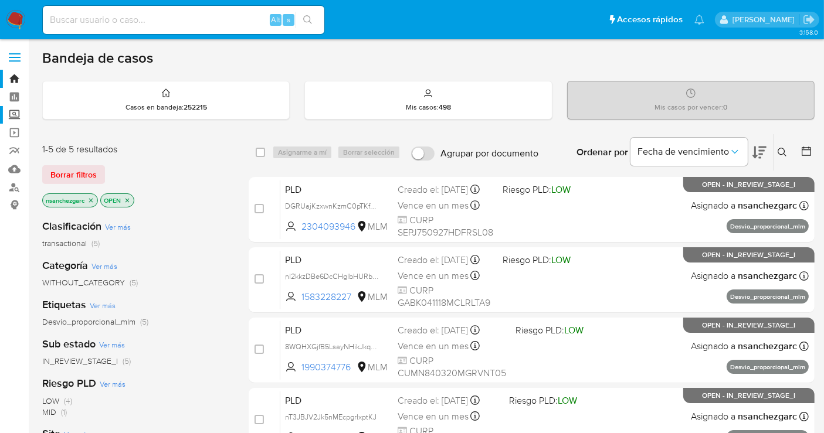
click at [15, 115] on label "Screening" at bounding box center [70, 115] width 140 height 18
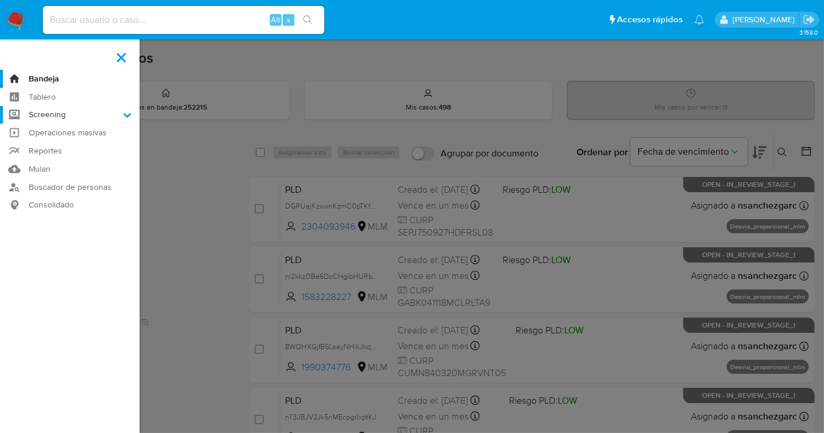
click at [0, 0] on input "Screening" at bounding box center [0, 0] width 0 height 0
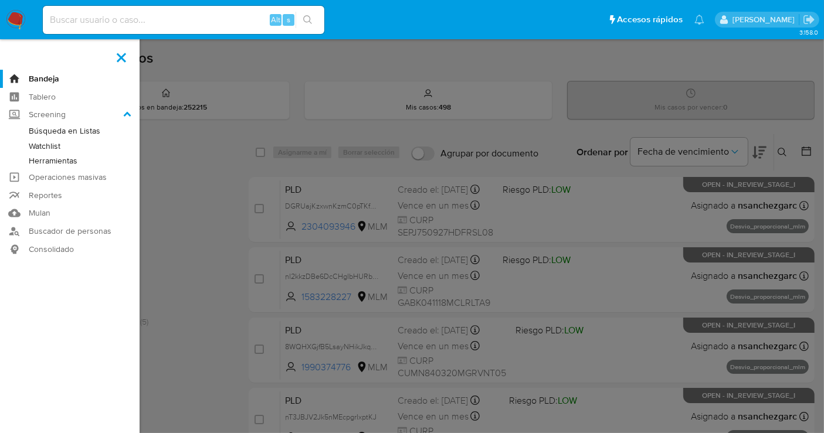
click at [47, 157] on link "Herramientas" at bounding box center [70, 161] width 140 height 15
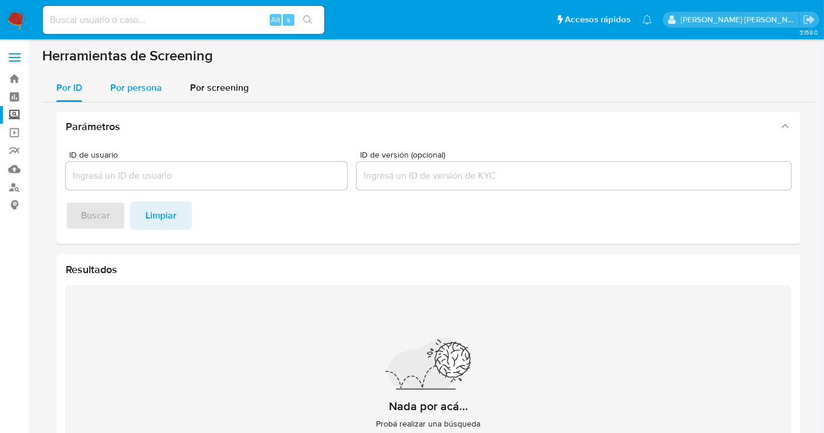
click at [122, 96] on div "Por persona" at bounding box center [136, 88] width 52 height 28
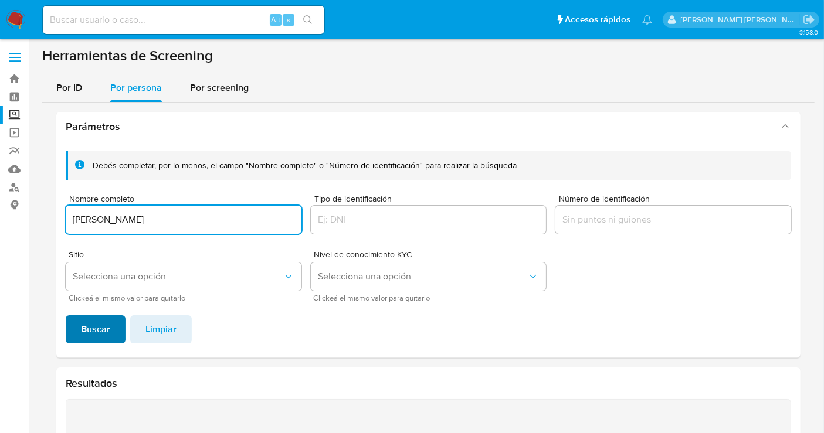
click at [98, 320] on span "Buscar" at bounding box center [95, 330] width 29 height 26
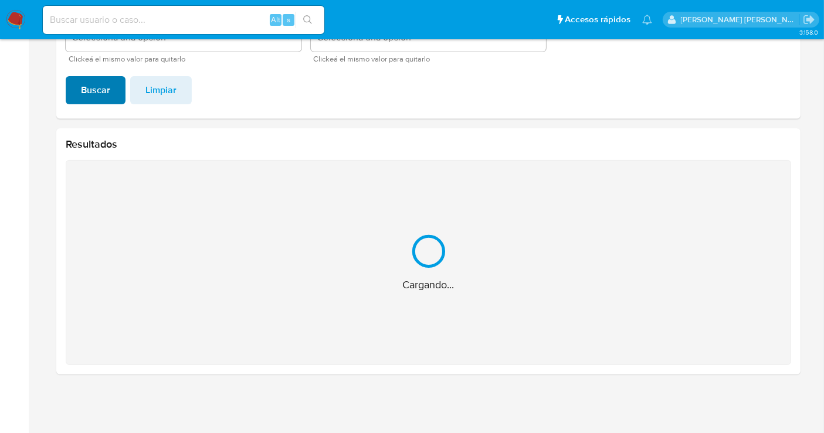
scroll to position [53, 0]
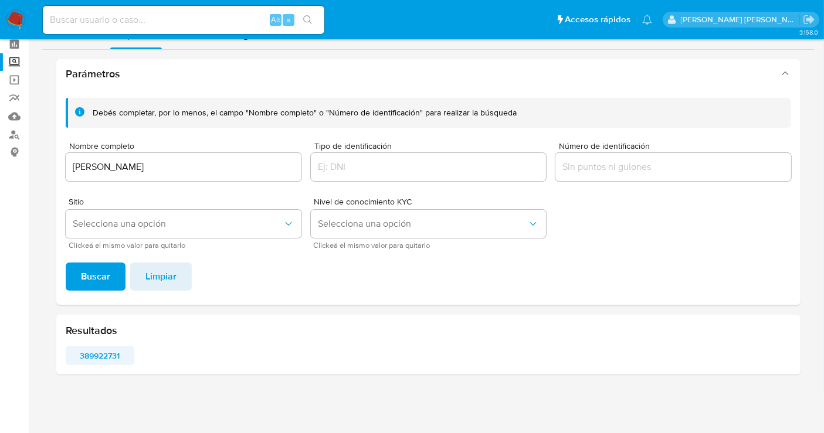
click at [102, 356] on span "389922731" at bounding box center [100, 356] width 52 height 16
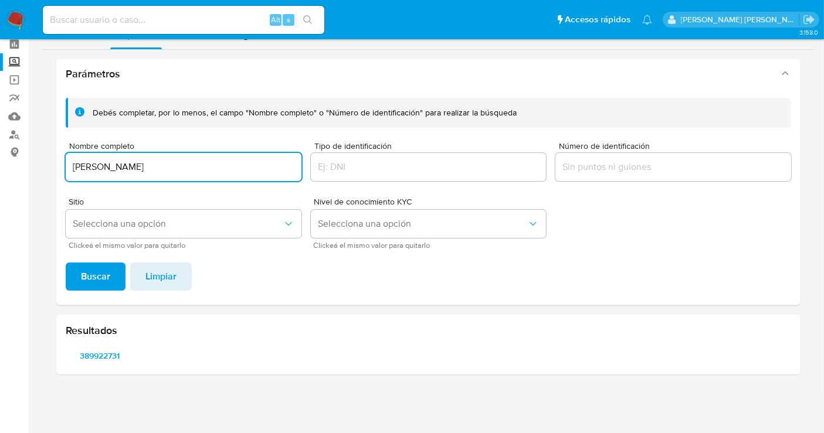
click at [182, 169] on input "ADONAI HERNANDEZ SOLORZANO" at bounding box center [184, 166] width 236 height 15
type input "MARCO ANTONIO VENTURA PASTOR"
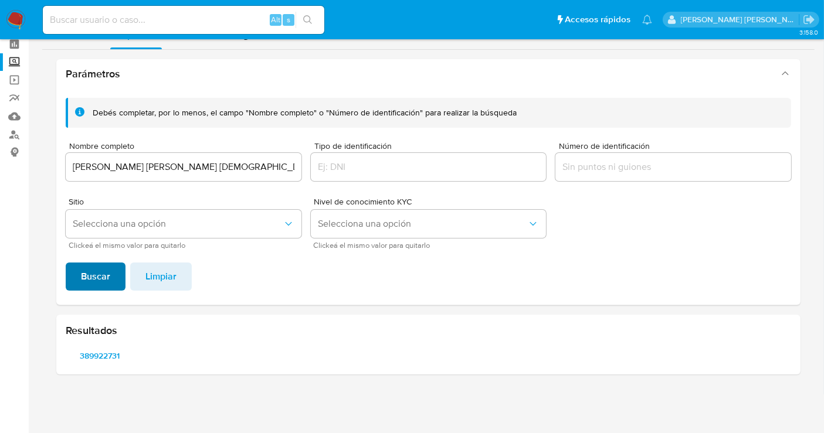
click at [101, 276] on span "Buscar" at bounding box center [95, 277] width 29 height 26
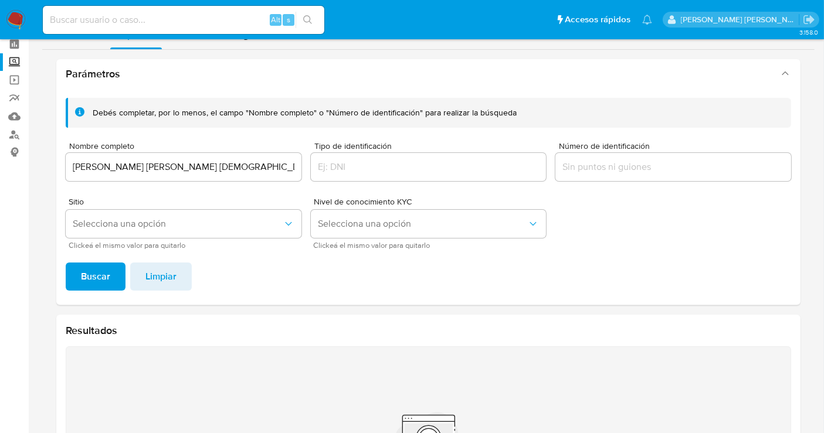
click at [21, 22] on img at bounding box center [16, 20] width 20 height 20
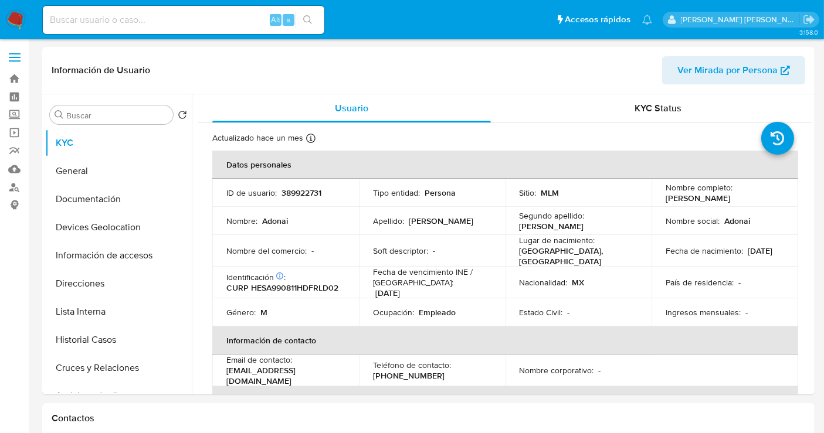
select select "10"
click at [291, 190] on p "389922731" at bounding box center [301, 193] width 40 height 11
copy p "389922731"
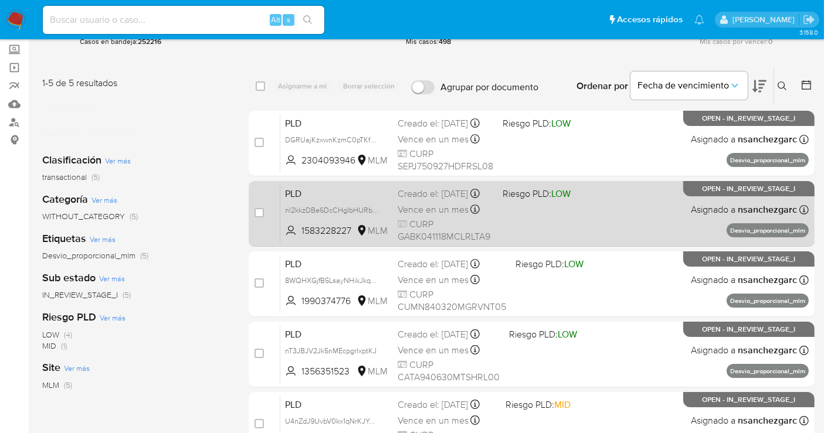
scroll to position [130, 0]
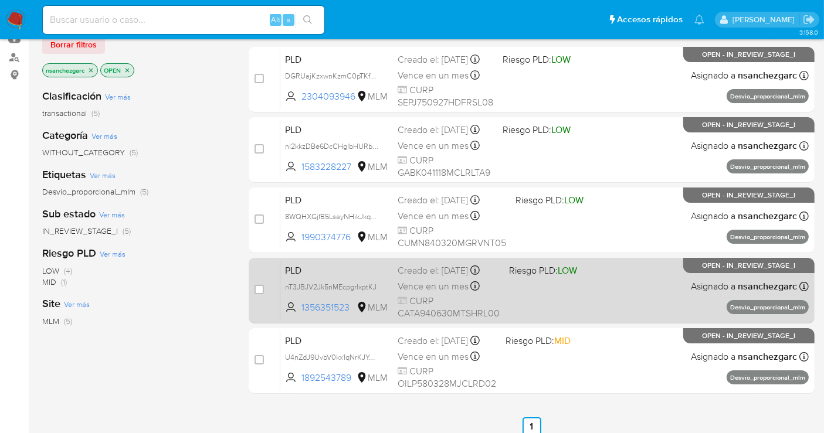
click at [434, 292] on span "Vence en un mes" at bounding box center [432, 286] width 71 height 13
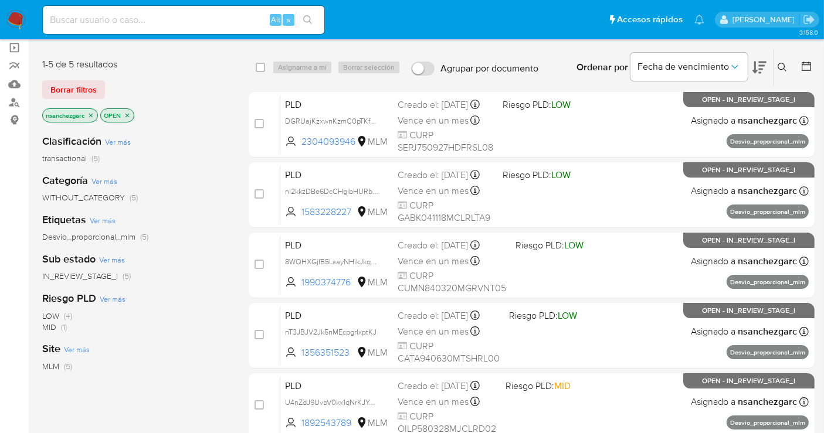
scroll to position [65, 0]
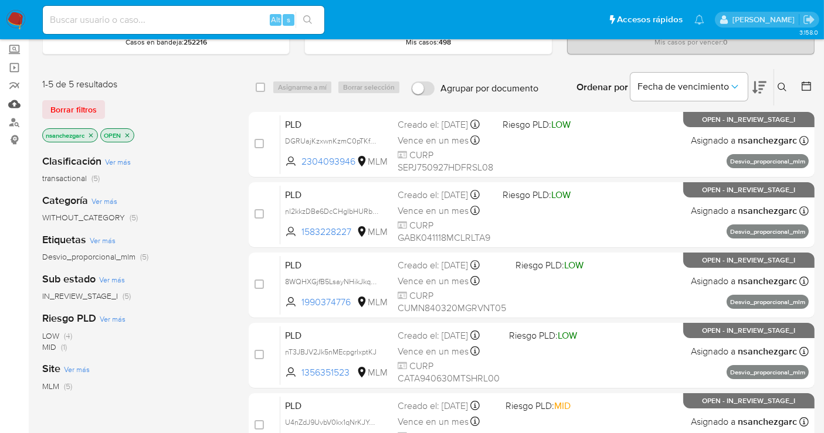
click at [14, 98] on link "Mulan" at bounding box center [70, 104] width 140 height 18
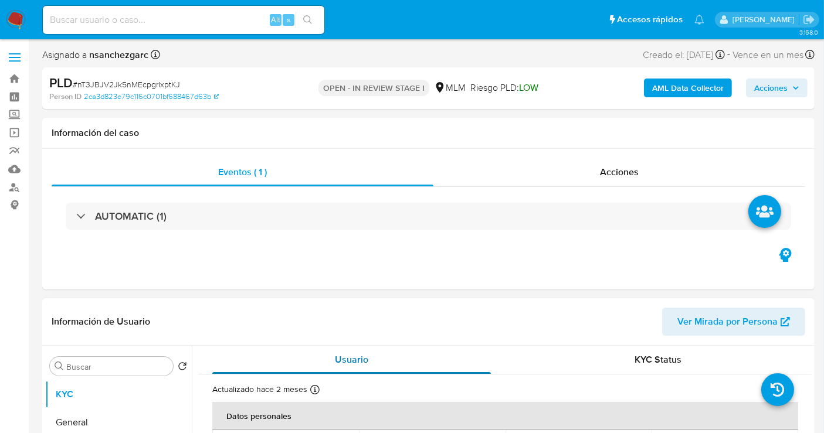
select select "10"
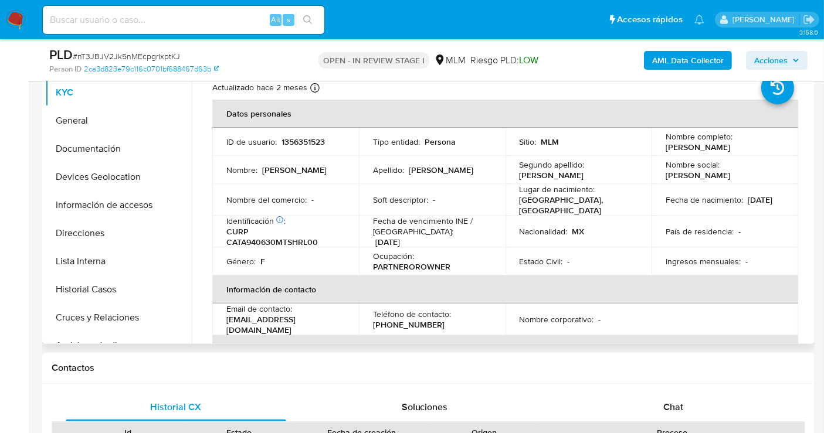
scroll to position [456, 0]
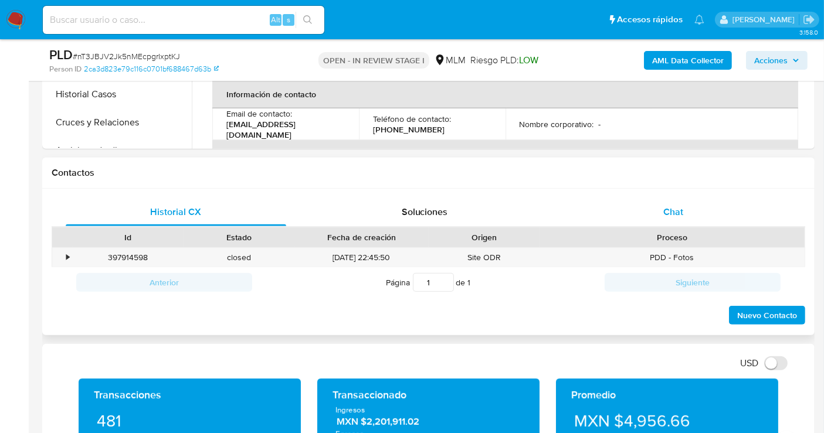
click at [668, 216] on span "Chat" at bounding box center [673, 211] width 20 height 13
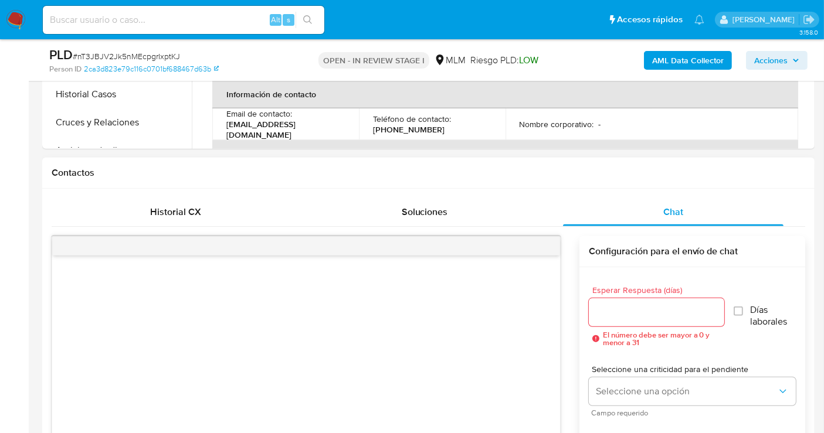
click at [628, 313] on input "Esperar Respuesta (días)" at bounding box center [656, 312] width 135 height 15
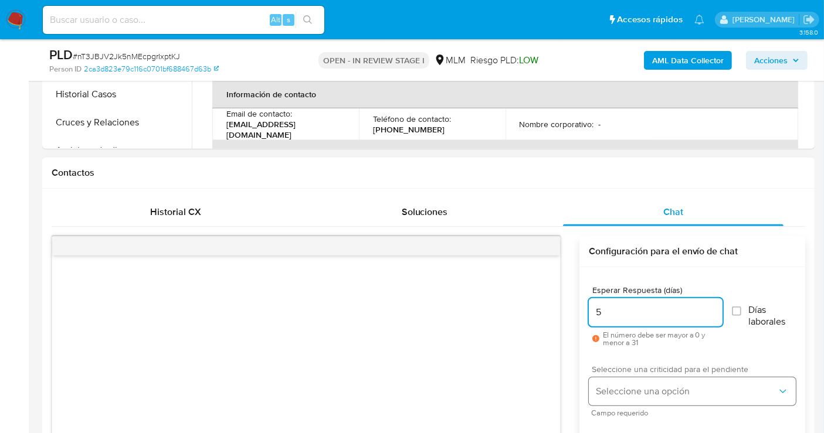
type input "5"
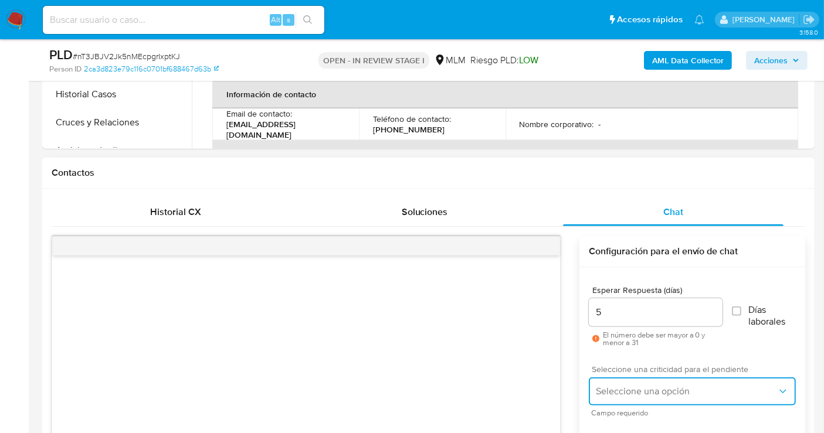
click at [636, 386] on span "Seleccione una opción" at bounding box center [686, 392] width 181 height 12
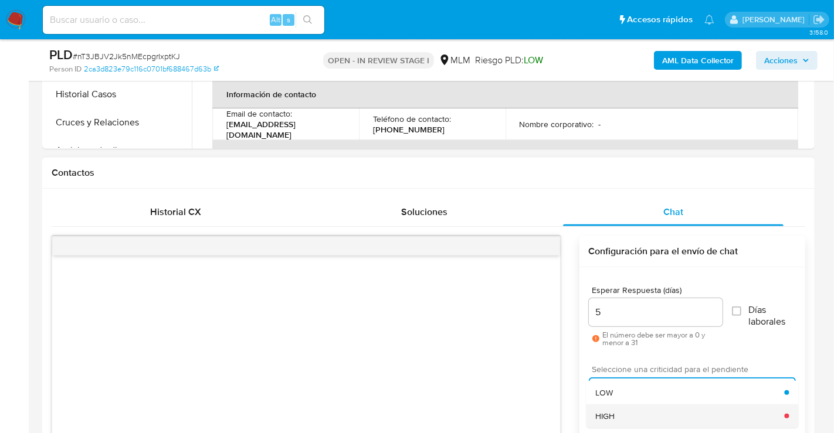
click at [621, 416] on div "HIGH" at bounding box center [689, 416] width 189 height 23
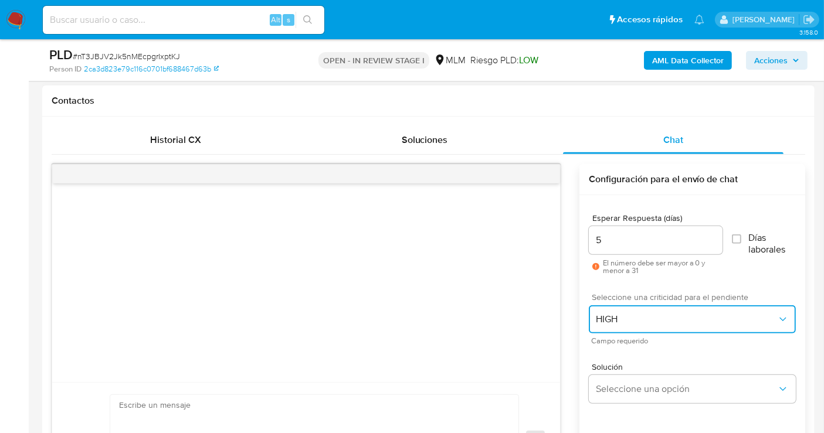
scroll to position [651, 0]
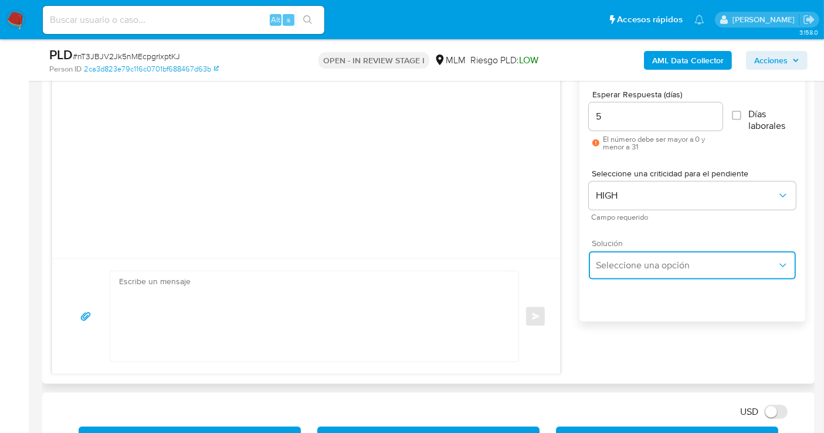
click at [611, 269] on span "Seleccione una opción" at bounding box center [686, 266] width 181 height 12
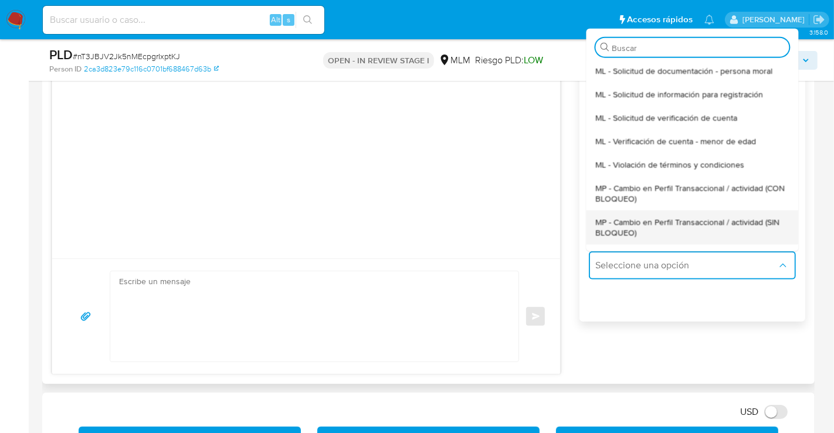
click at [616, 225] on span "MP - Cambio en Perfil Transaccional / actividad (SIN BLOQUEO)" at bounding box center [691, 226] width 193 height 21
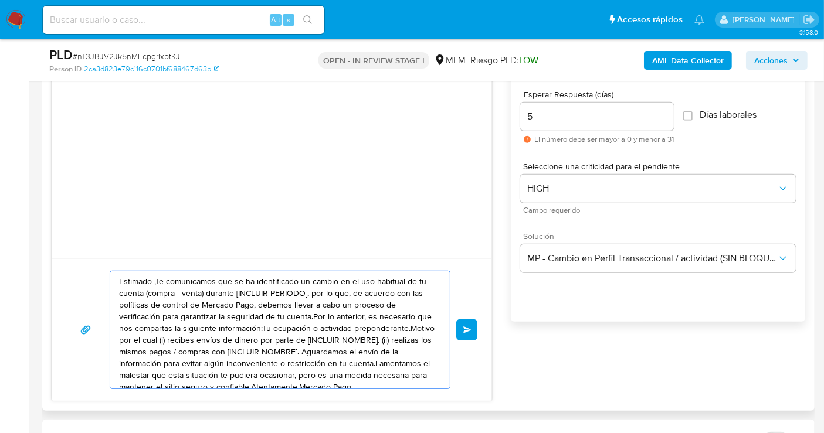
click at [286, 332] on textarea "Estimado ,Te comunicamos que se ha identificado un cambio en el uso habitual de…" at bounding box center [277, 329] width 316 height 117
paste textarea "cliente se ha identificado un cambio en el uso habitual de tu cuenta para garan…"
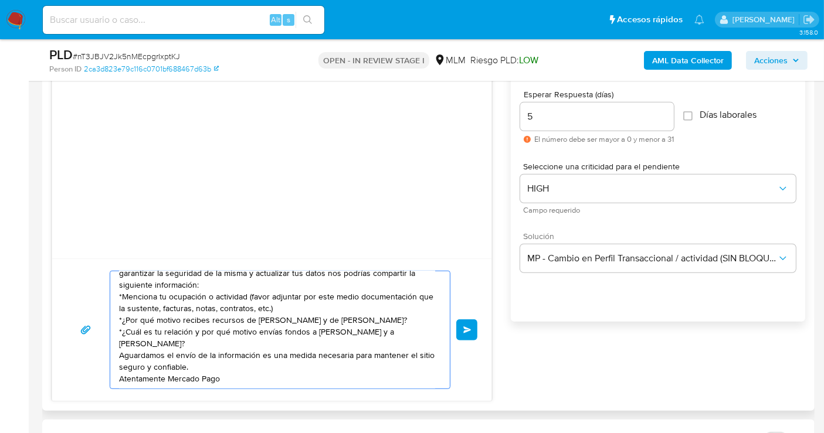
scroll to position [32, 0]
type textarea "Estimado cliente se ha identificado un cambio en el uso habitual de tu cuenta p…"
click at [472, 329] on button "Enviar" at bounding box center [466, 330] width 21 height 21
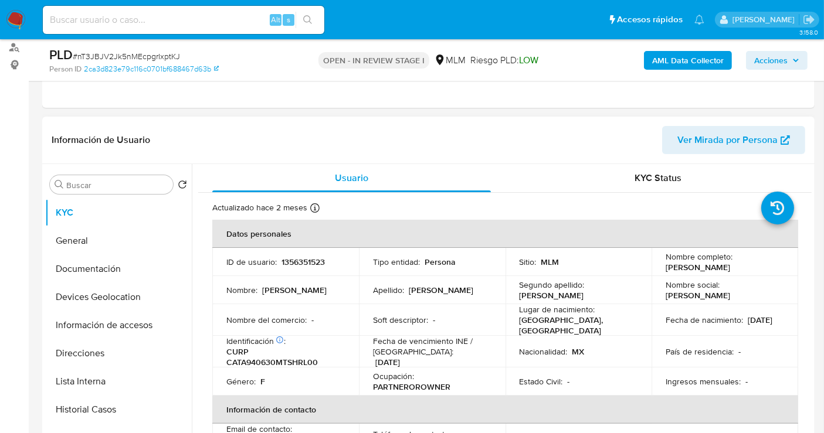
scroll to position [130, 0]
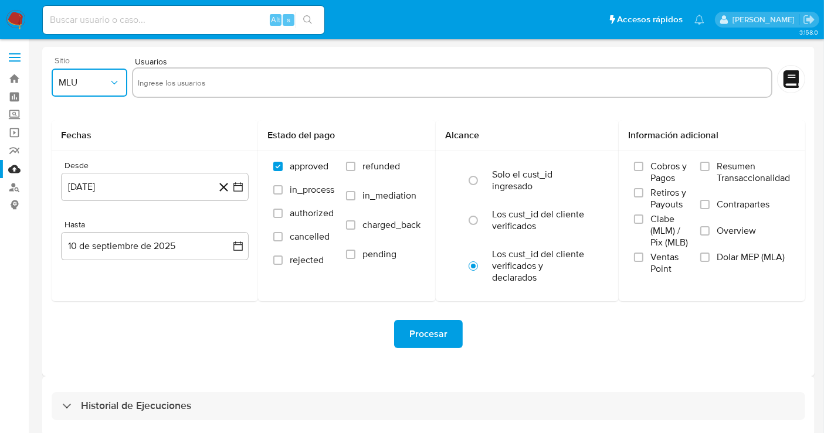
click at [104, 86] on span "MLU" at bounding box center [84, 83] width 50 height 12
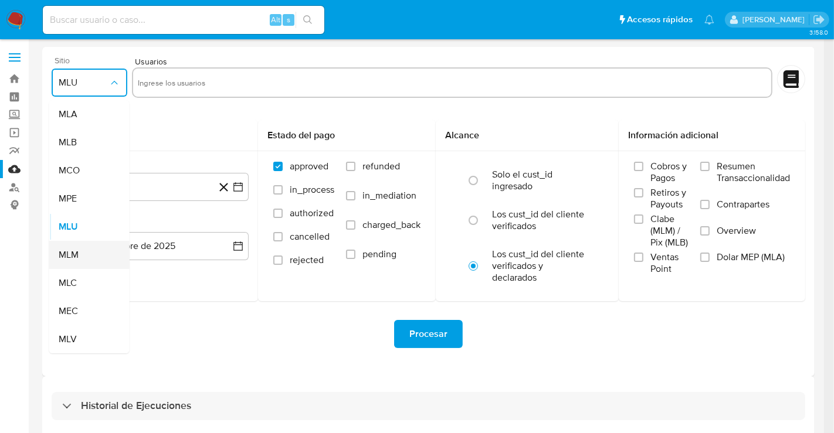
click at [79, 258] on div "MLM" at bounding box center [86, 255] width 55 height 28
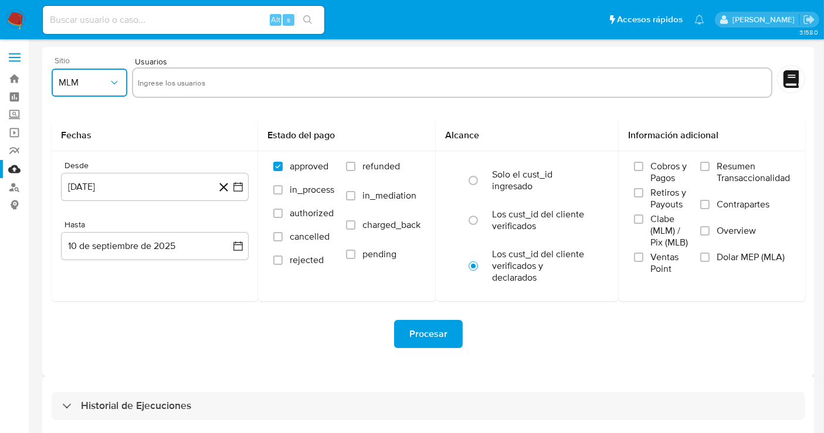
click at [166, 80] on input "text" at bounding box center [452, 82] width 628 height 19
type input "468879559"
paste input "2384985084"
type input "2384985084"
paste input "1171609190"
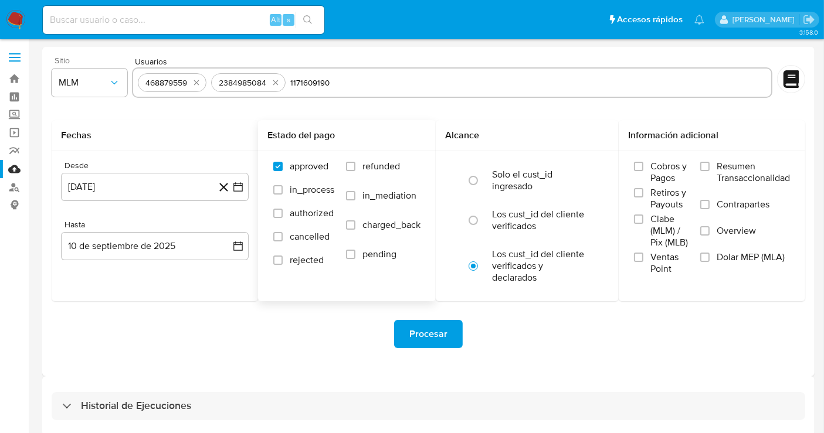
type input "1171609190"
paste input "39453104"
type input "39453104"
paste input "1702652920"
type input "1702652920"
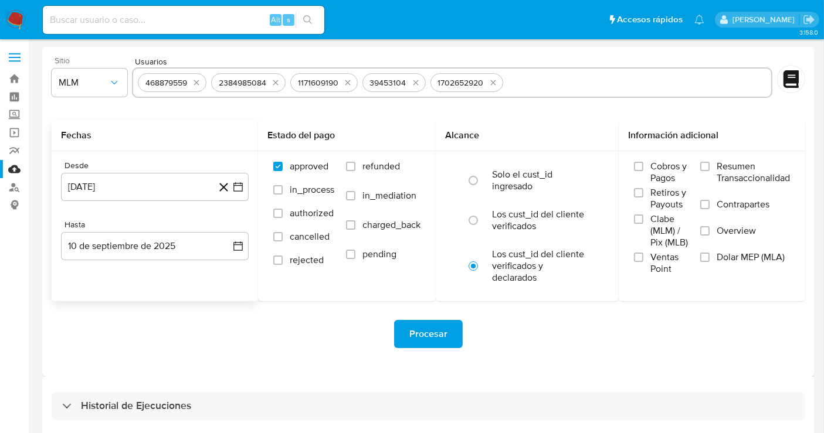
paste input "2564314630"
type input "2564314630"
paste input "2388766083"
type input "2388766083"
paste input "328606016"
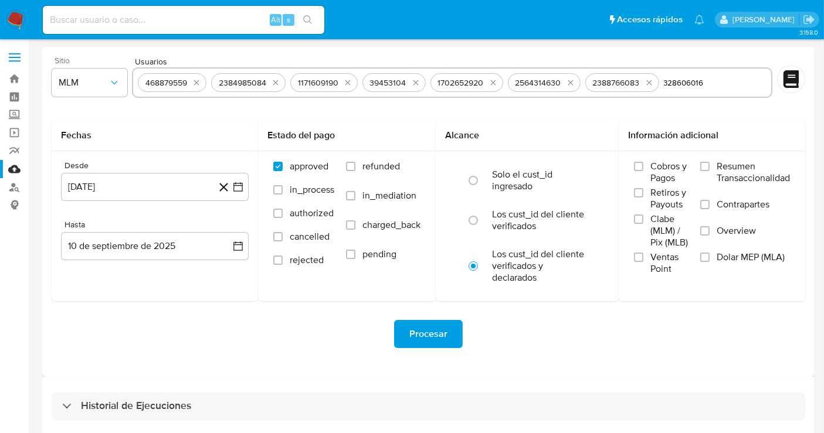
type input "328606016"
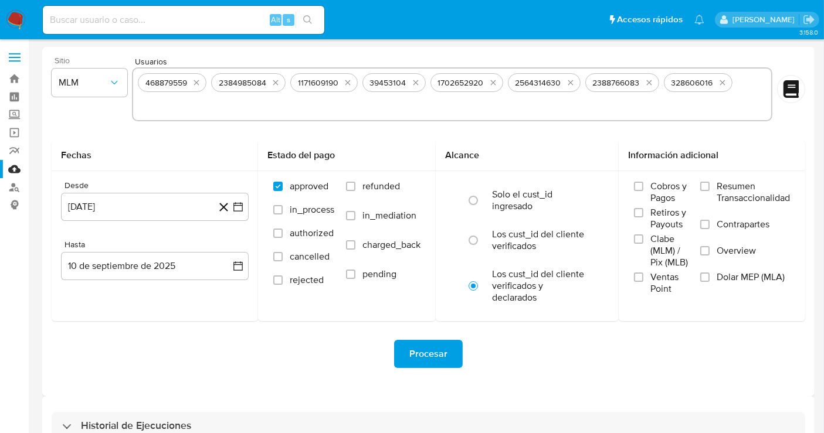
paste input "2205044904"
type input "2205044904"
paste input "1208776138"
type input "1208776138"
paste input "160238070"
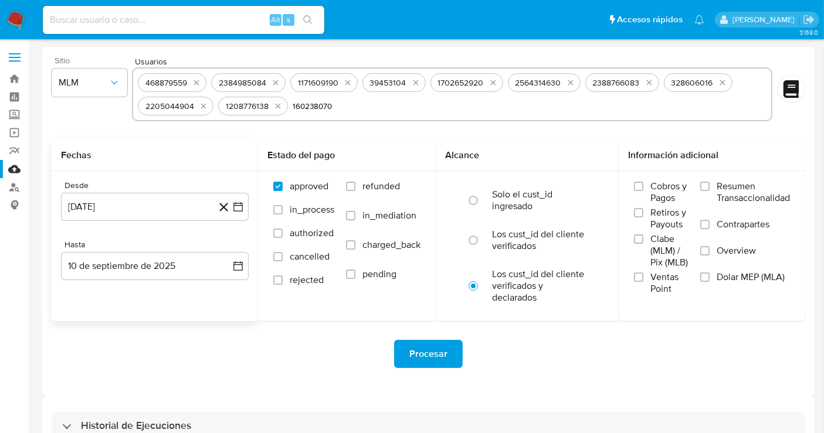
type input "160238070"
click at [254, 242] on div "Desde 10 de agosto de 2024 10-08-2024 Hasta 10 de septiembre de 2025 10-09-2025" at bounding box center [155, 239] width 206 height 137
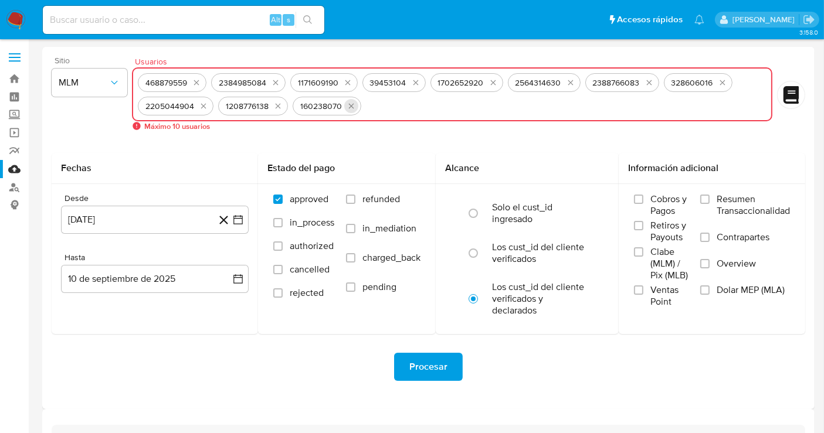
click at [346, 106] on icon "quitar 160238070" at bounding box center [350, 105] width 9 height 9
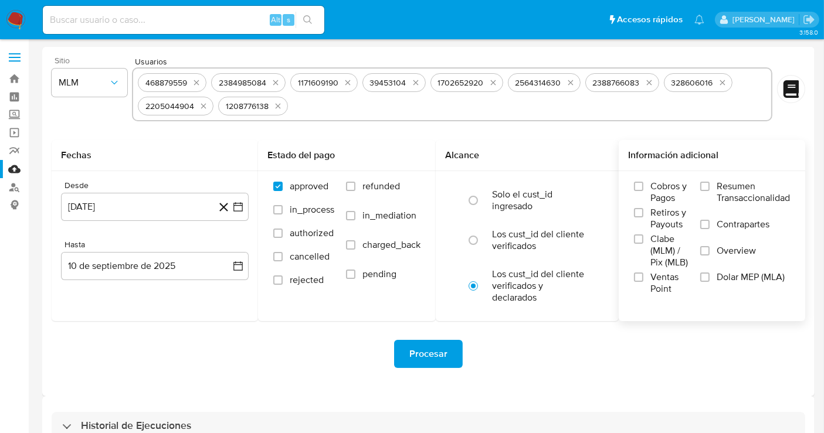
click at [709, 249] on label "Overview" at bounding box center [745, 258] width 90 height 26
click at [709, 249] on input "Overview" at bounding box center [704, 250] width 9 height 9
click at [162, 212] on button "10 de agosto de 2024" at bounding box center [155, 207] width 188 height 28
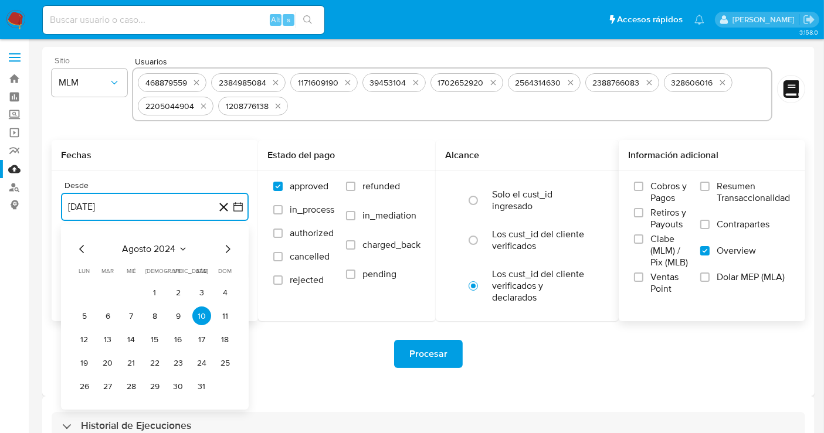
click at [232, 250] on icon "Mes siguiente" at bounding box center [227, 249] width 14 height 14
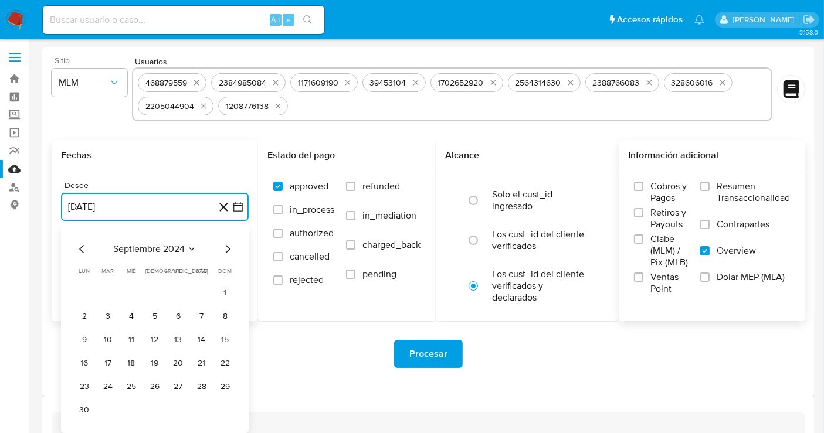
click at [232, 250] on icon "Mes siguiente" at bounding box center [227, 249] width 14 height 14
click at [231, 249] on icon "Mes siguiente" at bounding box center [227, 249] width 14 height 14
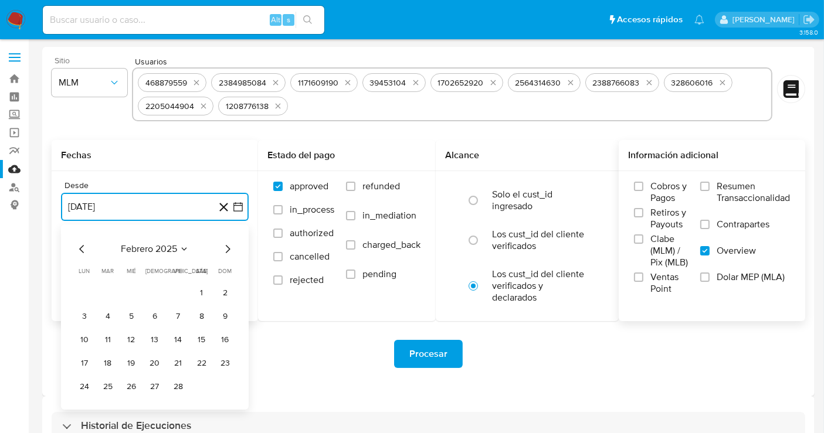
click at [231, 249] on icon "Mes siguiente" at bounding box center [227, 249] width 14 height 14
click at [201, 287] on button "1" at bounding box center [201, 292] width 19 height 19
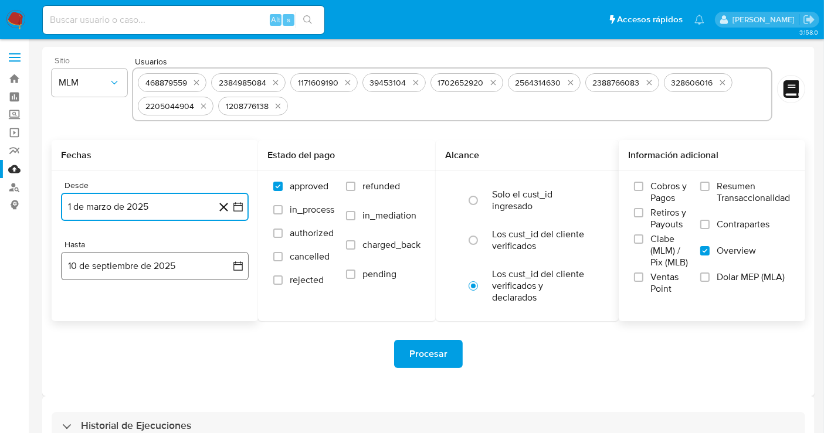
click at [214, 267] on button "10 de septiembre de 2025" at bounding box center [155, 266] width 188 height 28
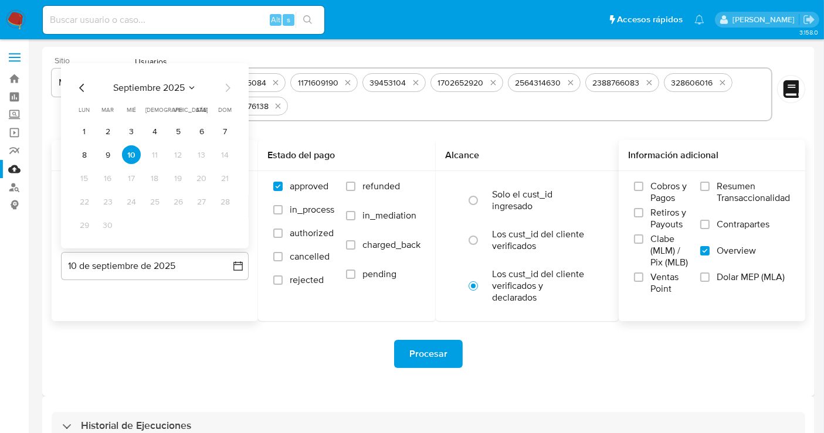
click at [80, 88] on icon "Mes anterior" at bounding box center [82, 88] width 14 height 14
click at [158, 226] on button "31" at bounding box center [154, 225] width 19 height 19
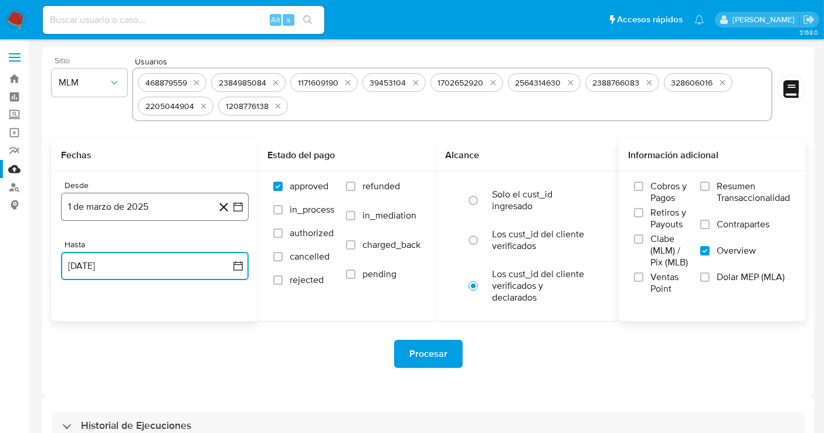
click at [147, 213] on button "1 de marzo de 2025" at bounding box center [155, 207] width 188 height 28
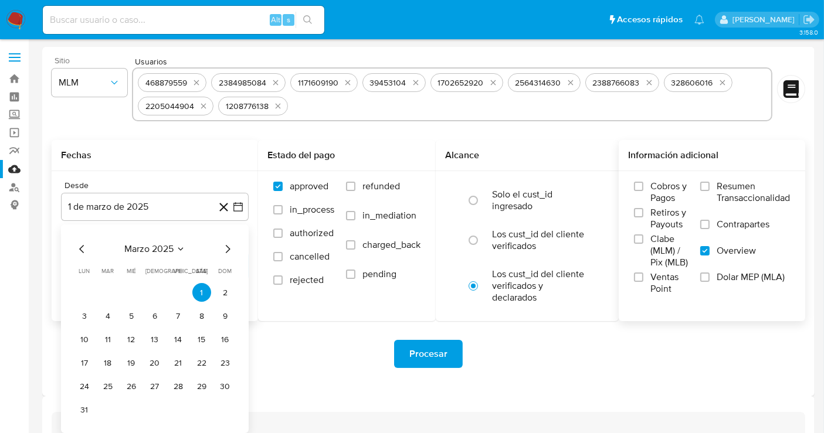
click at [223, 252] on icon "Mes siguiente" at bounding box center [227, 249] width 14 height 14
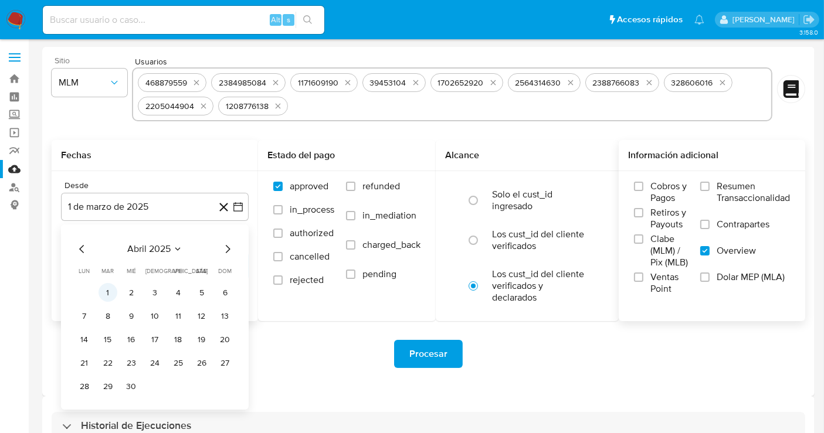
click at [106, 288] on button "1" at bounding box center [107, 292] width 19 height 19
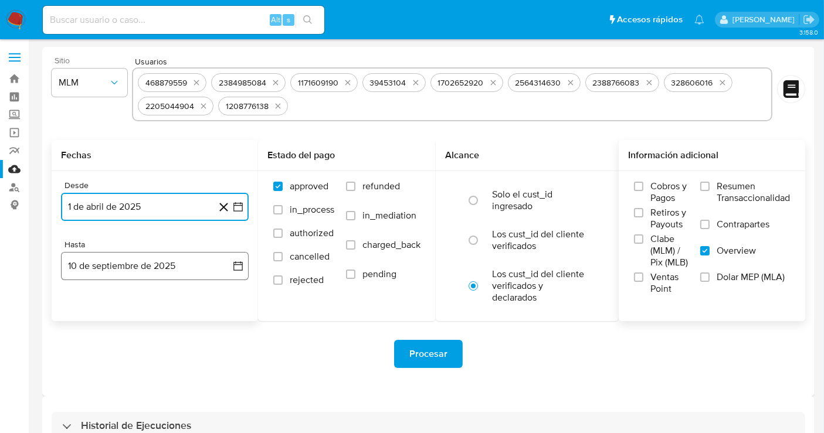
click at [118, 269] on button "10 de septiembre de 2025" at bounding box center [155, 266] width 188 height 28
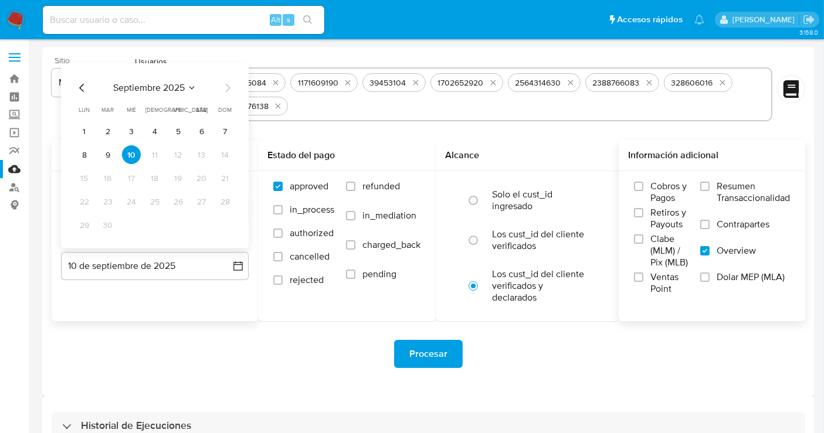
click at [79, 87] on icon "Mes anterior" at bounding box center [82, 88] width 14 height 14
click at [80, 86] on icon "Mes anterior" at bounding box center [82, 88] width 14 height 14
click at [152, 223] on button "31" at bounding box center [154, 225] width 19 height 19
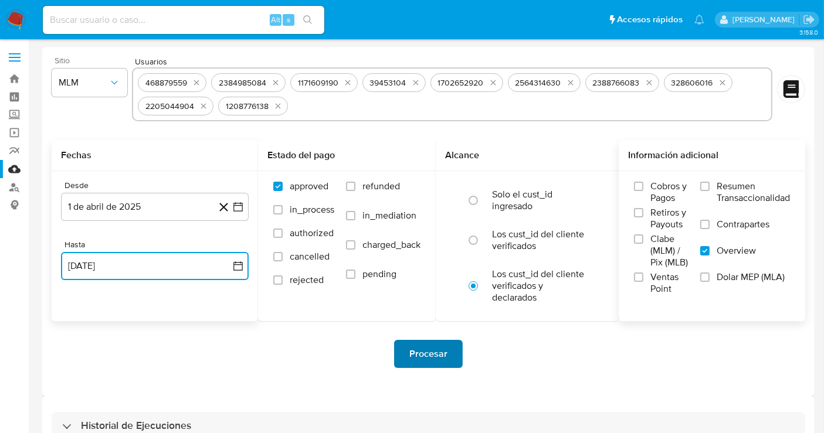
click at [412, 353] on span "Procesar" at bounding box center [428, 354] width 38 height 26
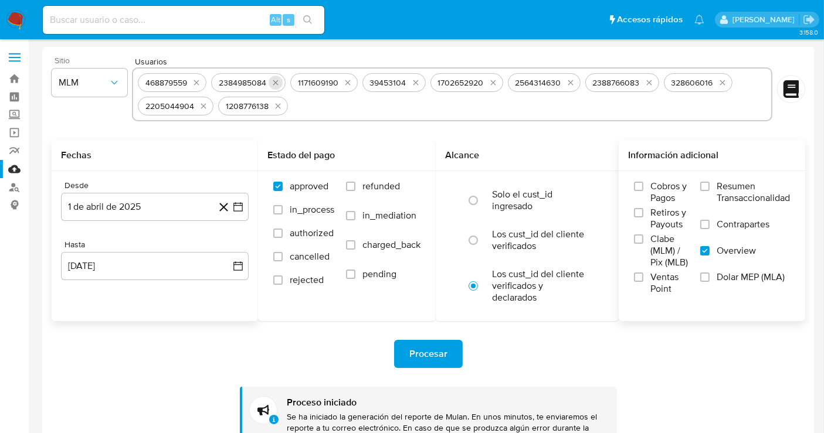
click at [273, 83] on icon "quitar 2384985084" at bounding box center [275, 82] width 9 height 9
click at [273, 83] on button "quitar 1171609190" at bounding box center [268, 83] width 14 height 14
click at [283, 83] on div "39453104" at bounding box center [314, 82] width 63 height 19
click at [273, 83] on div "39453104" at bounding box center [242, 82] width 63 height 19
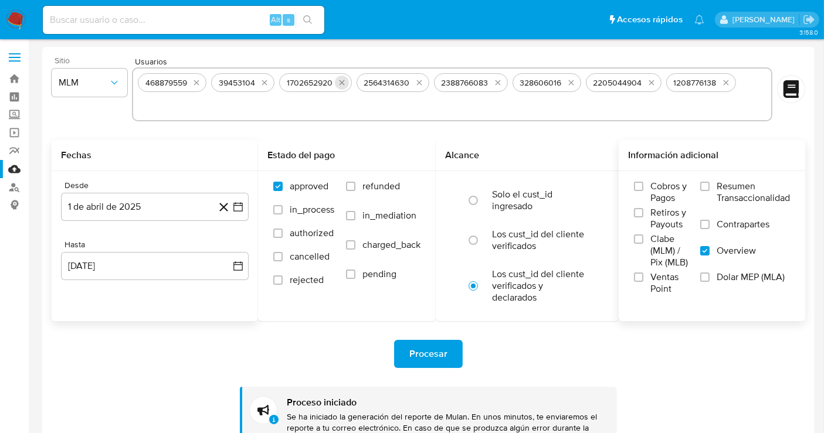
click at [338, 80] on icon "quitar 1702652920" at bounding box center [341, 82] width 9 height 9
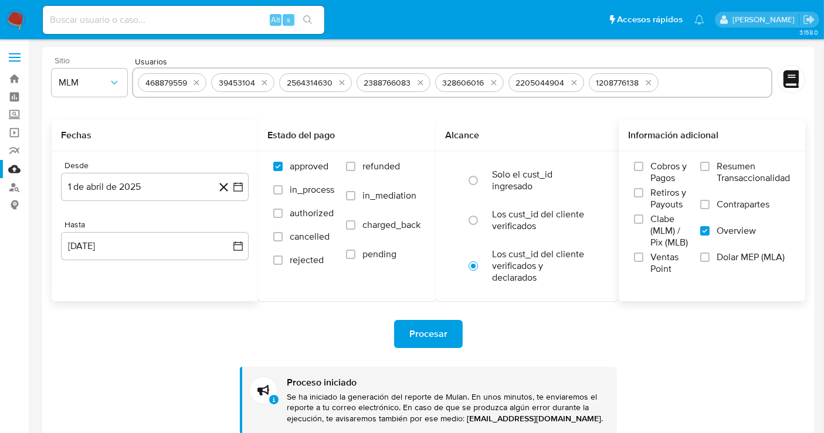
click at [338, 80] on icon "quitar 2564314630" at bounding box center [341, 82] width 9 height 9
click at [338, 80] on icon "quitar 2388766083" at bounding box center [342, 82] width 9 height 9
click at [338, 80] on icon "quitar 328606016" at bounding box center [337, 82] width 5 height 5
click at [413, 80] on icon "quitar 2205044904" at bounding box center [417, 82] width 9 height 9
click at [338, 80] on icon "quitar 1208776138" at bounding box center [338, 82] width 9 height 9
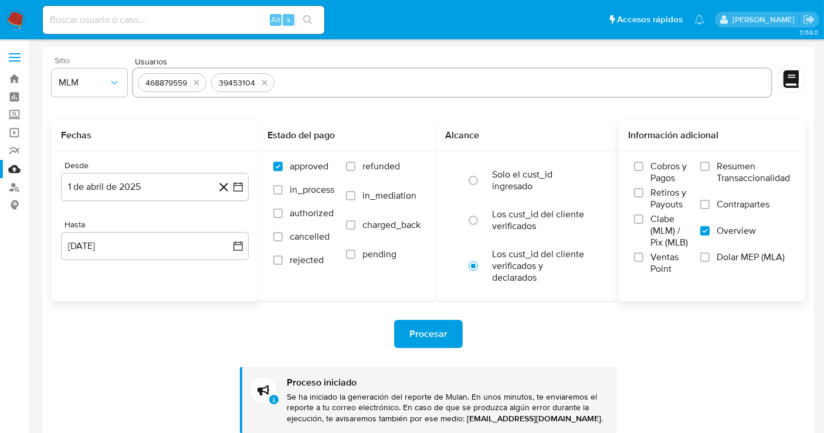
click at [338, 80] on input "text" at bounding box center [522, 82] width 487 height 19
click at [261, 81] on icon "quitar 39453104" at bounding box center [264, 82] width 9 height 9
click at [193, 83] on icon "quitar 468879559" at bounding box center [196, 82] width 9 height 9
click at [185, 87] on input "text" at bounding box center [452, 82] width 628 height 19
paste input "160238070"
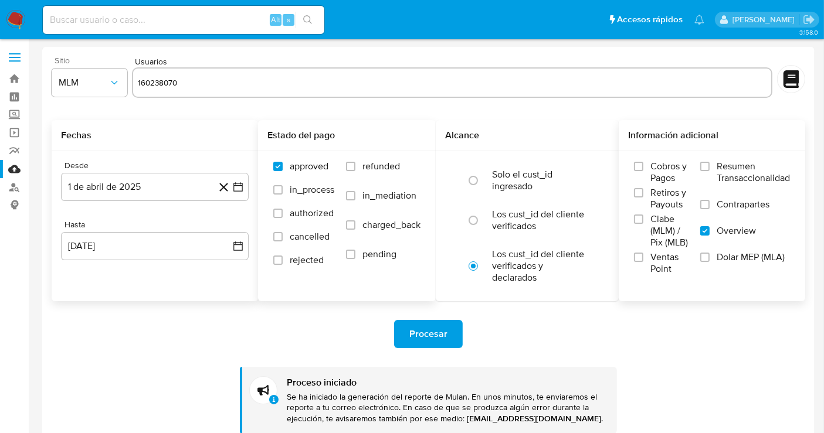
type input "160238070"
paste input "330043154"
type input "330043154"
paste input "396995037"
type input "396995037"
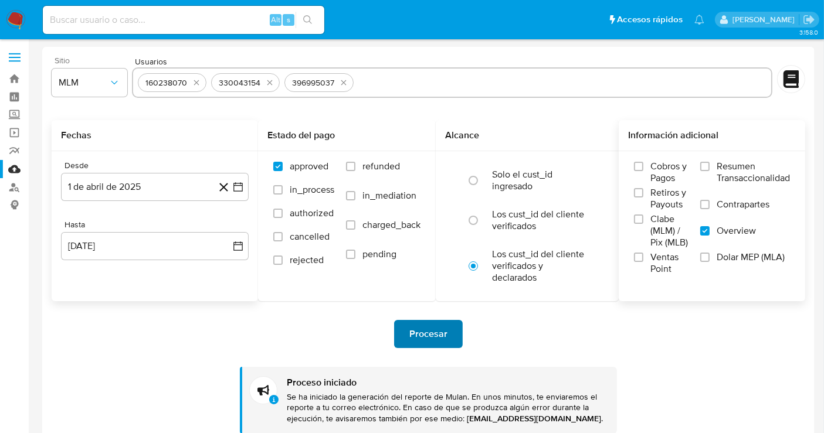
click at [419, 332] on span "Procesar" at bounding box center [428, 334] width 38 height 26
click at [17, 23] on img at bounding box center [16, 20] width 20 height 20
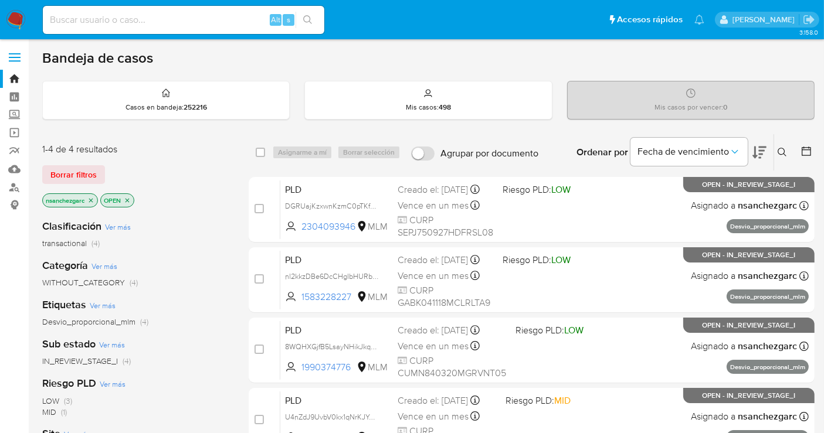
click at [780, 152] on icon at bounding box center [781, 152] width 9 height 9
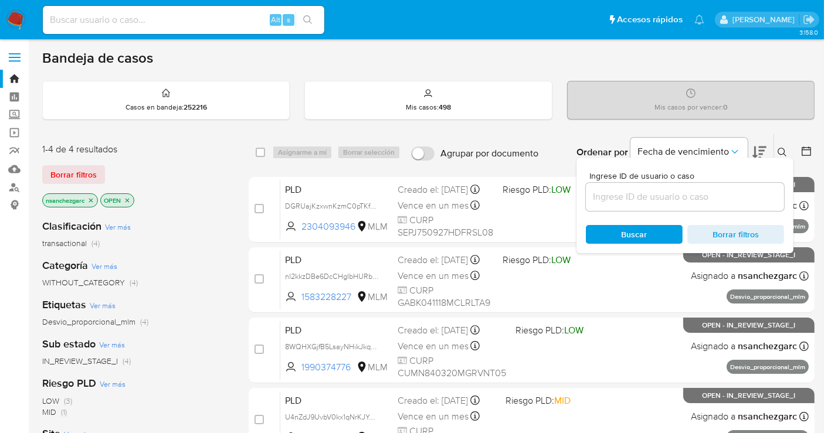
click at [625, 198] on input at bounding box center [685, 196] width 198 height 15
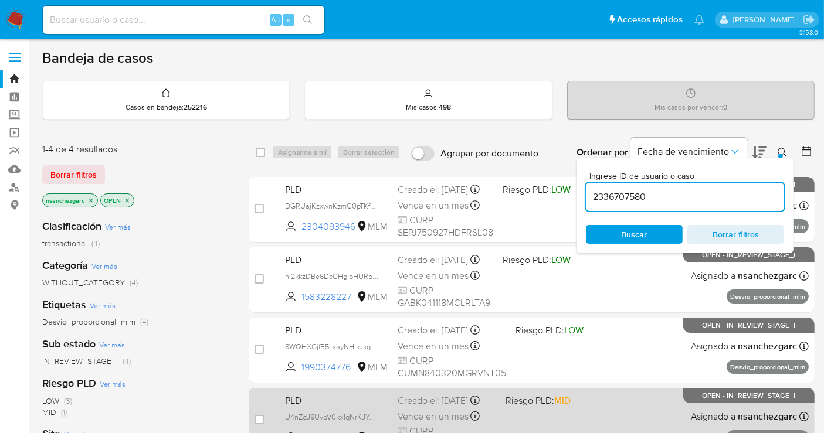
type input "2336707580"
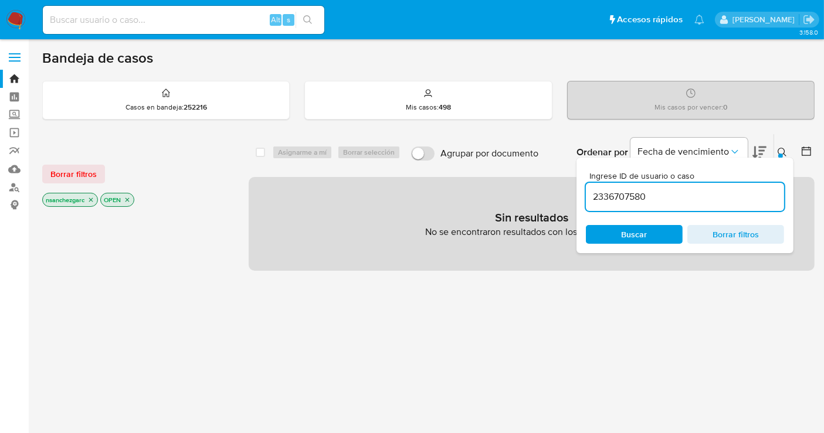
click at [624, 199] on input "2336707580" at bounding box center [685, 196] width 198 height 15
click at [89, 198] on icon "close-filter" at bounding box center [90, 199] width 7 height 7
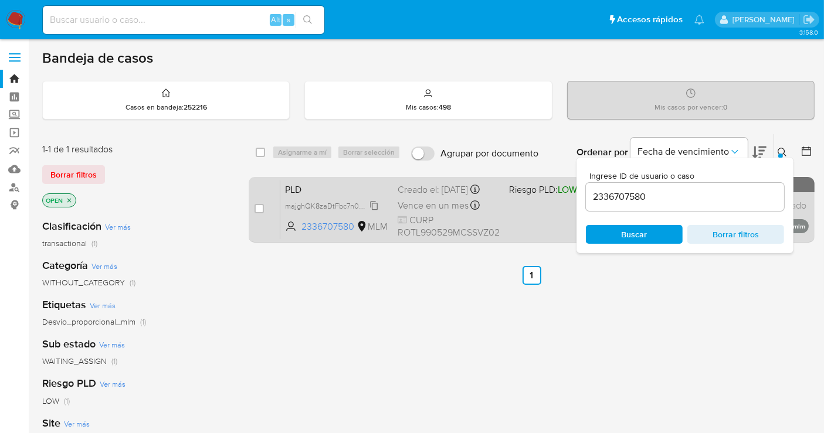
click at [373, 212] on span "majghQK8zaDtFbc7n0Og5kMq" at bounding box center [335, 205] width 101 height 13
click at [434, 206] on div "Vence en un mes Vence el [DATE] 02:06:51" at bounding box center [448, 206] width 102 height 16
click at [259, 210] on input "checkbox" at bounding box center [258, 208] width 9 height 9
checkbox input "true"
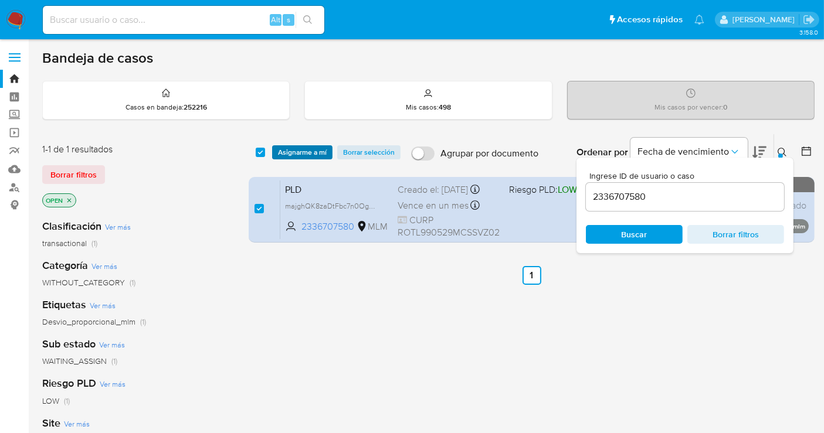
click at [300, 149] on span "Asignarme a mí" at bounding box center [302, 153] width 49 height 12
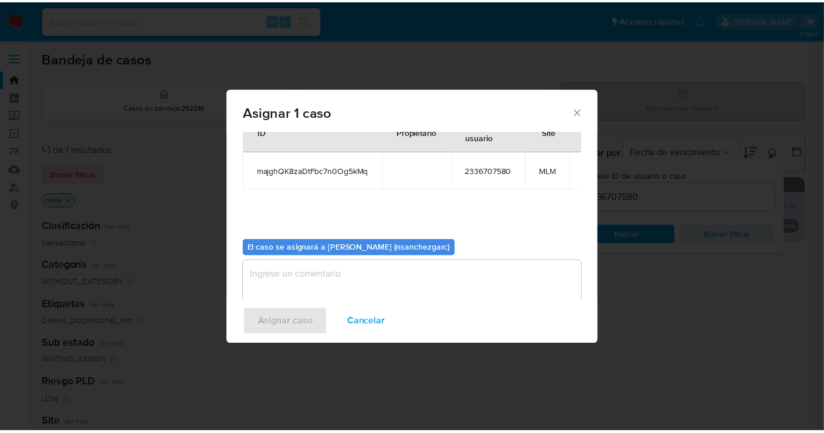
scroll to position [60, 0]
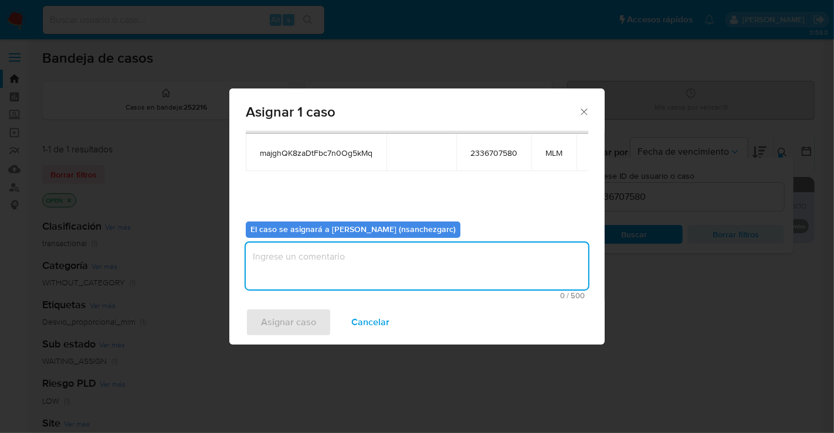
click at [284, 263] on textarea "assign-modal" at bounding box center [417, 266] width 342 height 47
type textarea "nesg"
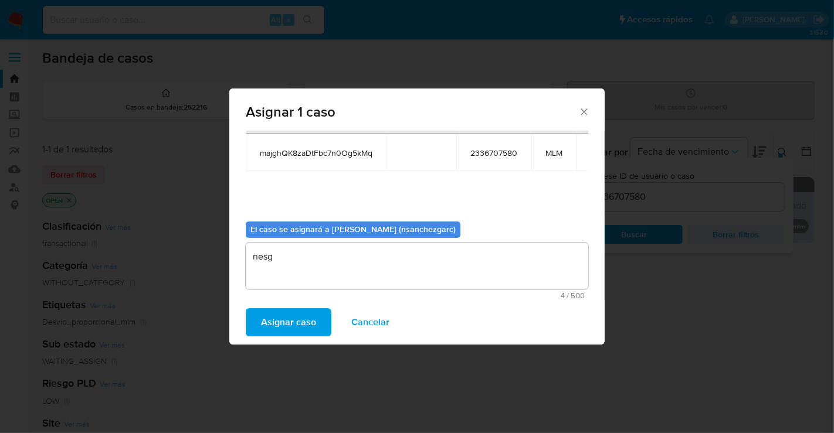
click at [279, 325] on span "Asignar caso" at bounding box center [288, 323] width 55 height 26
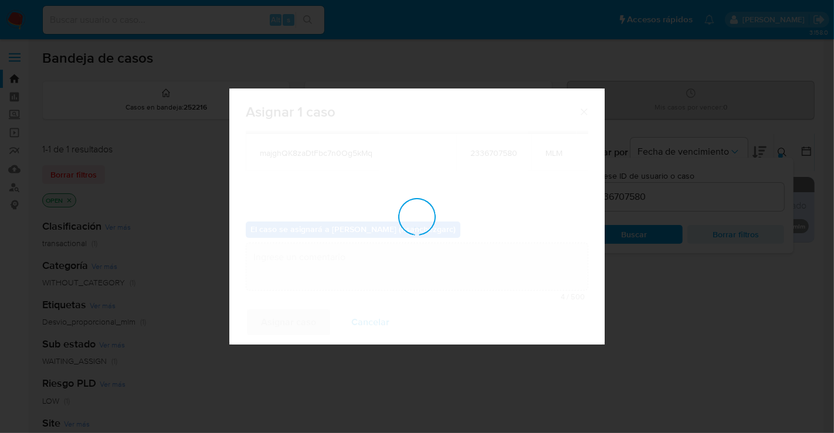
checkbox input "false"
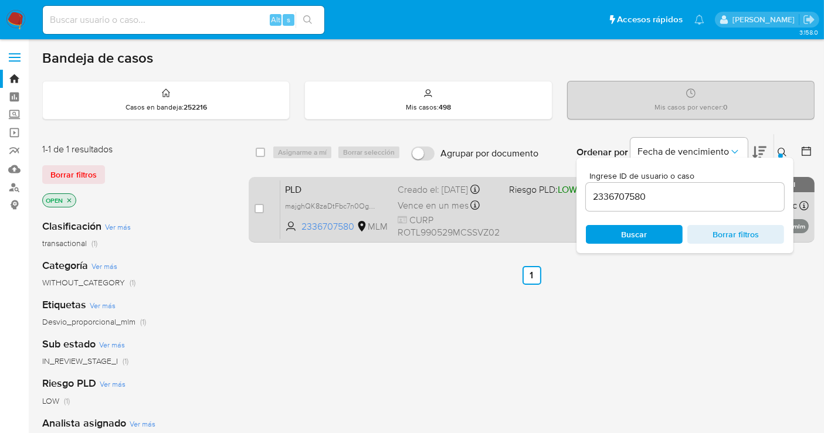
click at [457, 196] on div "Creado el: [DATE] Creado el: [DATE] 02:06:51" at bounding box center [448, 190] width 102 height 13
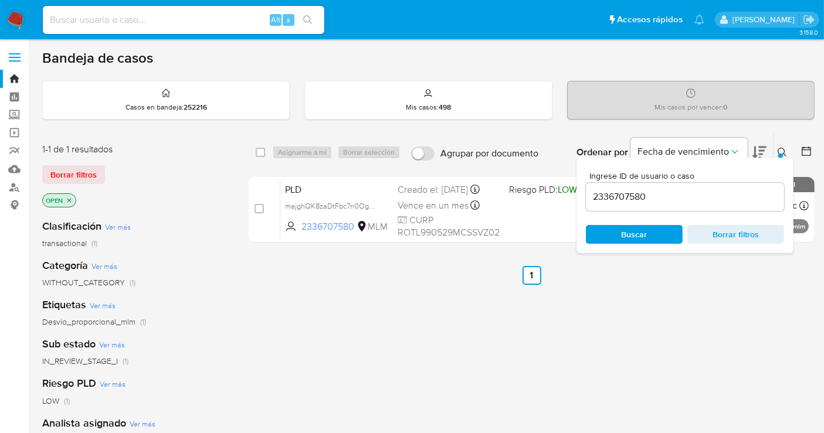
click at [16, 18] on img at bounding box center [16, 20] width 20 height 20
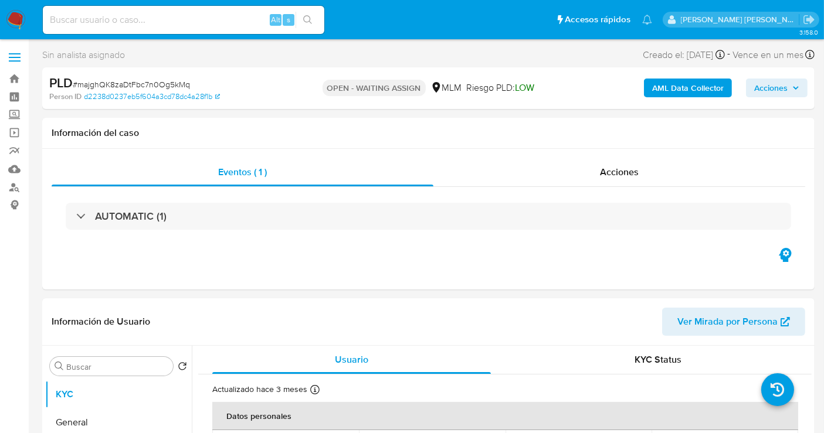
select select "10"
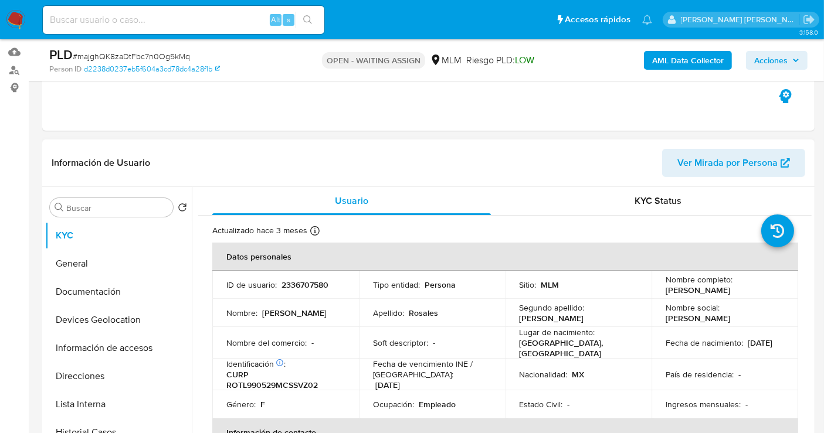
scroll to position [130, 0]
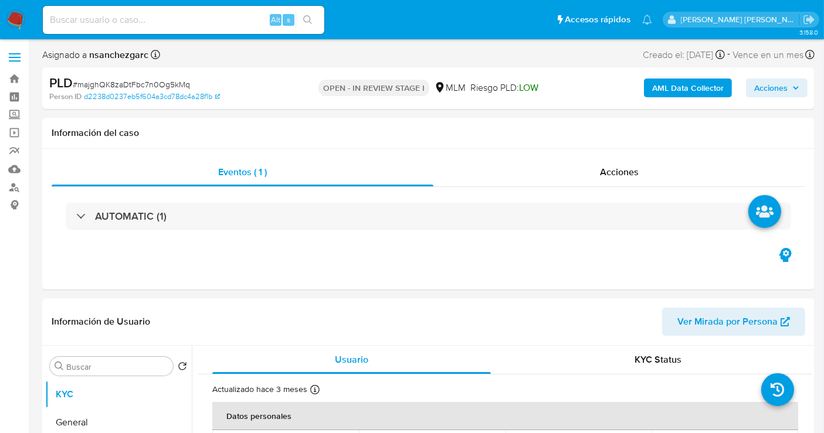
select select "10"
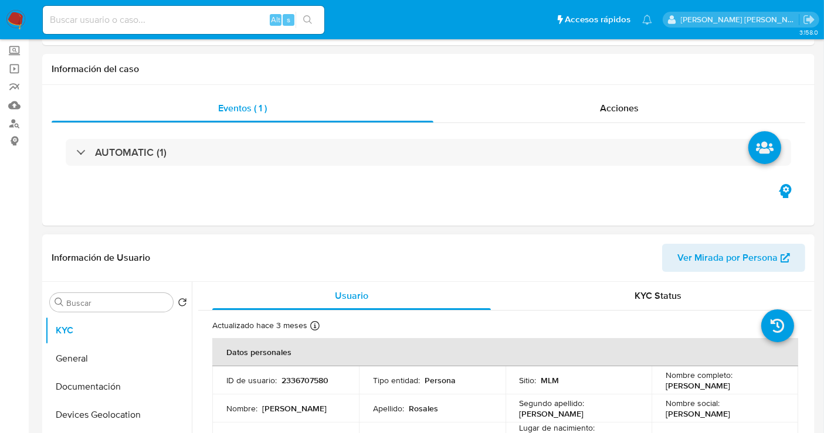
scroll to position [260, 0]
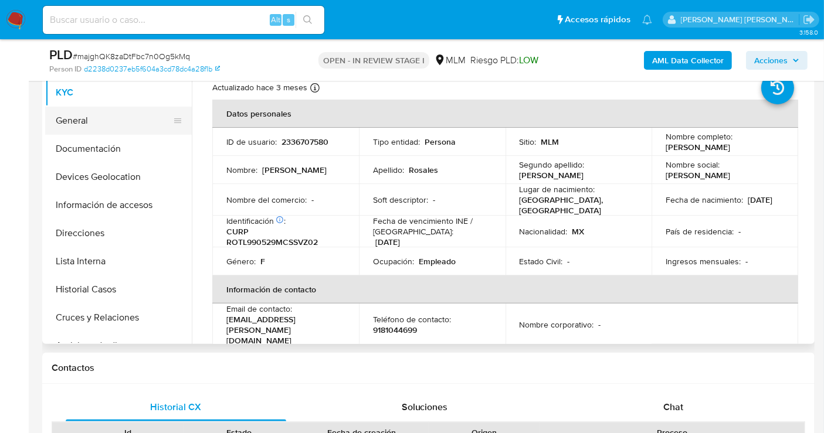
click at [86, 125] on button "General" at bounding box center [113, 121] width 137 height 28
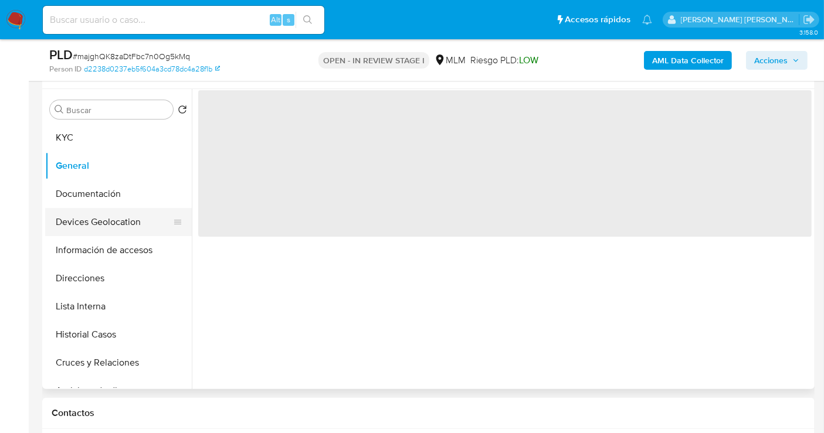
scroll to position [195, 0]
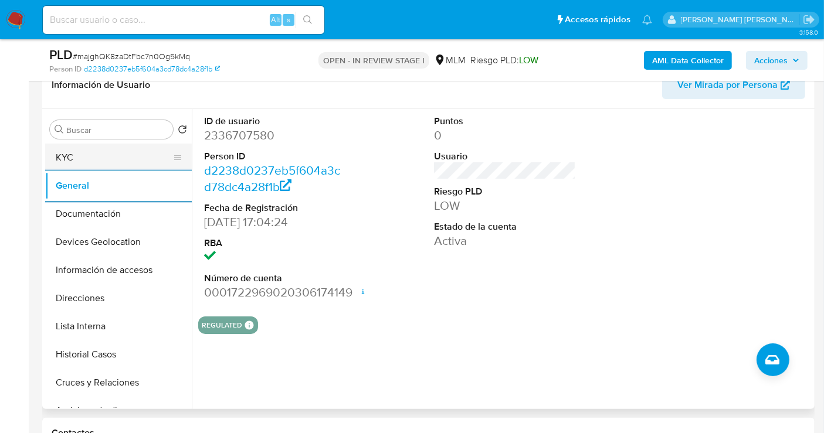
click at [77, 155] on button "KYC" at bounding box center [113, 158] width 137 height 28
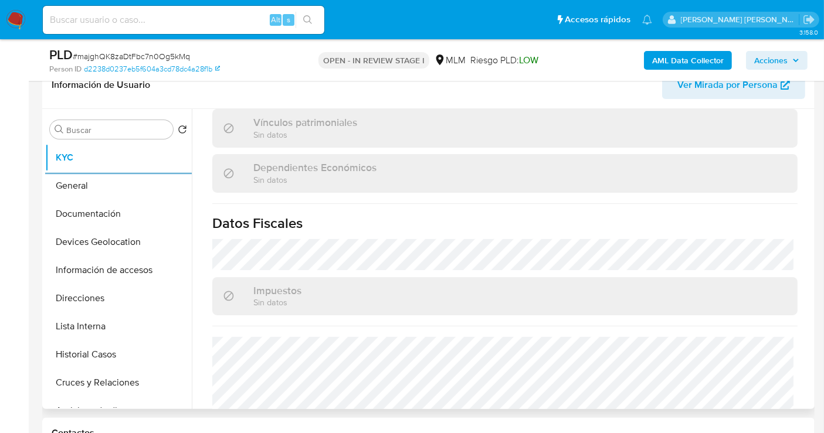
scroll to position [740, 0]
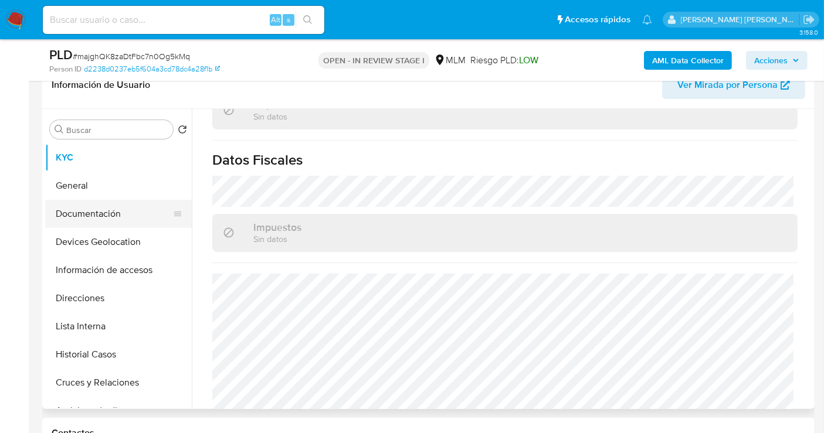
click at [90, 219] on button "Documentación" at bounding box center [113, 214] width 137 height 28
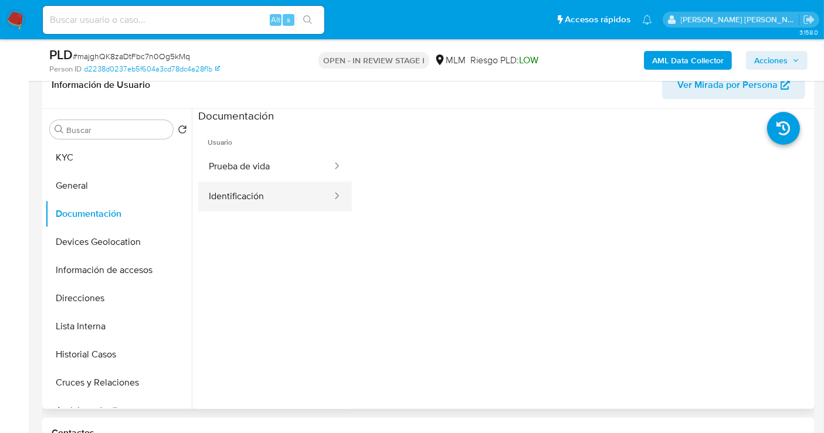
click at [249, 189] on button "Identificación" at bounding box center [265, 197] width 135 height 30
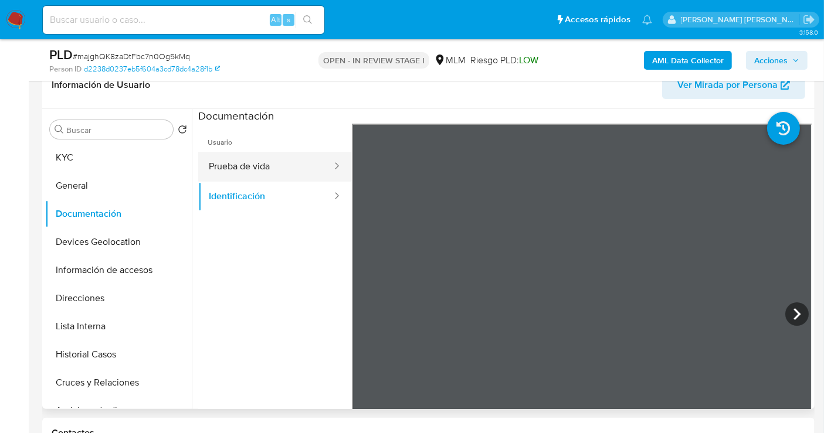
click at [248, 168] on button "Prueba de vida" at bounding box center [265, 167] width 135 height 30
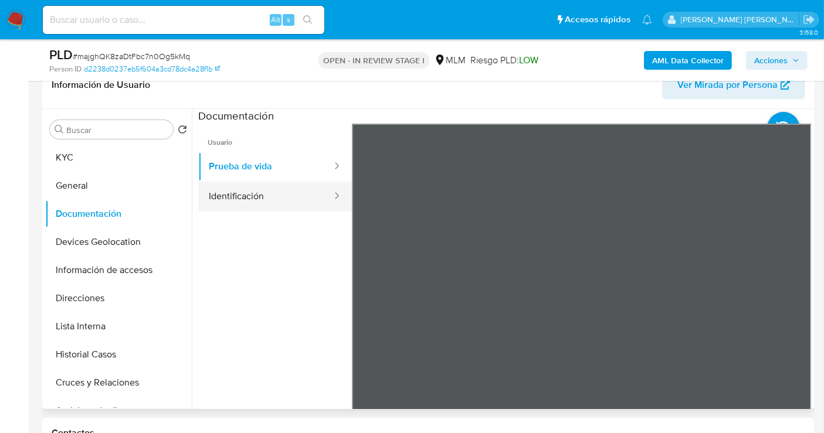
click at [235, 197] on button "Identificación" at bounding box center [265, 197] width 135 height 30
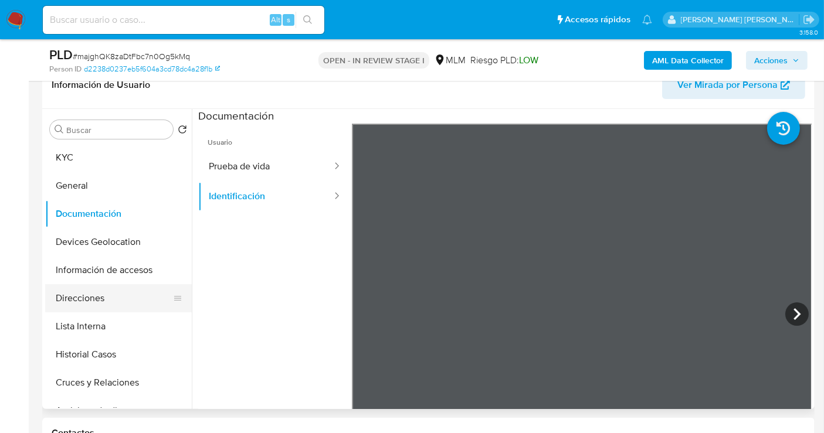
click at [86, 296] on button "Direcciones" at bounding box center [113, 298] width 137 height 28
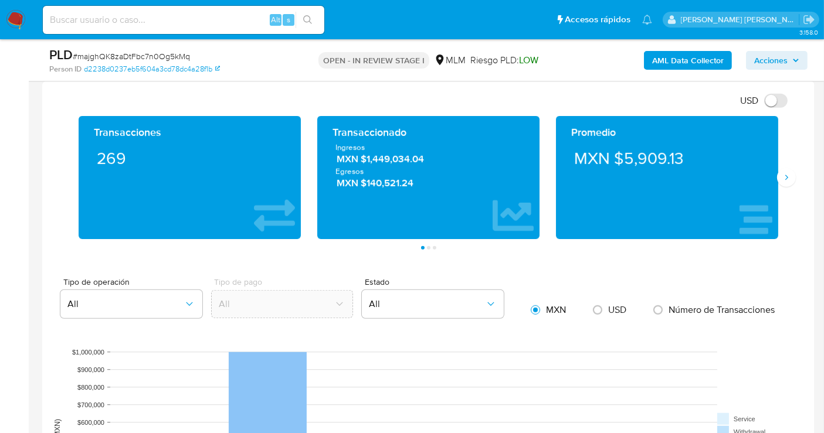
scroll to position [781, 0]
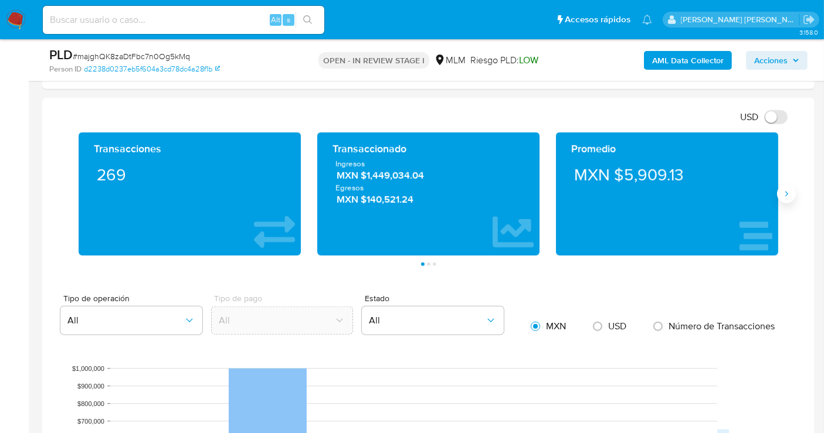
click at [790, 189] on icon "Siguiente" at bounding box center [785, 193] width 9 height 9
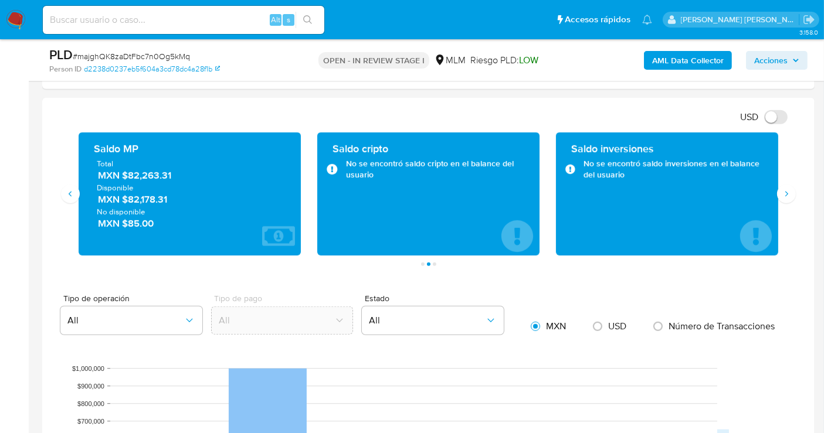
click at [147, 174] on span "MXN $82,263.31" at bounding box center [190, 175] width 185 height 13
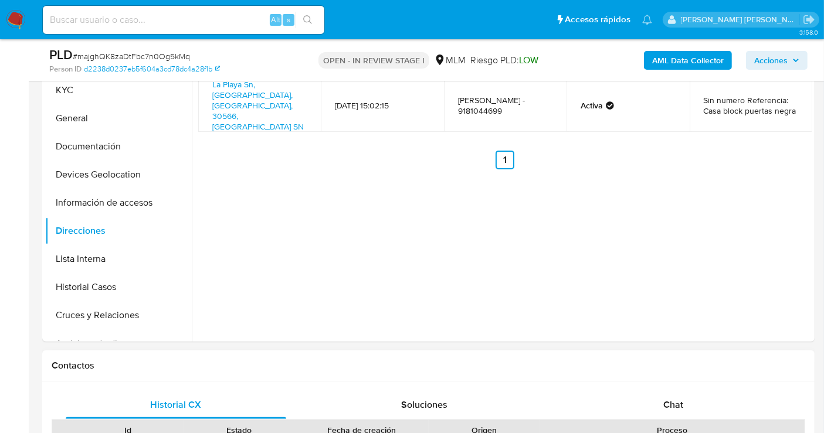
scroll to position [195, 0]
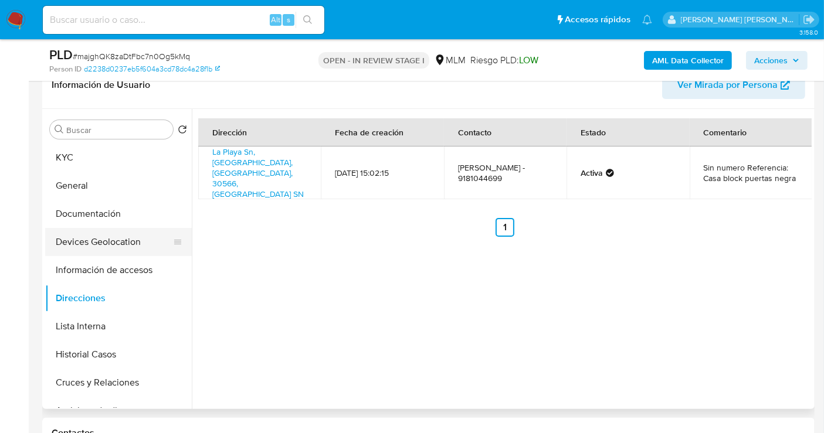
click at [83, 243] on button "Devices Geolocation" at bounding box center [113, 242] width 137 height 28
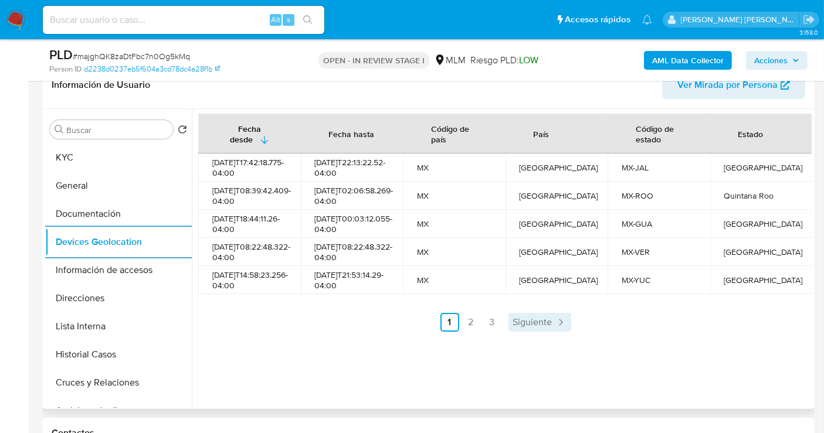
click at [530, 327] on span "Siguiente" at bounding box center [532, 322] width 39 height 9
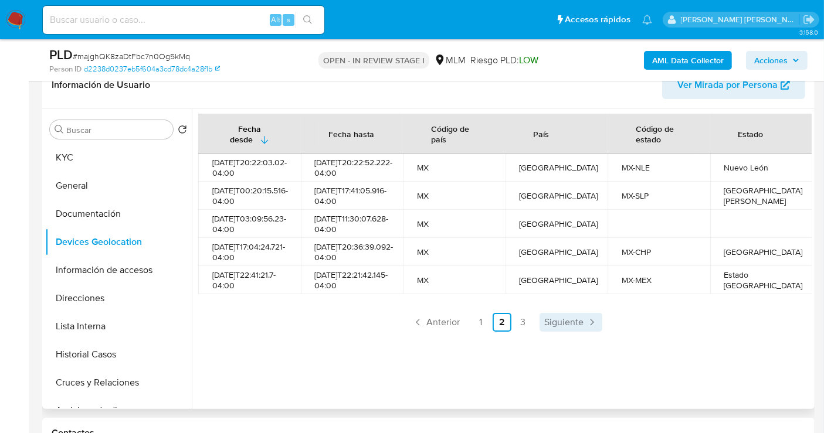
click at [569, 327] on span "Siguiente" at bounding box center [563, 322] width 39 height 9
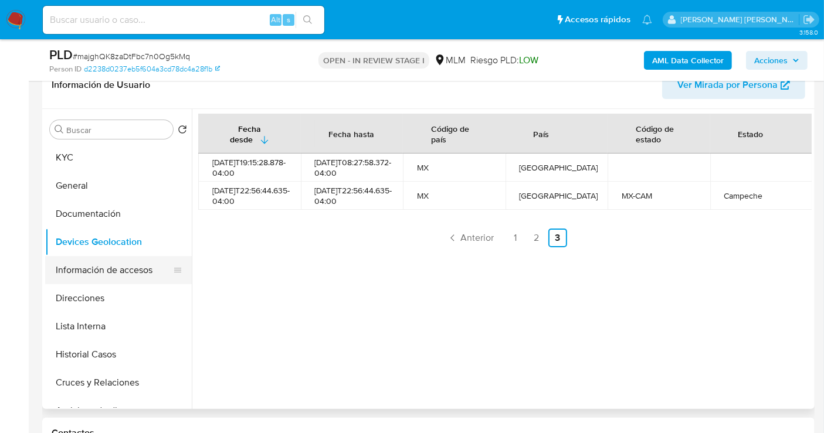
click at [112, 267] on button "Información de accesos" at bounding box center [113, 270] width 137 height 28
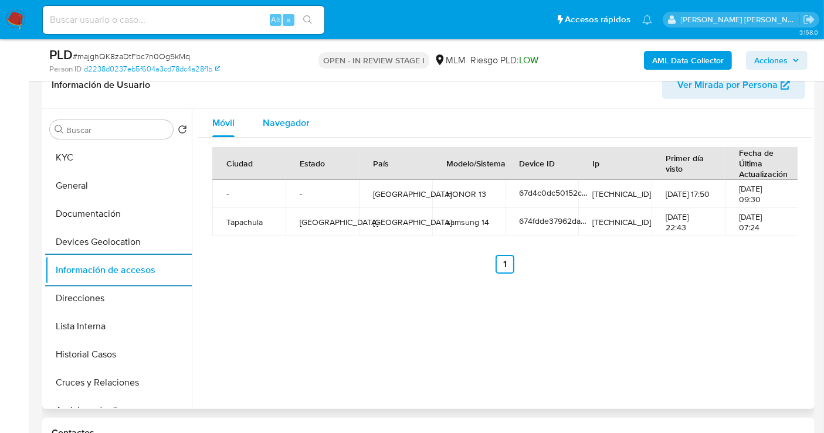
click at [289, 127] on span "Navegador" at bounding box center [286, 122] width 47 height 13
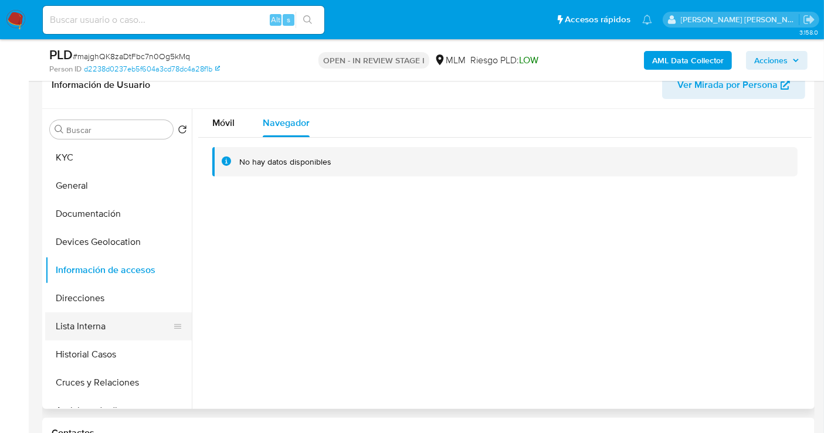
click at [80, 323] on button "Lista Interna" at bounding box center [113, 326] width 137 height 28
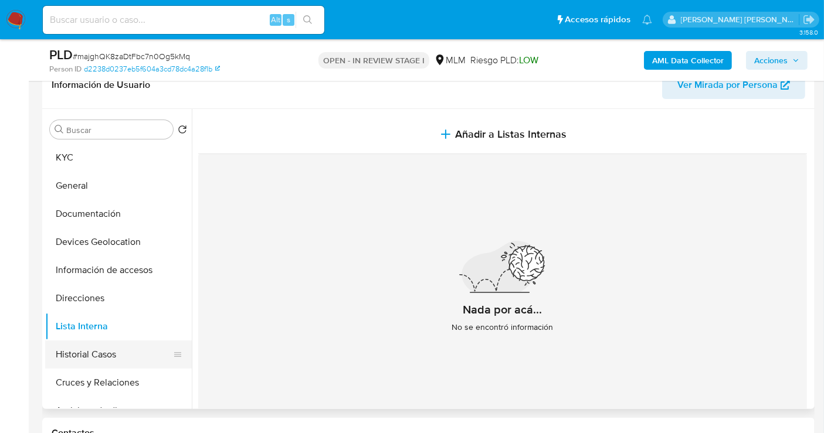
click at [113, 358] on button "Historial Casos" at bounding box center [113, 355] width 137 height 28
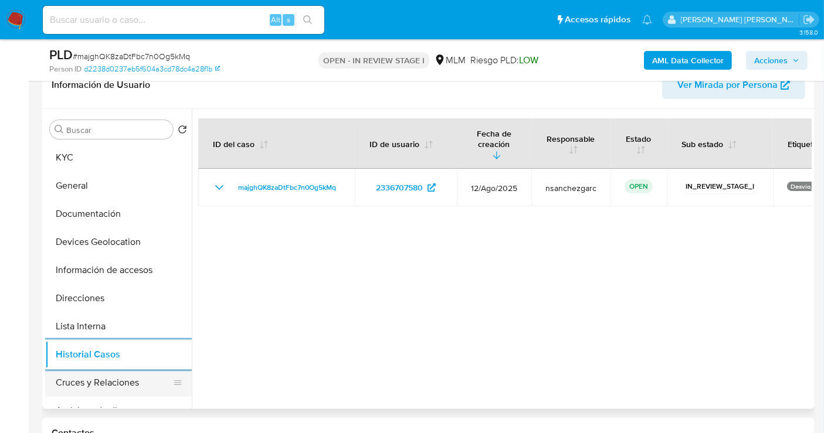
click at [86, 387] on button "Cruces y Relaciones" at bounding box center [113, 383] width 137 height 28
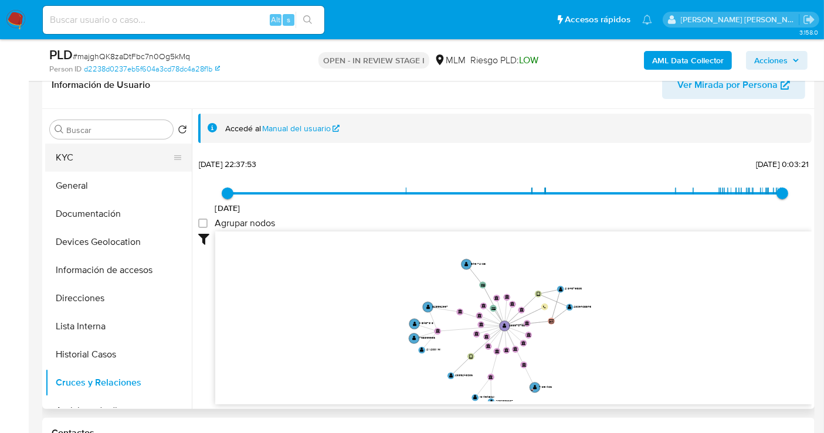
click at [78, 161] on button "KYC" at bounding box center [113, 158] width 137 height 28
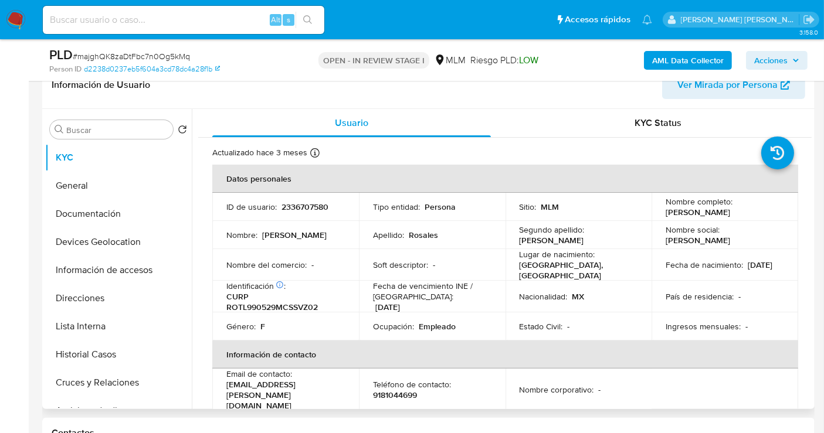
click at [281, 385] on p "liz.rosales@gmail.com" at bounding box center [283, 395] width 114 height 32
drag, startPoint x: 314, startPoint y: 388, endPoint x: 225, endPoint y: 388, distance: 89.7
click at [225, 388] on td "Email de contacto : liz.rosales@gmail.com" at bounding box center [285, 390] width 147 height 42
copy p "liz.rosales@gmail.com"
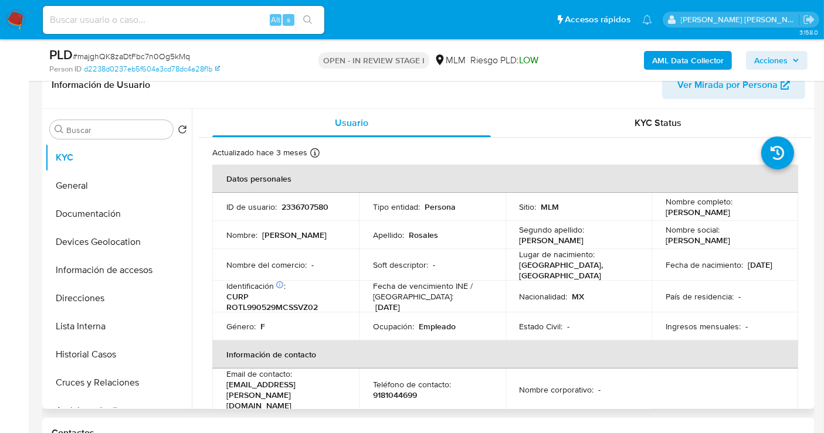
click at [397, 390] on p "9181044699" at bounding box center [395, 395] width 44 height 11
copy p "9181044699"
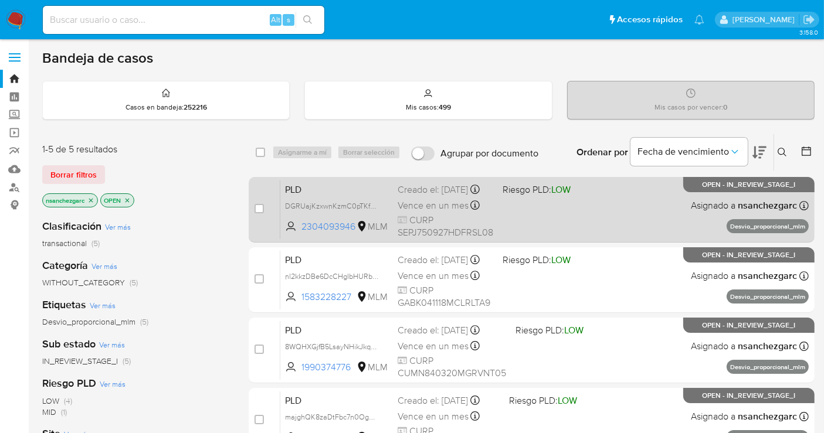
click at [414, 196] on div "Creado el: [DATE] Creado el: [DATE] 02:11:13" at bounding box center [445, 190] width 96 height 13
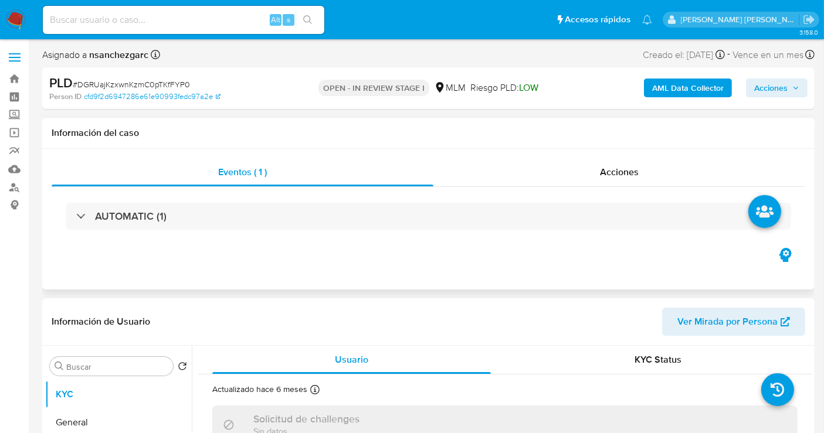
scroll to position [195, 0]
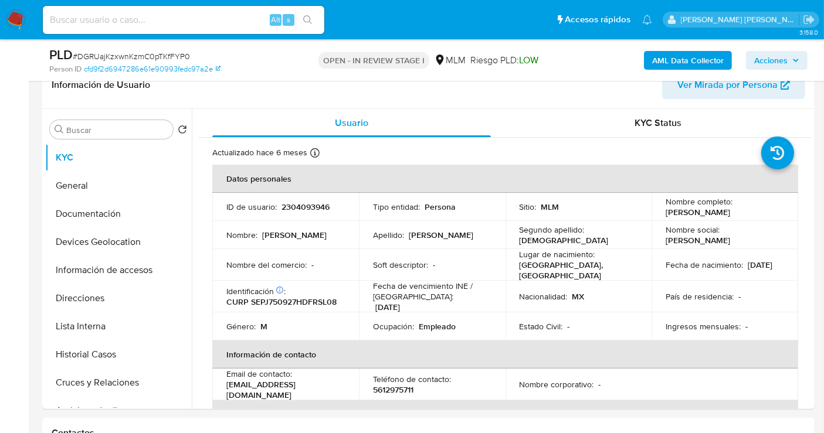
select select "10"
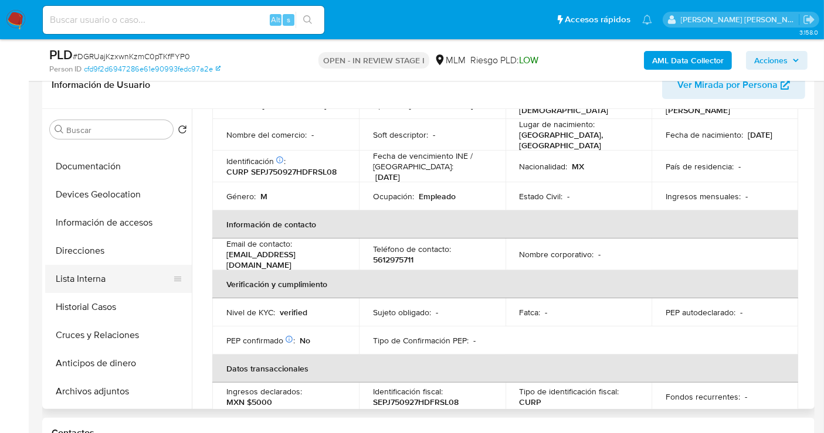
scroll to position [65, 0]
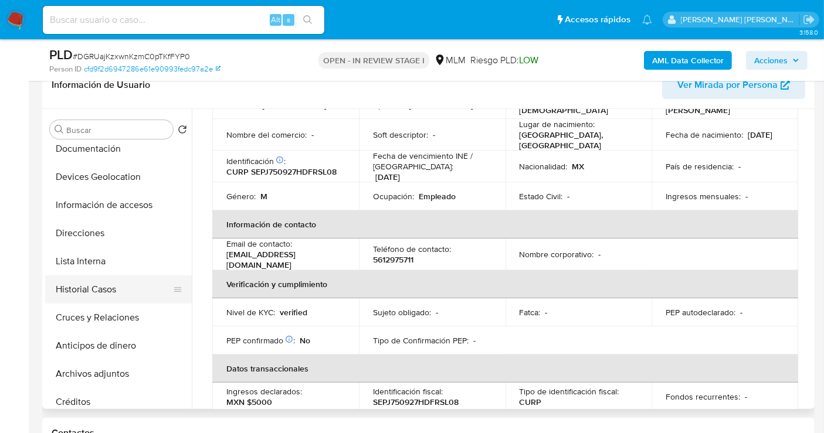
click at [106, 295] on button "Historial Casos" at bounding box center [113, 290] width 137 height 28
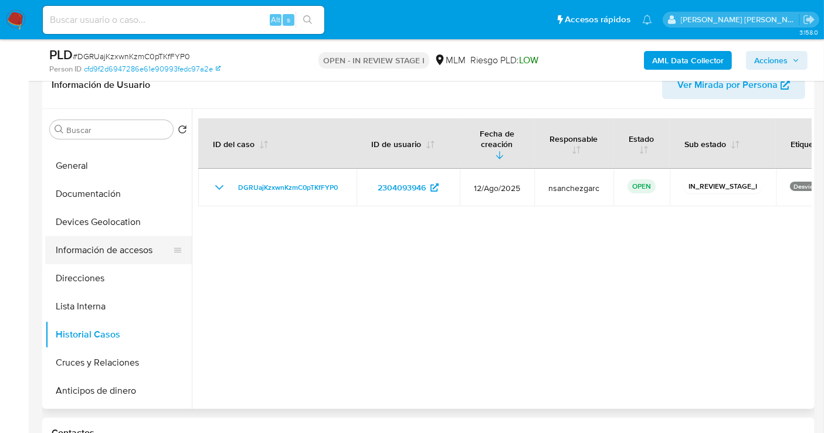
scroll to position [0, 0]
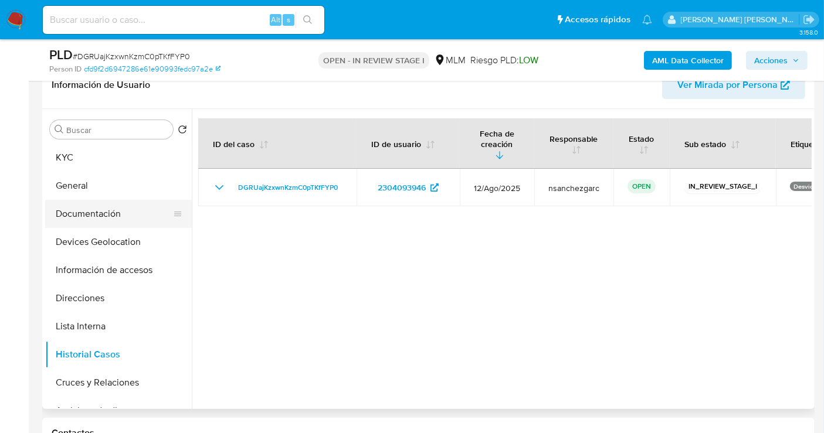
click at [94, 208] on button "Documentación" at bounding box center [113, 214] width 137 height 28
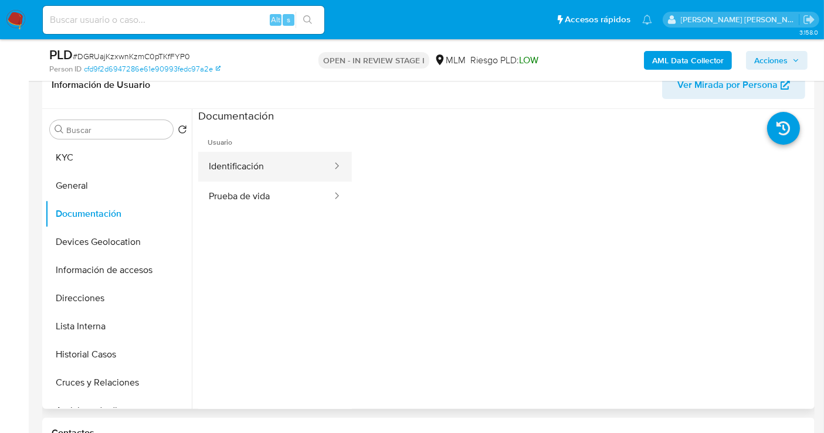
click at [235, 175] on button "Identificación" at bounding box center [265, 167] width 135 height 30
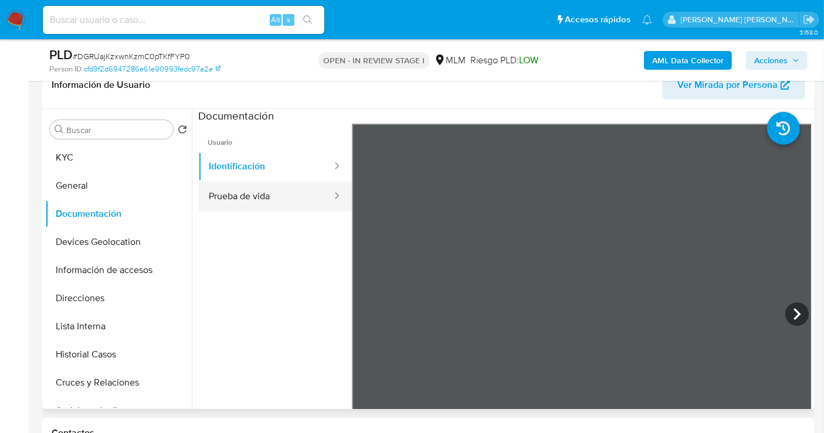
click at [244, 198] on button "Prueba de vida" at bounding box center [265, 197] width 135 height 30
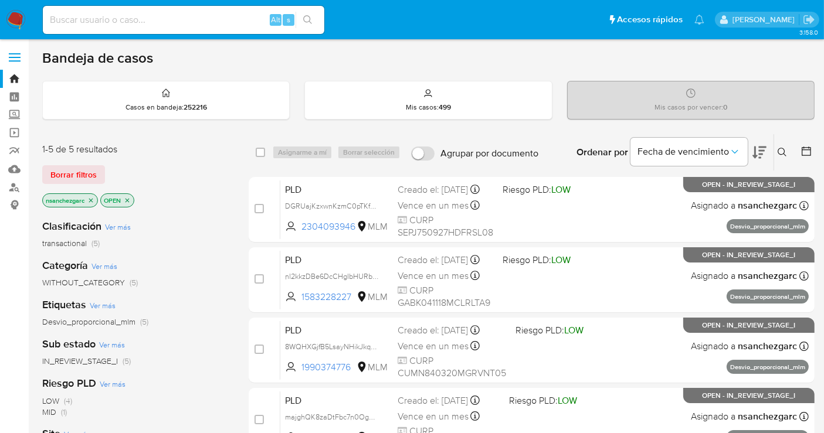
click at [106, 22] on input at bounding box center [183, 19] width 281 height 15
paste input "657961800"
type input "657961800"
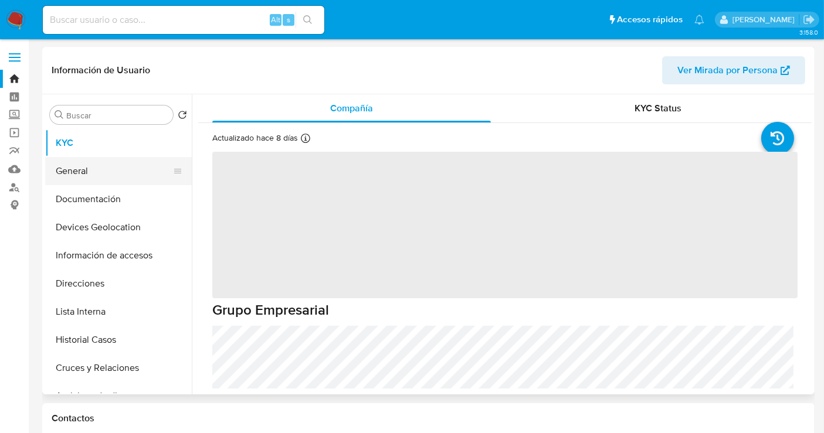
click at [69, 168] on button "General" at bounding box center [113, 171] width 137 height 28
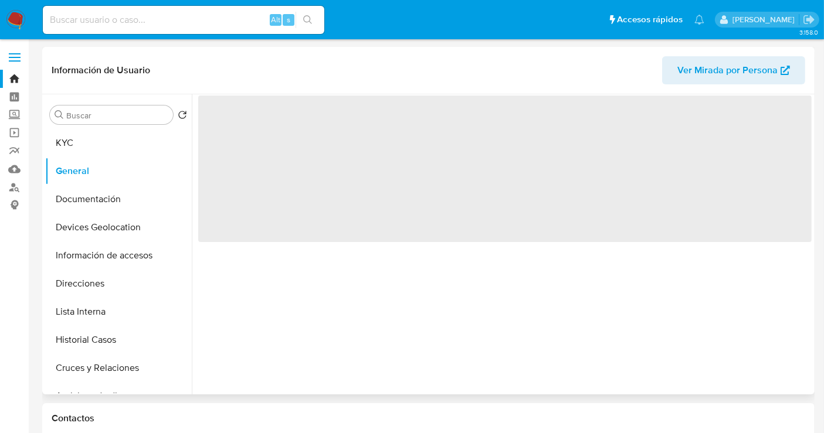
select select "10"
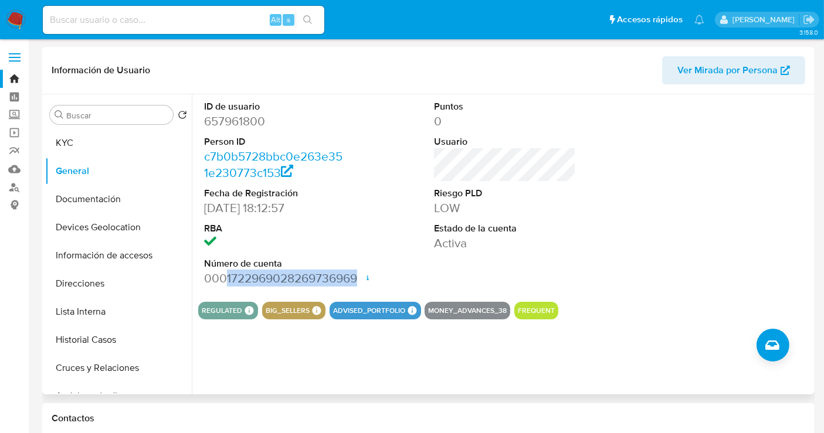
drag, startPoint x: 356, startPoint y: 280, endPoint x: 226, endPoint y: 280, distance: 130.7
click at [226, 280] on dd "0001722969028269736969 Fecha de apertura 30/05/2025 17:04 Estado ACTIVE" at bounding box center [275, 278] width 142 height 16
copy dd "1722969028269736969"
click at [13, 115] on label "Screening" at bounding box center [70, 115] width 140 height 18
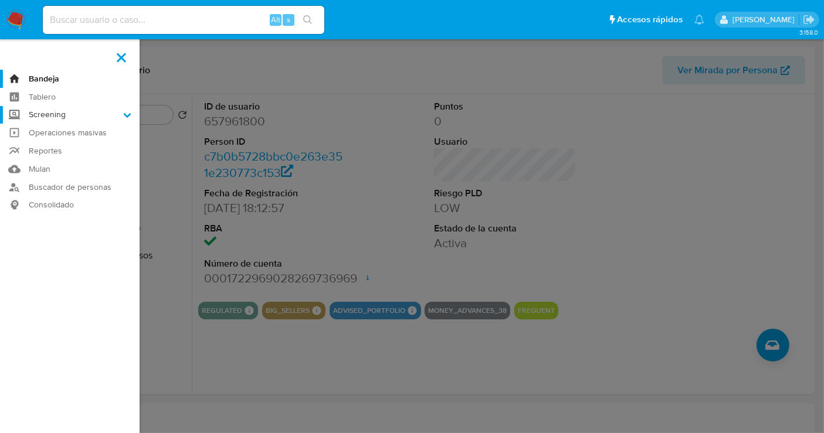
click at [0, 0] on input "Screening" at bounding box center [0, 0] width 0 height 0
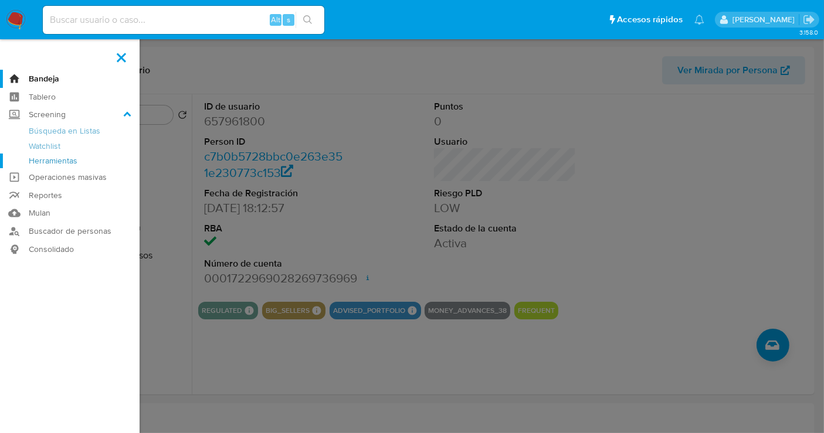
click at [50, 159] on link "Herramientas" at bounding box center [70, 161] width 140 height 15
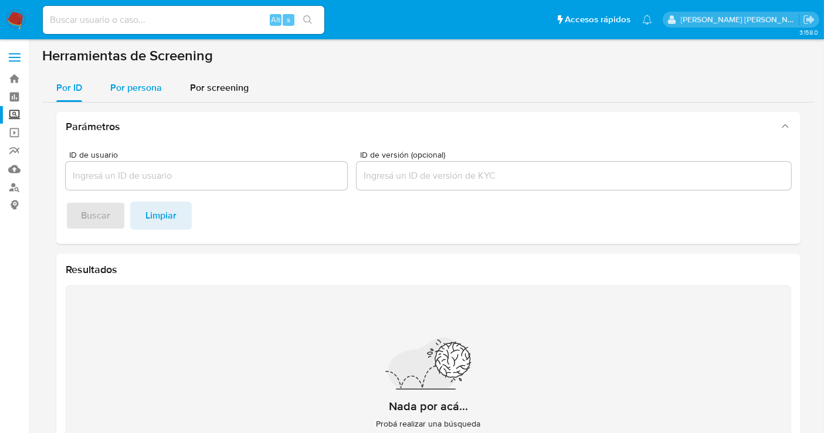
click at [127, 87] on span "Por persona" at bounding box center [136, 87] width 52 height 13
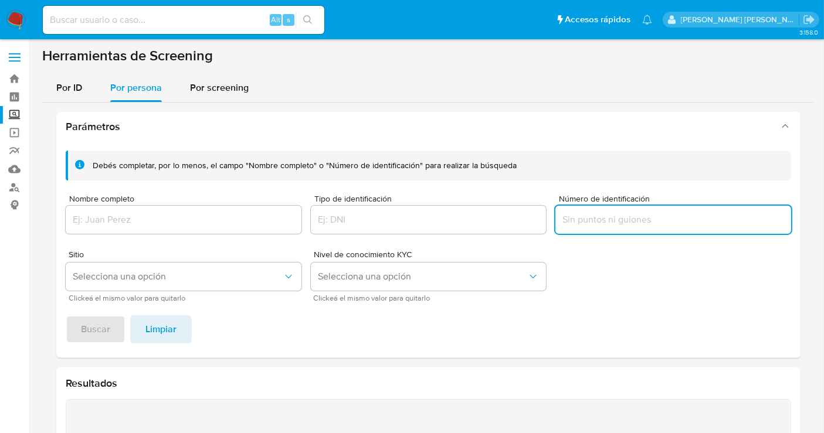
click at [588, 220] on input "Número de identificación" at bounding box center [673, 219] width 236 height 15
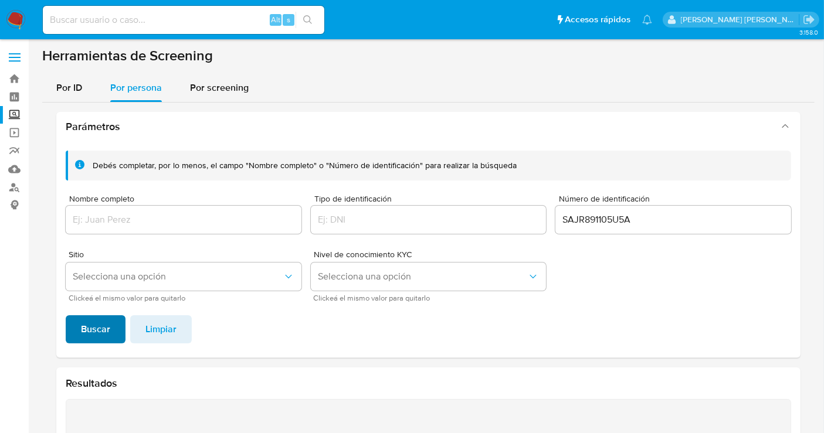
click at [111, 325] on button "Buscar" at bounding box center [96, 329] width 60 height 28
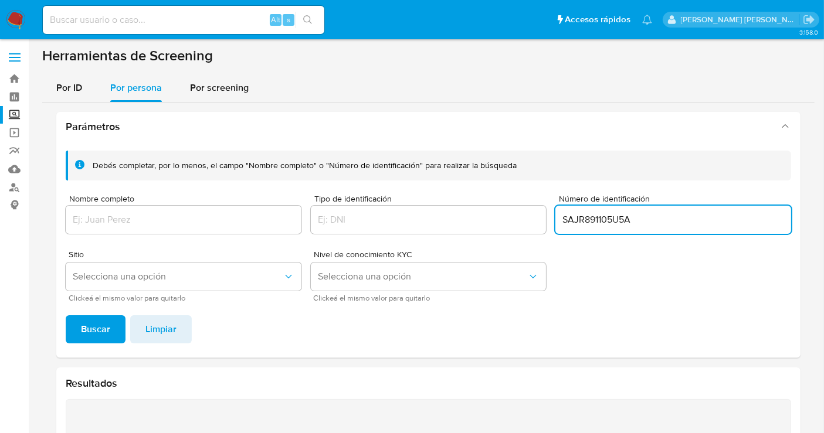
click at [647, 218] on input "SAJR891105U5A" at bounding box center [673, 219] width 236 height 15
type input "SAJR891105"
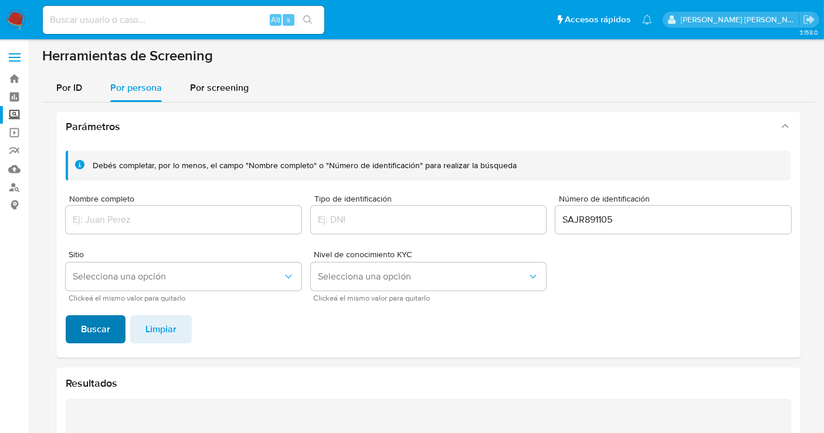
click at [118, 325] on button "Buscar" at bounding box center [96, 329] width 60 height 28
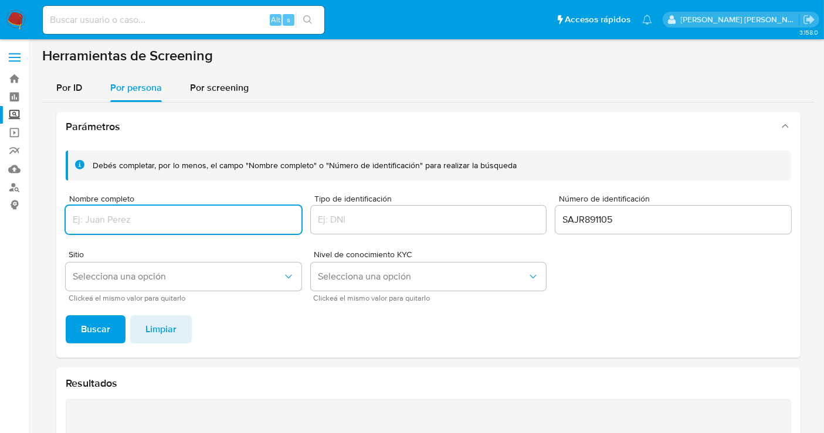
click at [139, 219] on input "Nombre completo" at bounding box center [184, 219] width 236 height 15
type input "[PERSON_NAME] [PERSON_NAME] [PERSON_NAME]"
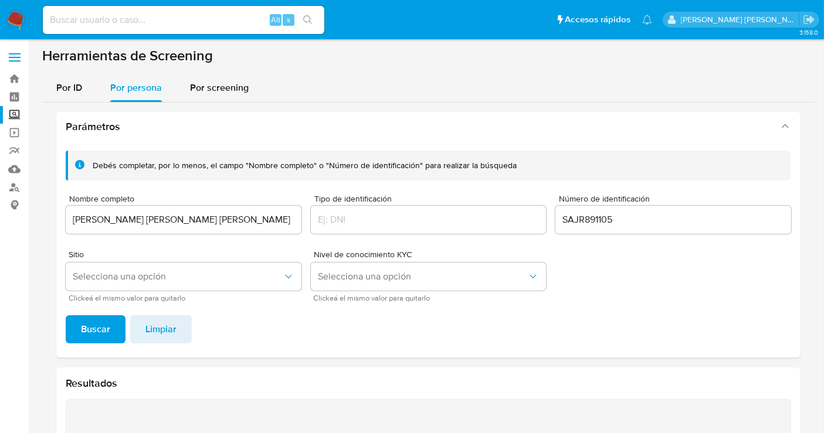
click at [94, 321] on span "Buscar" at bounding box center [95, 330] width 29 height 26
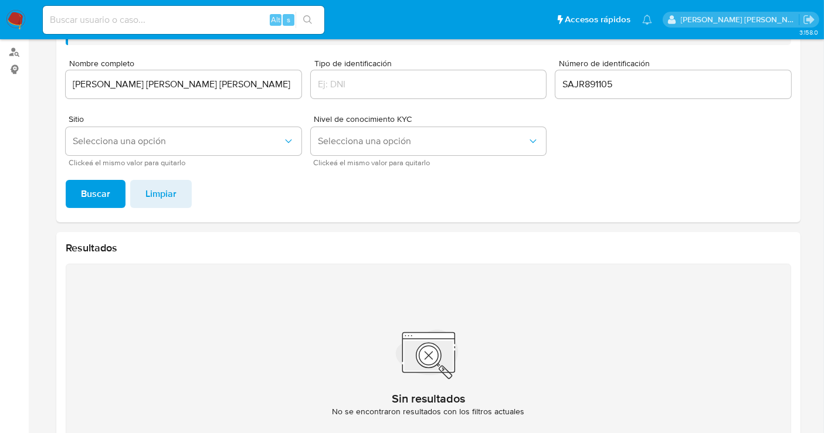
scroll to position [43, 0]
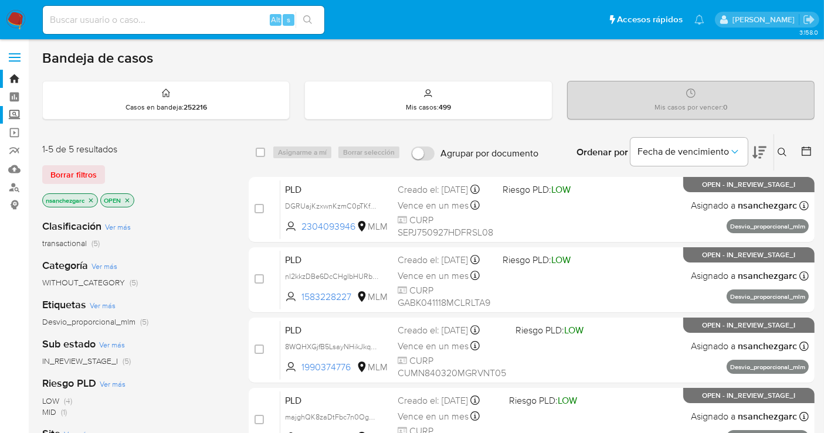
click at [16, 114] on label "Screening" at bounding box center [70, 115] width 140 height 18
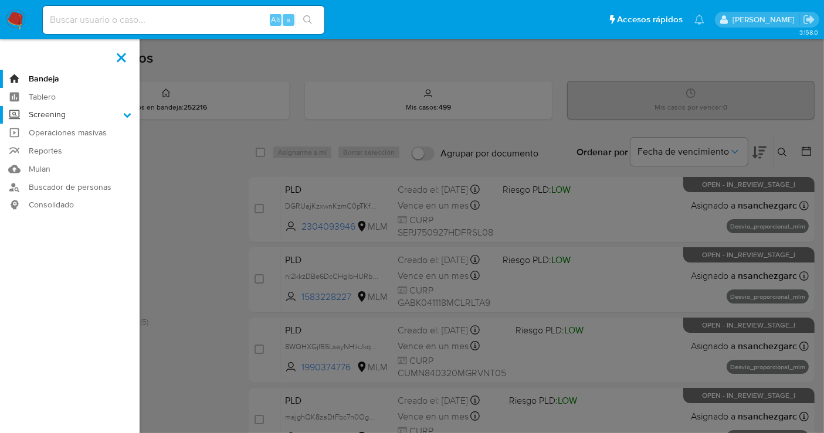
click at [0, 0] on input "Screening" at bounding box center [0, 0] width 0 height 0
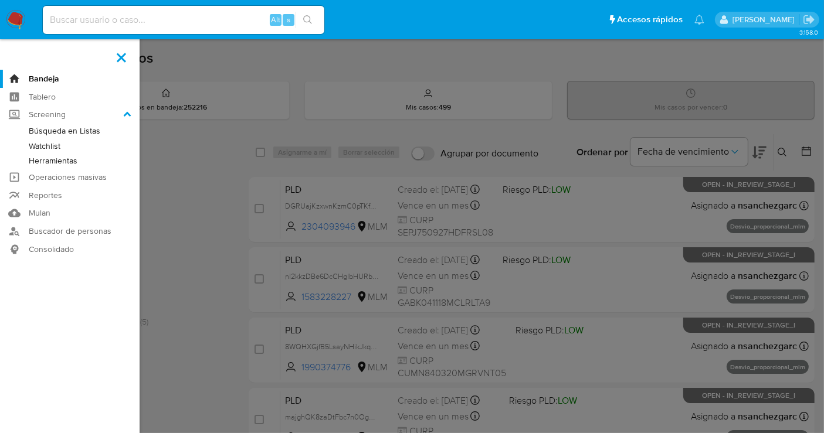
click at [59, 159] on link "Herramientas" at bounding box center [70, 161] width 140 height 15
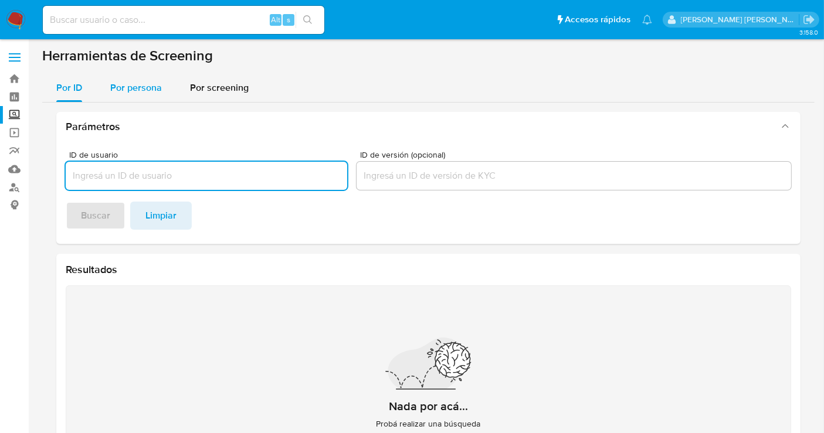
click at [139, 90] on span "Por persona" at bounding box center [136, 87] width 52 height 13
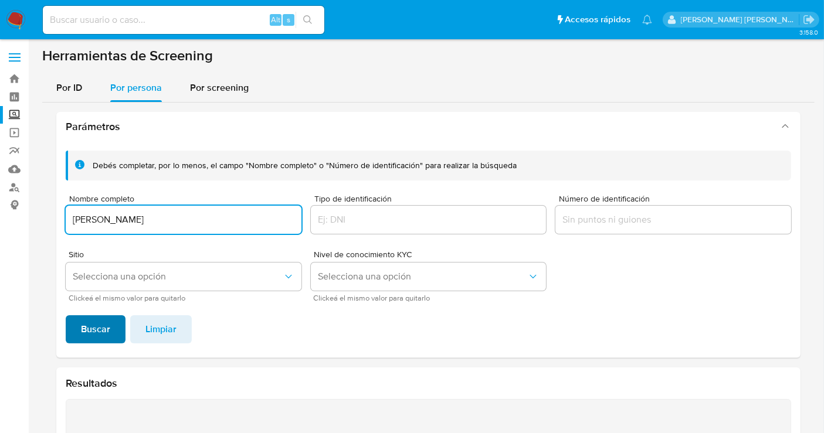
type input "[PERSON_NAME]"
click at [106, 320] on span "Buscar" at bounding box center [95, 330] width 29 height 26
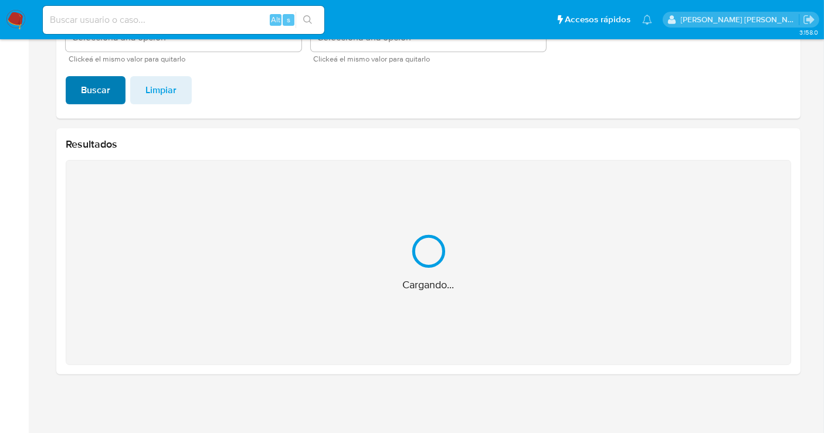
scroll to position [53, 0]
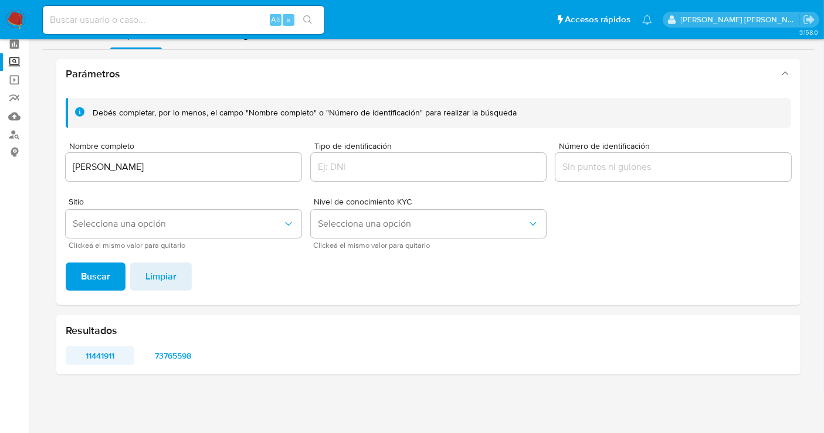
click at [98, 357] on span "11441911" at bounding box center [100, 356] width 52 height 16
click at [186, 349] on span "73765598" at bounding box center [173, 356] width 52 height 16
click at [109, 351] on span "11441911" at bounding box center [100, 356] width 52 height 16
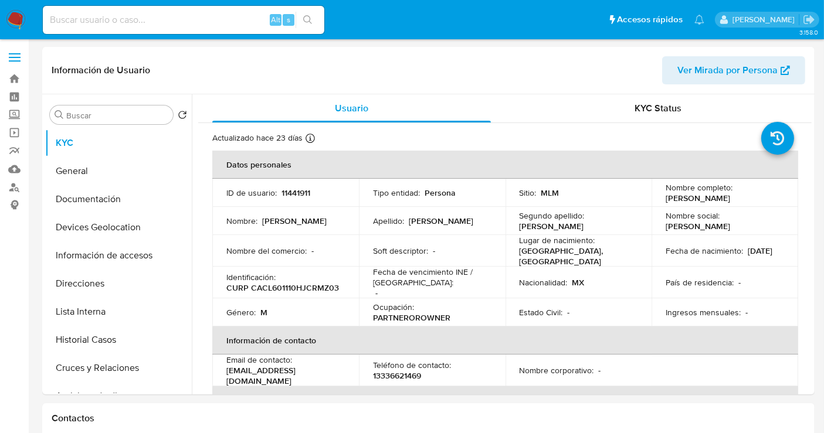
select select "10"
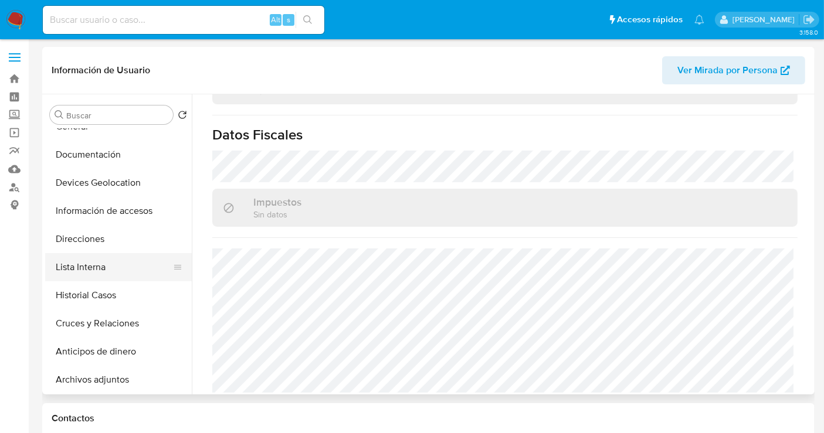
scroll to position [65, 0]
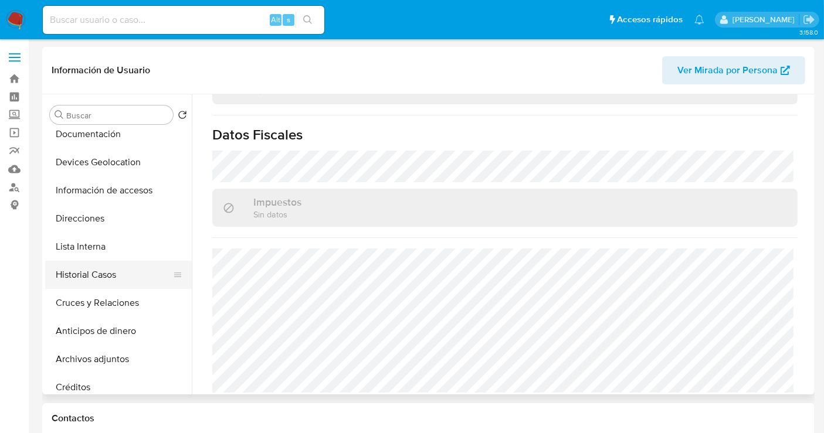
click at [117, 277] on button "Historial Casos" at bounding box center [113, 275] width 137 height 28
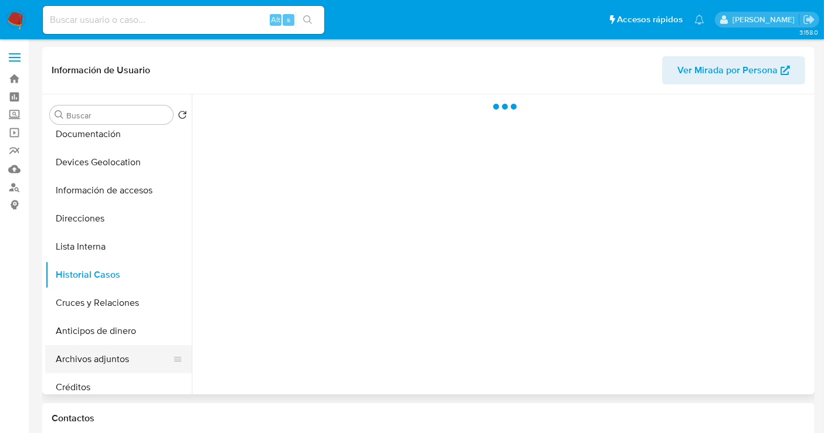
click at [117, 359] on button "Archivos adjuntos" at bounding box center [113, 359] width 137 height 28
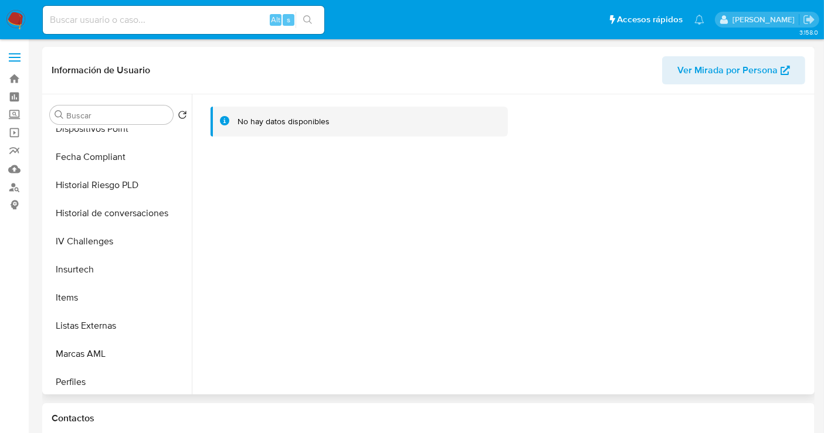
scroll to position [495, 0]
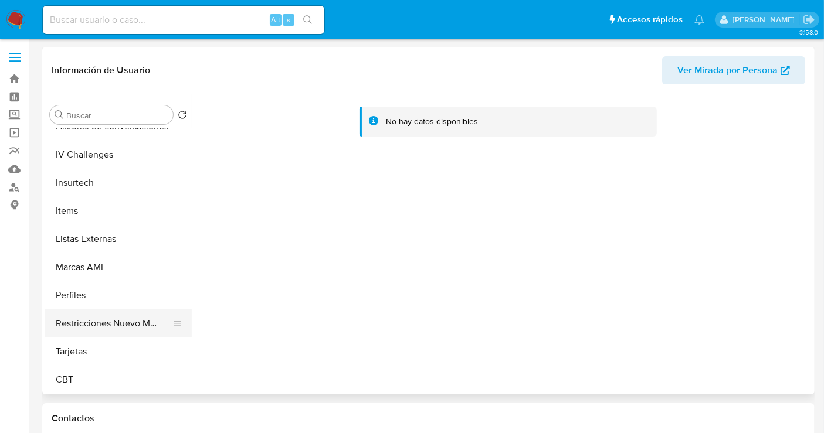
click at [127, 322] on button "Restricciones Nuevo Mundo" at bounding box center [113, 324] width 137 height 28
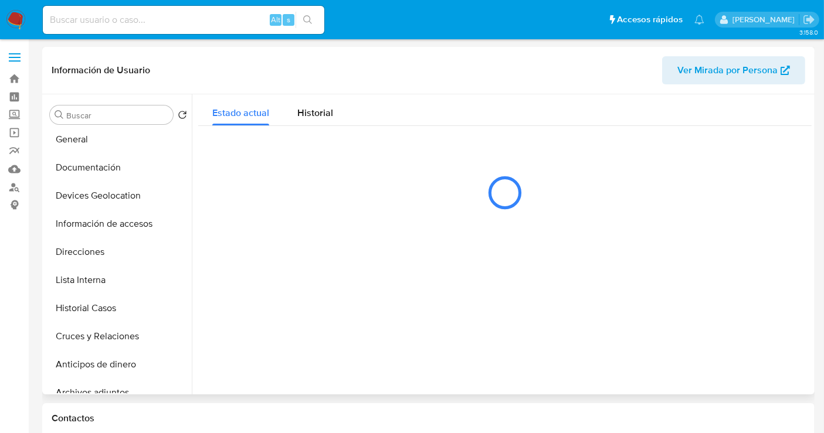
scroll to position [0, 0]
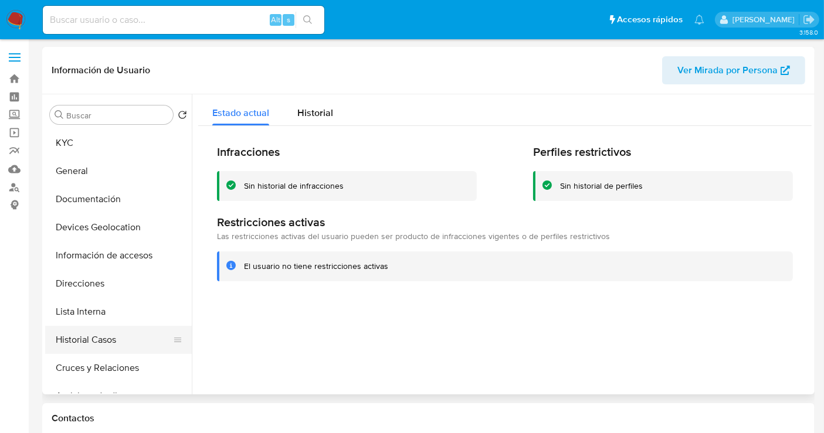
click at [92, 333] on button "Historial Casos" at bounding box center [113, 340] width 137 height 28
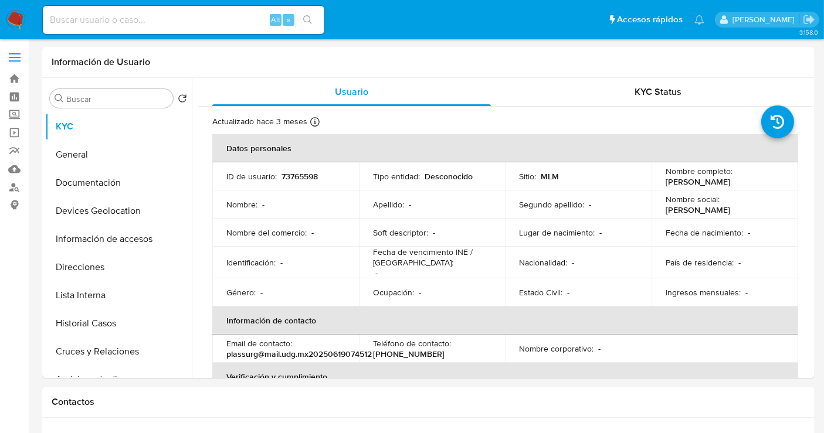
select select "10"
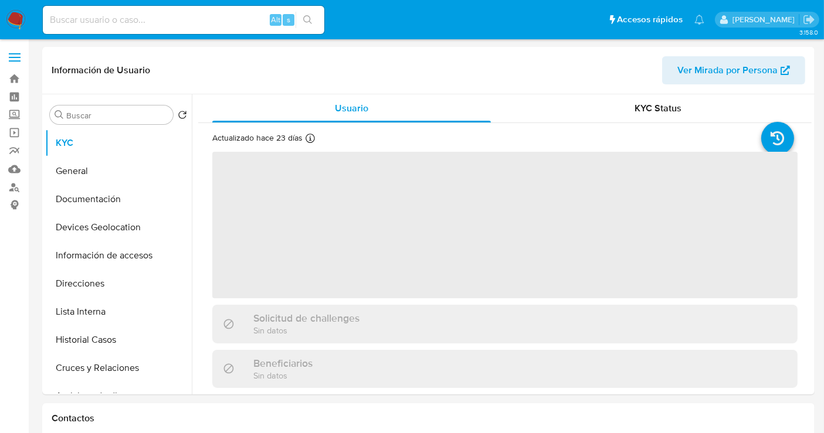
select select "10"
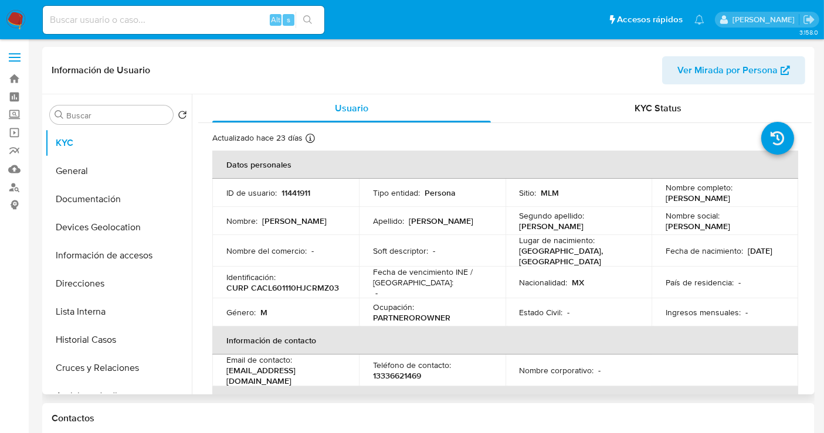
click at [295, 193] on p "11441911" at bounding box center [295, 193] width 29 height 11
copy p "11441911"
click at [12, 19] on img at bounding box center [16, 20] width 20 height 20
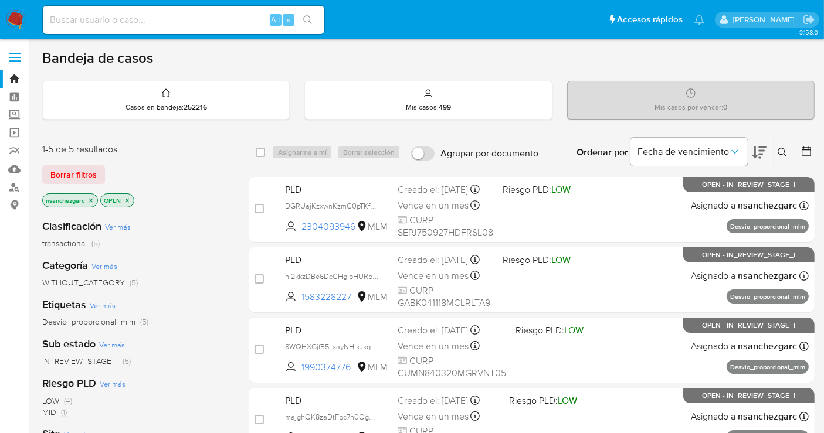
click at [16, 16] on img at bounding box center [16, 20] width 20 height 20
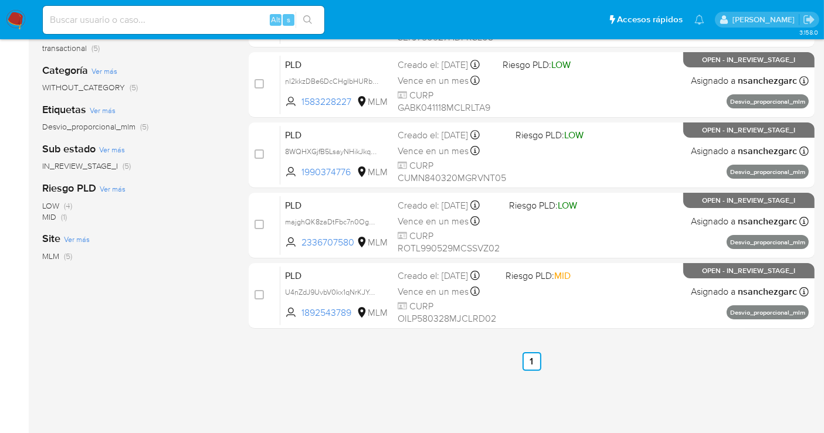
scroll to position [130, 0]
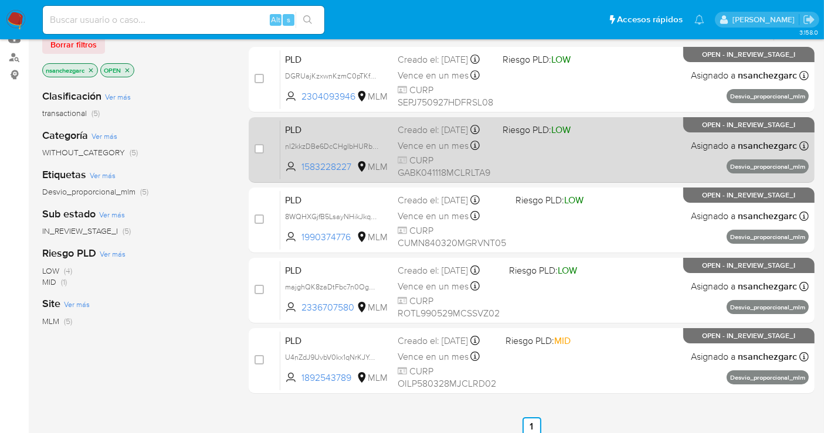
click at [429, 152] on span "Vence en un mes" at bounding box center [432, 146] width 71 height 13
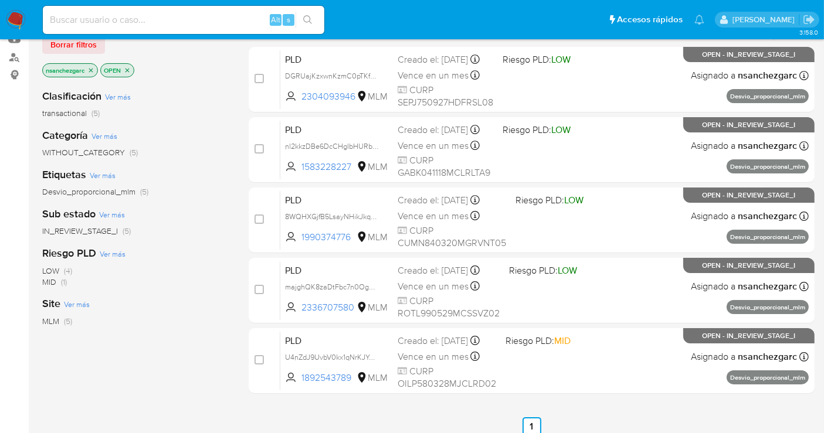
click at [14, 19] on img at bounding box center [16, 20] width 20 height 20
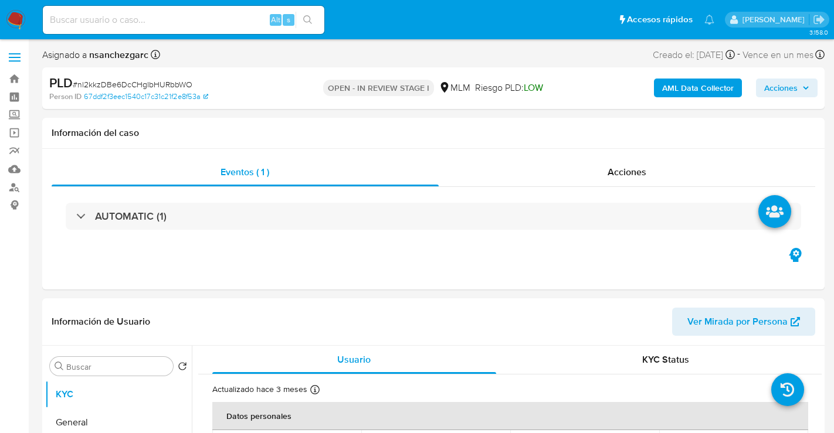
select select "10"
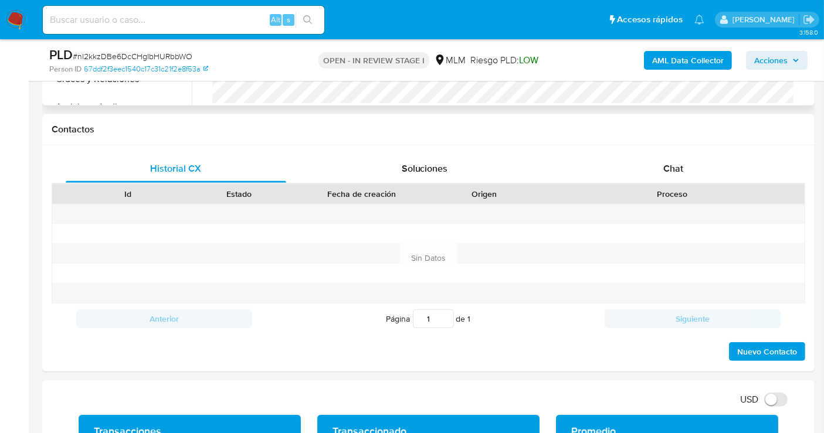
scroll to position [521, 0]
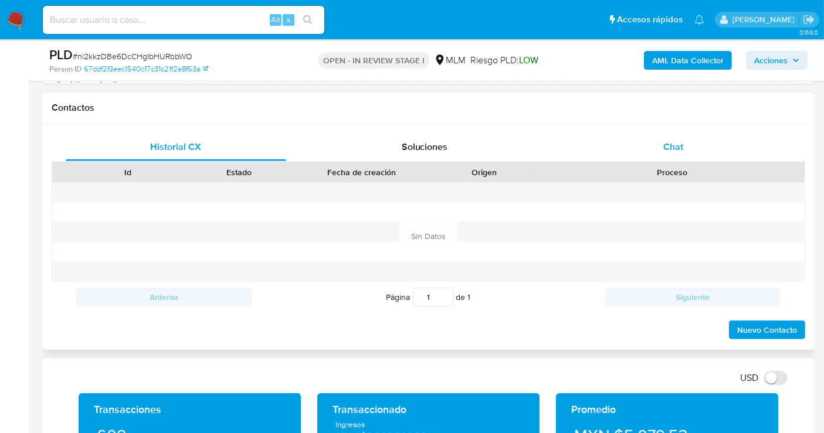
click at [668, 140] on span "Chat" at bounding box center [673, 146] width 20 height 13
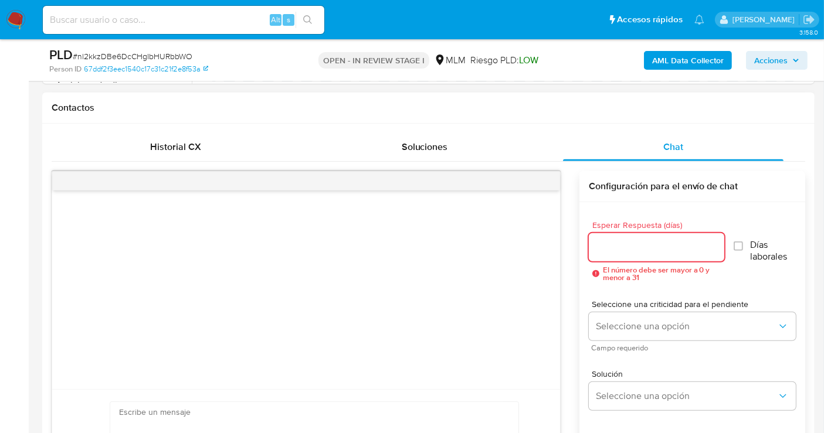
click at [624, 243] on input "Esperar Respuesta (días)" at bounding box center [656, 247] width 135 height 15
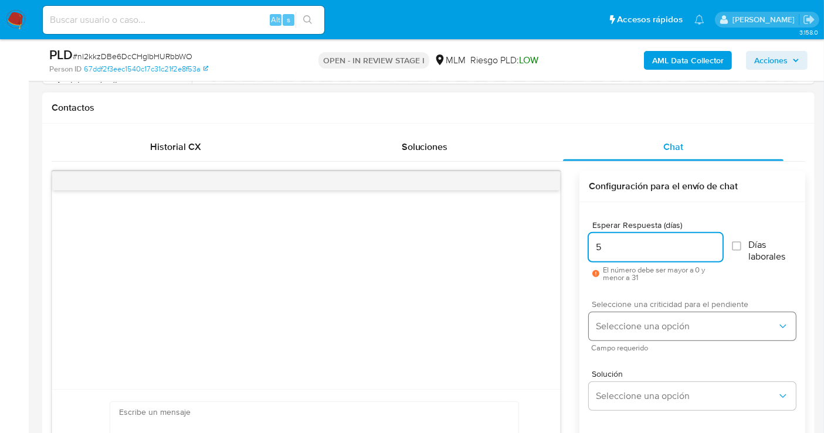
type input "5"
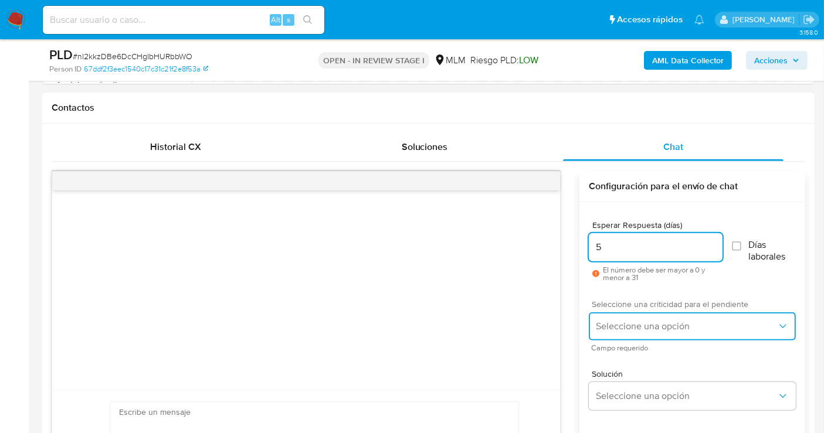
click at [634, 335] on button "Seleccione una opción" at bounding box center [692, 326] width 207 height 28
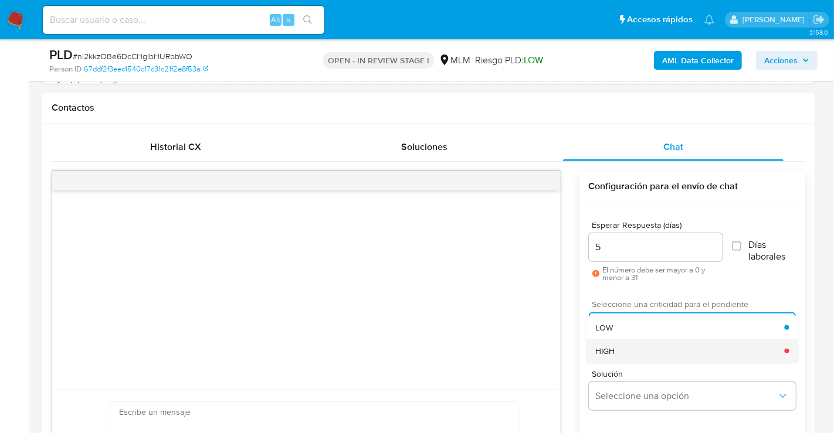
click at [616, 348] on div "HIGH" at bounding box center [689, 350] width 189 height 23
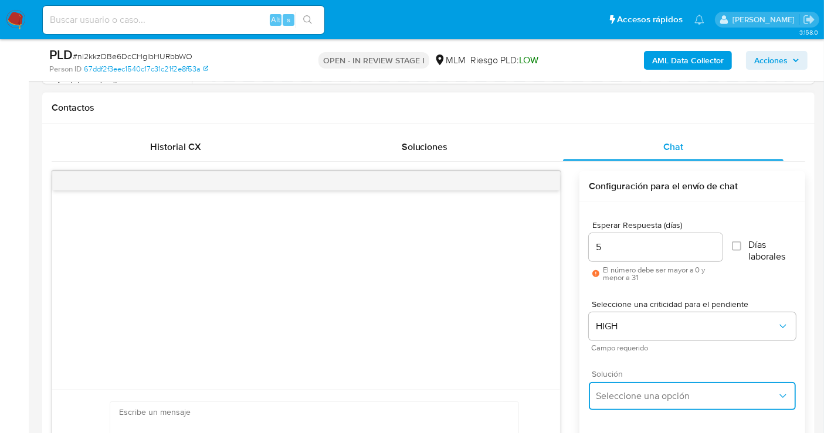
click at [622, 399] on span "Seleccione una opción" at bounding box center [686, 396] width 181 height 12
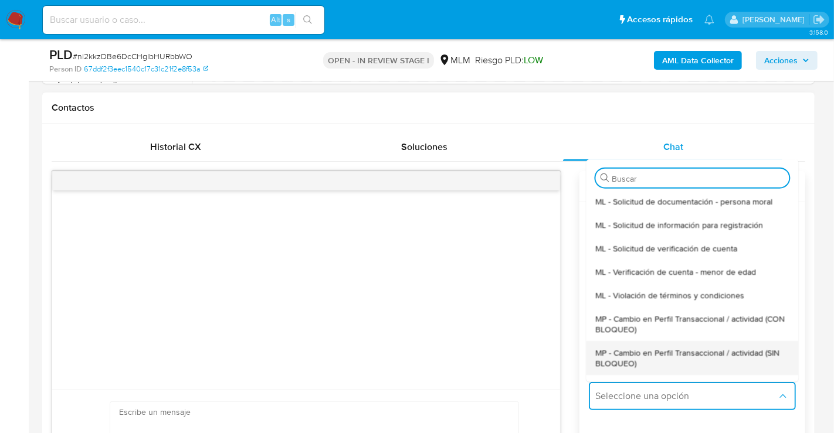
click at [613, 362] on span "MP - Cambio en Perfil Transaccional / actividad (SIN BLOQUEO)" at bounding box center [691, 357] width 193 height 21
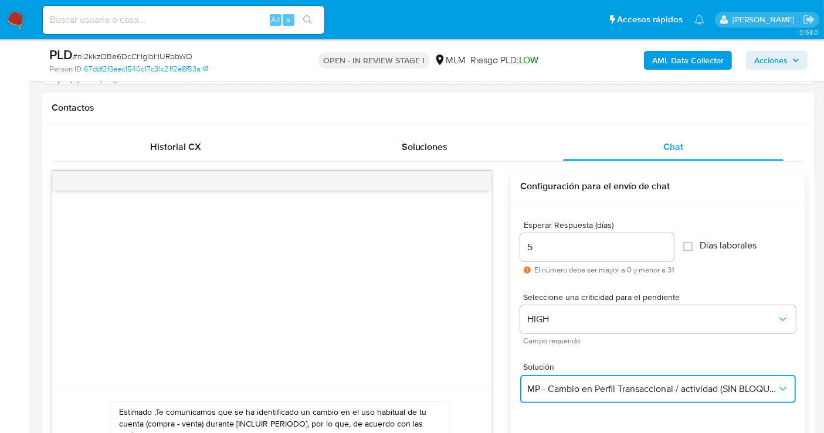
scroll to position [716, 0]
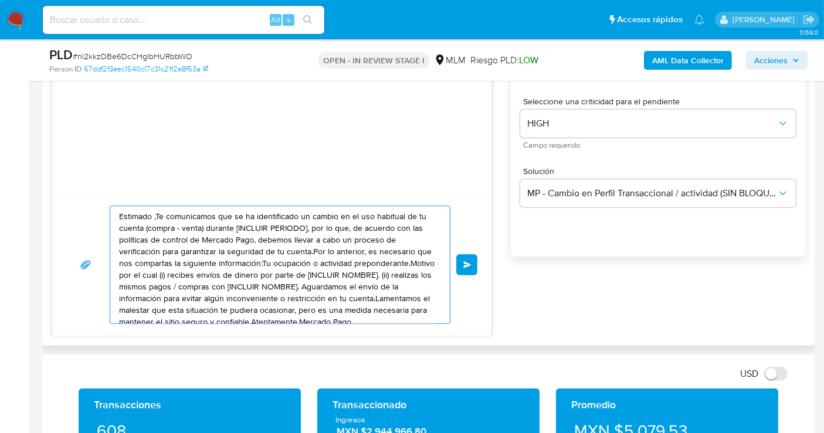
click at [171, 257] on textarea "Estimado ,Te comunicamos que se ha identificado un cambio en el uso habitual de…" at bounding box center [277, 264] width 316 height 117
paste textarea "cliente se ha identificado un cambio en el uso habitual de tu cuenta para garan…"
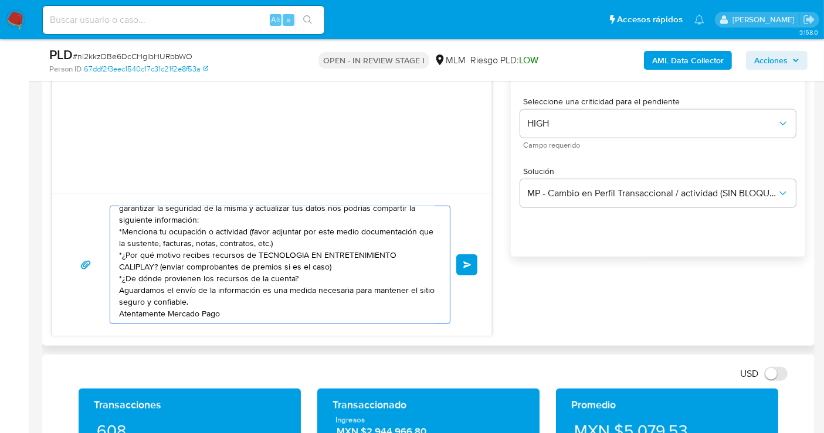
scroll to position [20, 0]
type textarea "Estimado cliente se ha identificado un cambio en el uso habitual de tu cuenta p…"
click at [465, 261] on span "Enviar" at bounding box center [467, 264] width 8 height 7
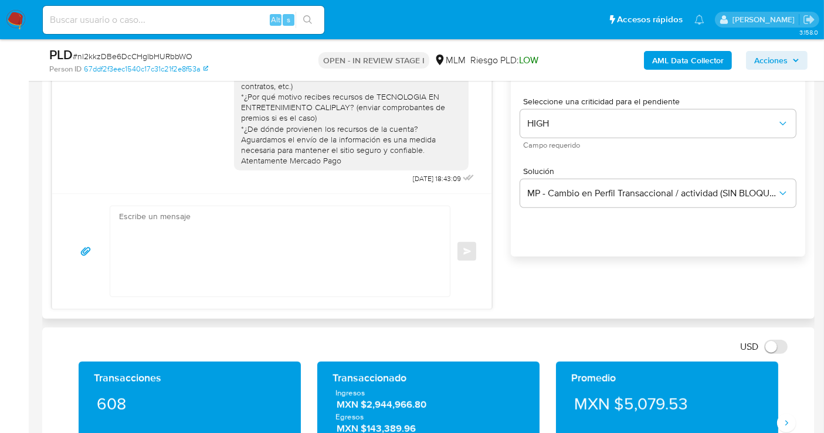
scroll to position [0, 0]
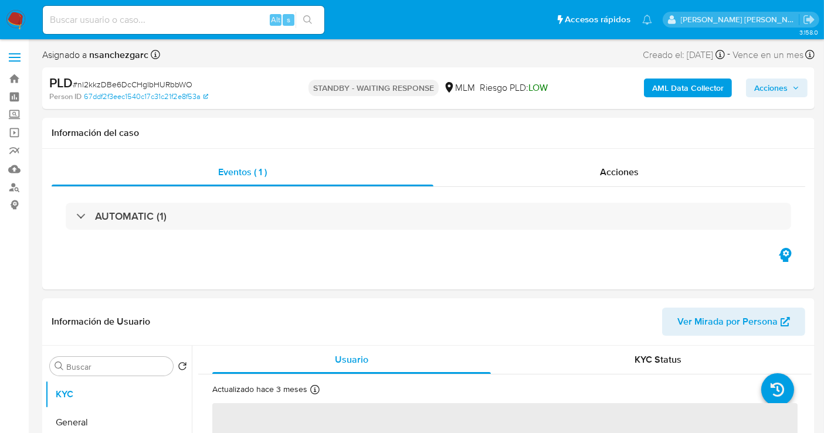
select select "10"
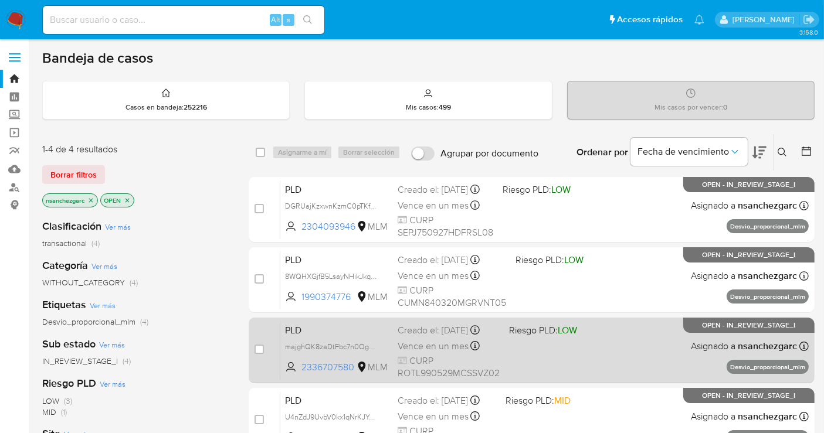
scroll to position [130, 0]
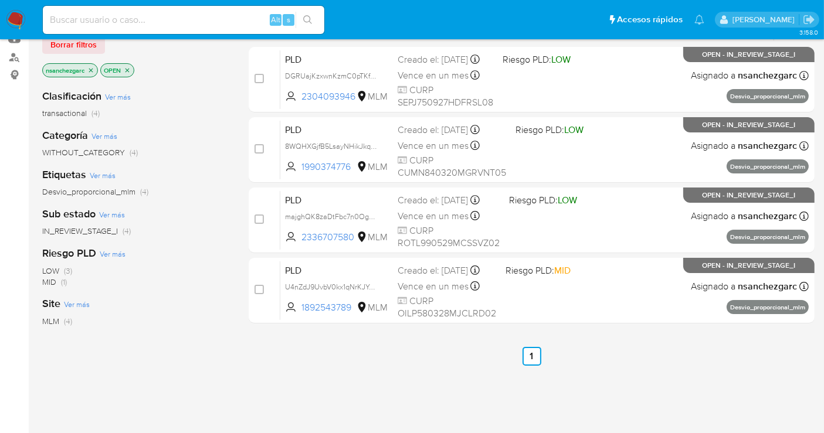
click at [16, 16] on img at bounding box center [16, 20] width 20 height 20
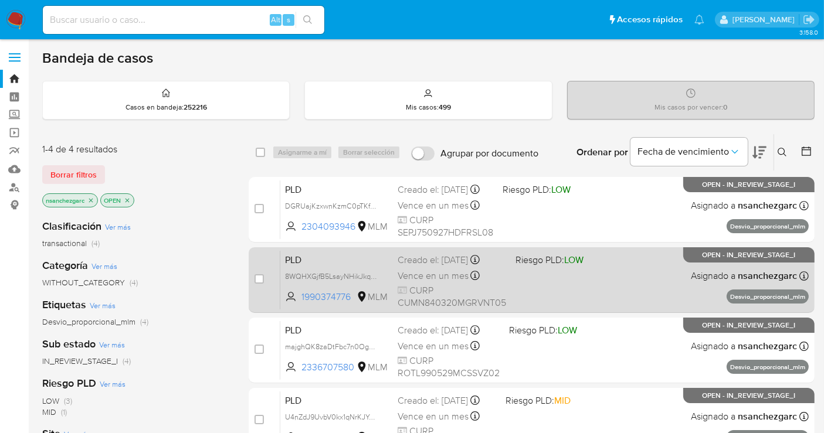
scroll to position [65, 0]
